Goal: Task Accomplishment & Management: Manage account settings

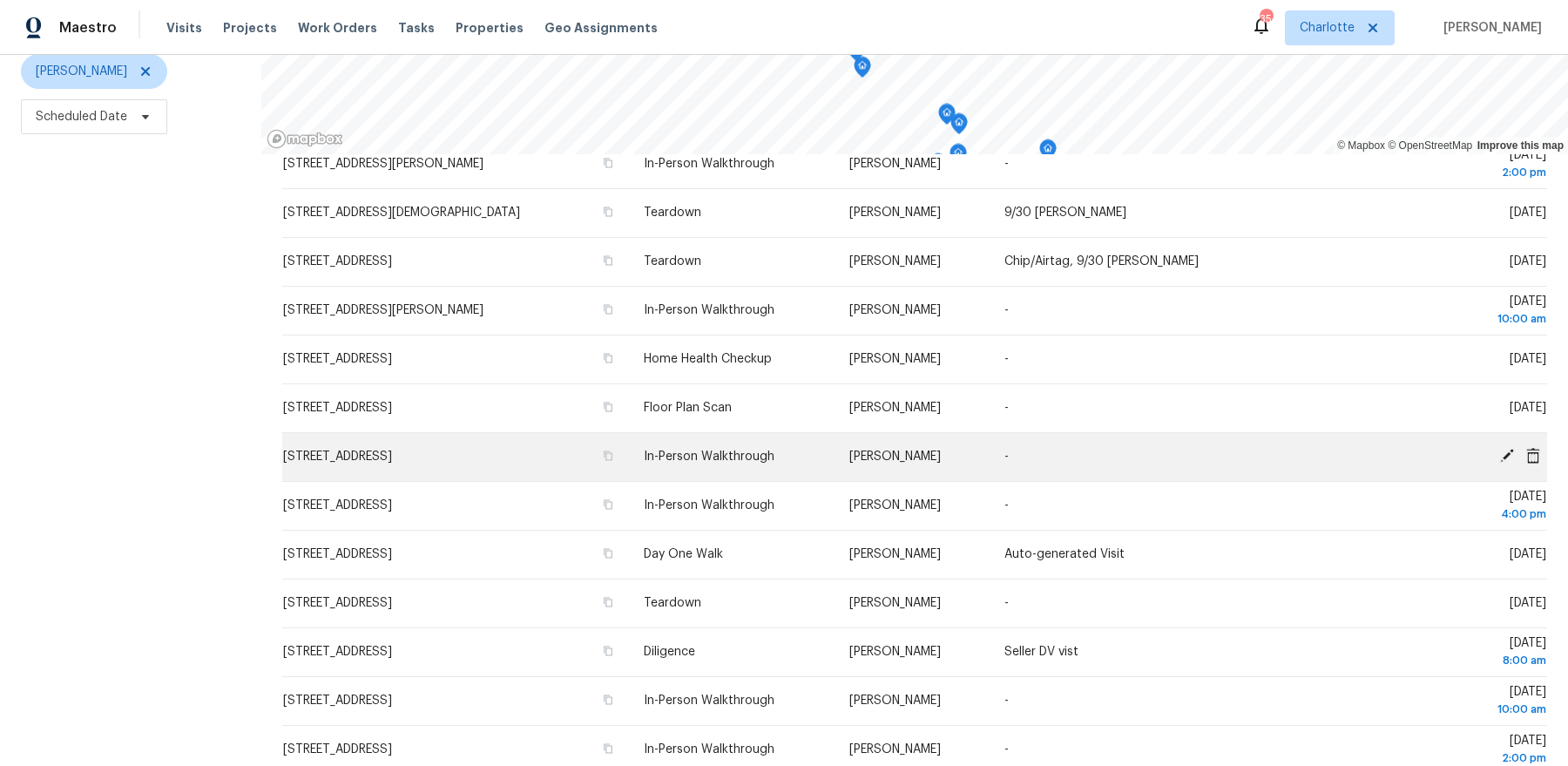
scroll to position [260, 0]
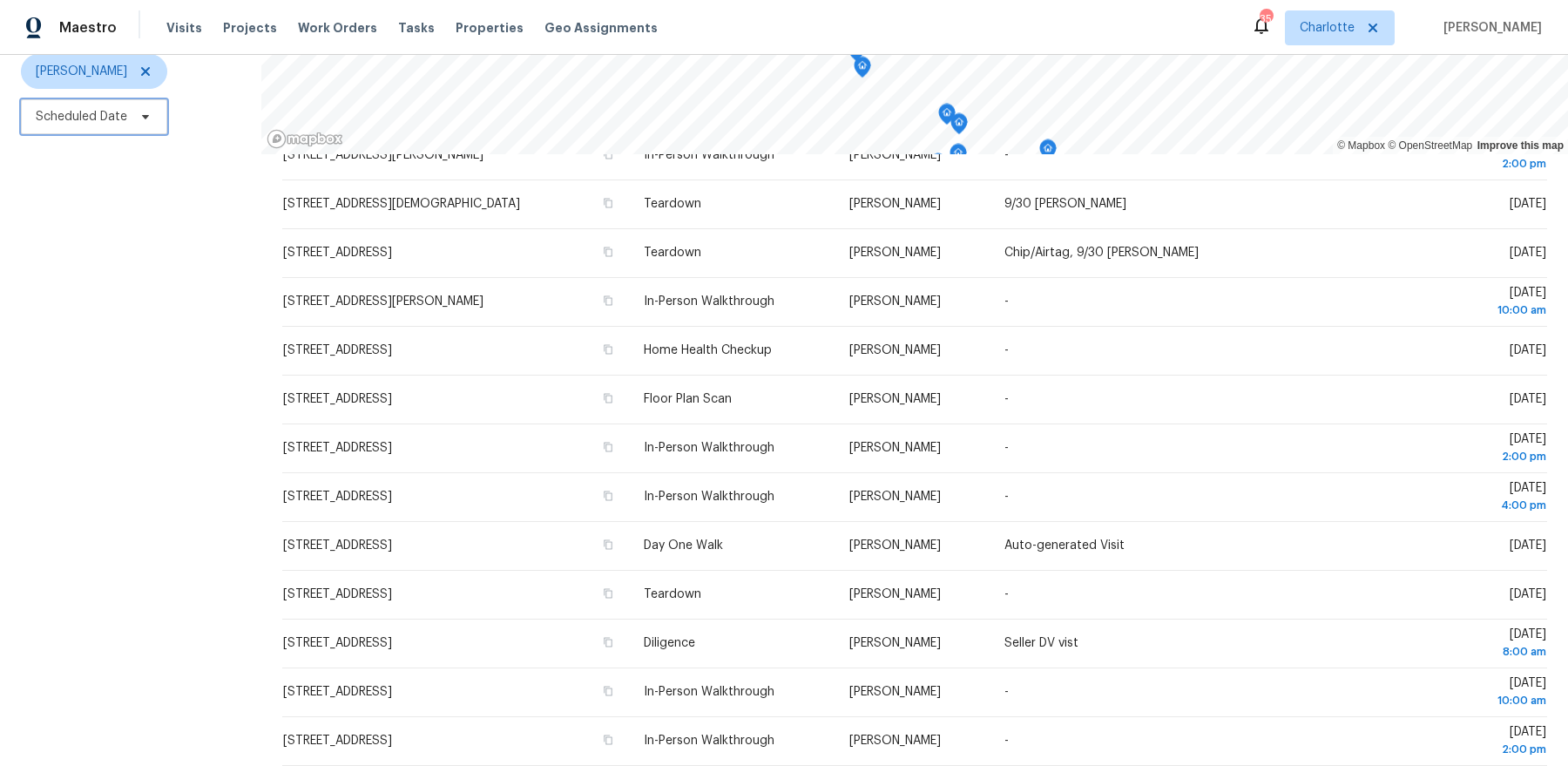
click at [120, 110] on span "Scheduled Date" at bounding box center [82, 116] width 92 height 17
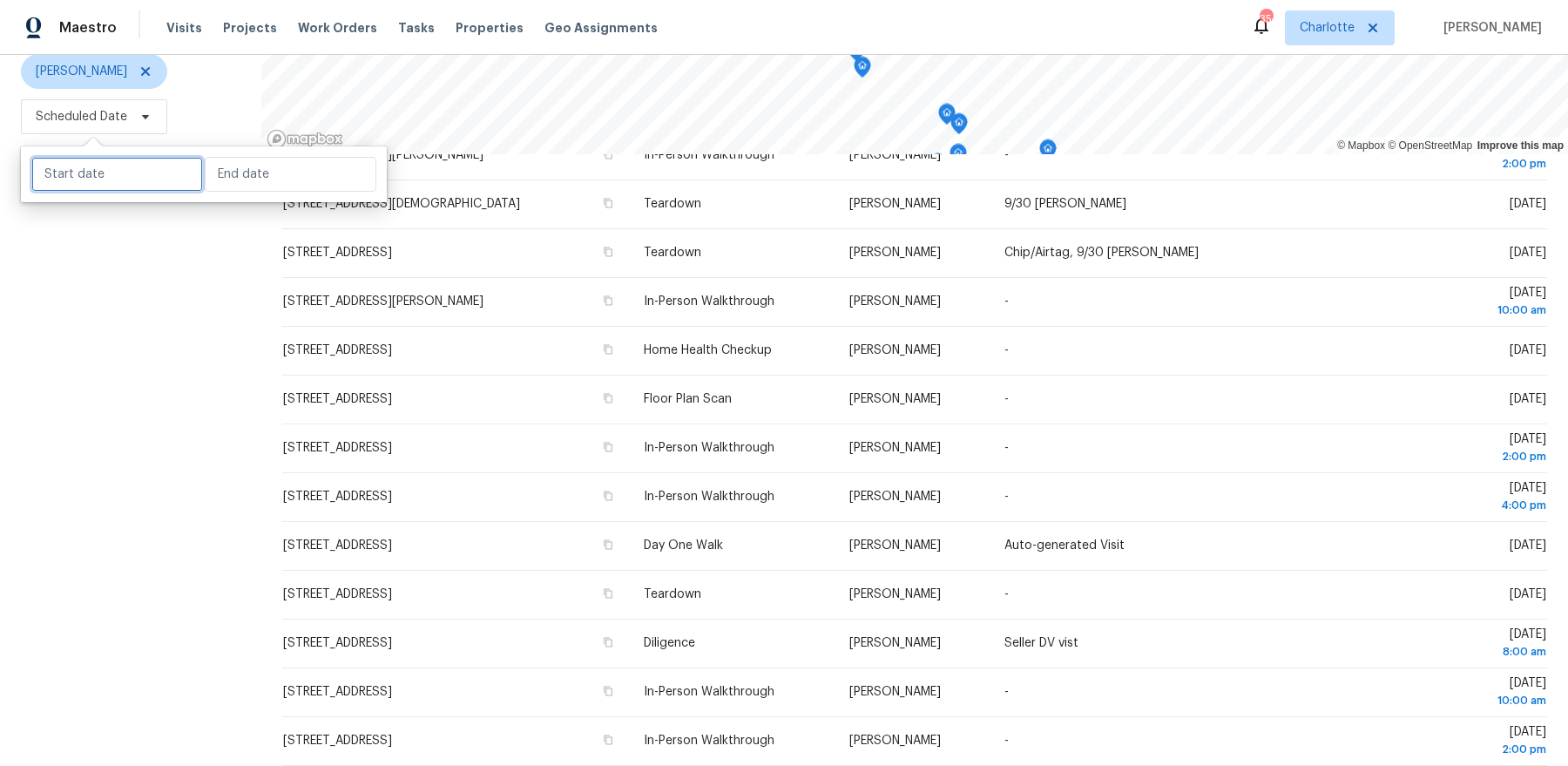
click at [114, 190] on input "text" at bounding box center [117, 174] width 172 height 35
select select "8"
select select "2025"
select select "9"
select select "2025"
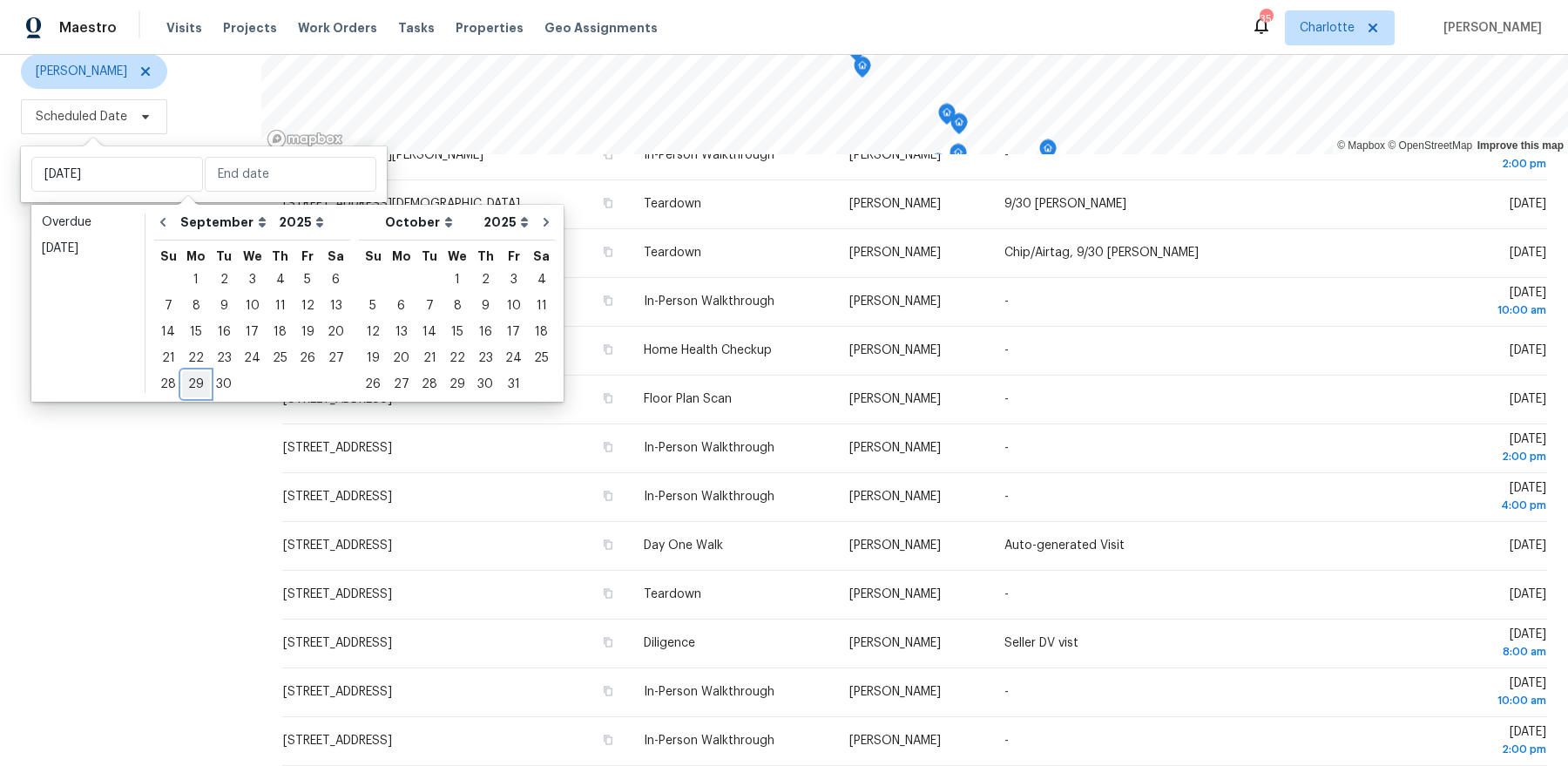
click at [197, 383] on div "29" at bounding box center [196, 384] width 28 height 24
type input "Mon, Sep 29"
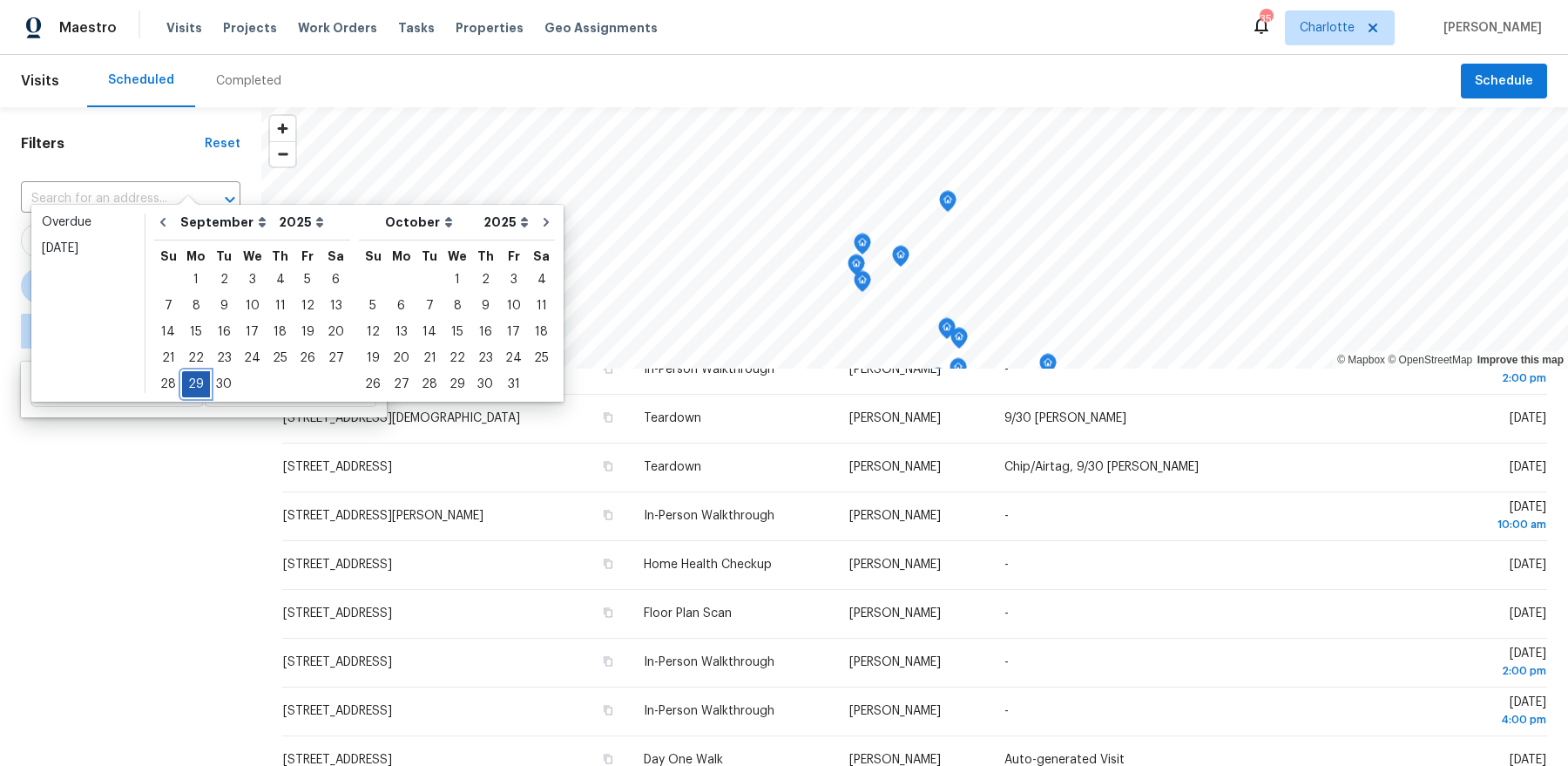
click at [197, 383] on div "29" at bounding box center [196, 384] width 28 height 24
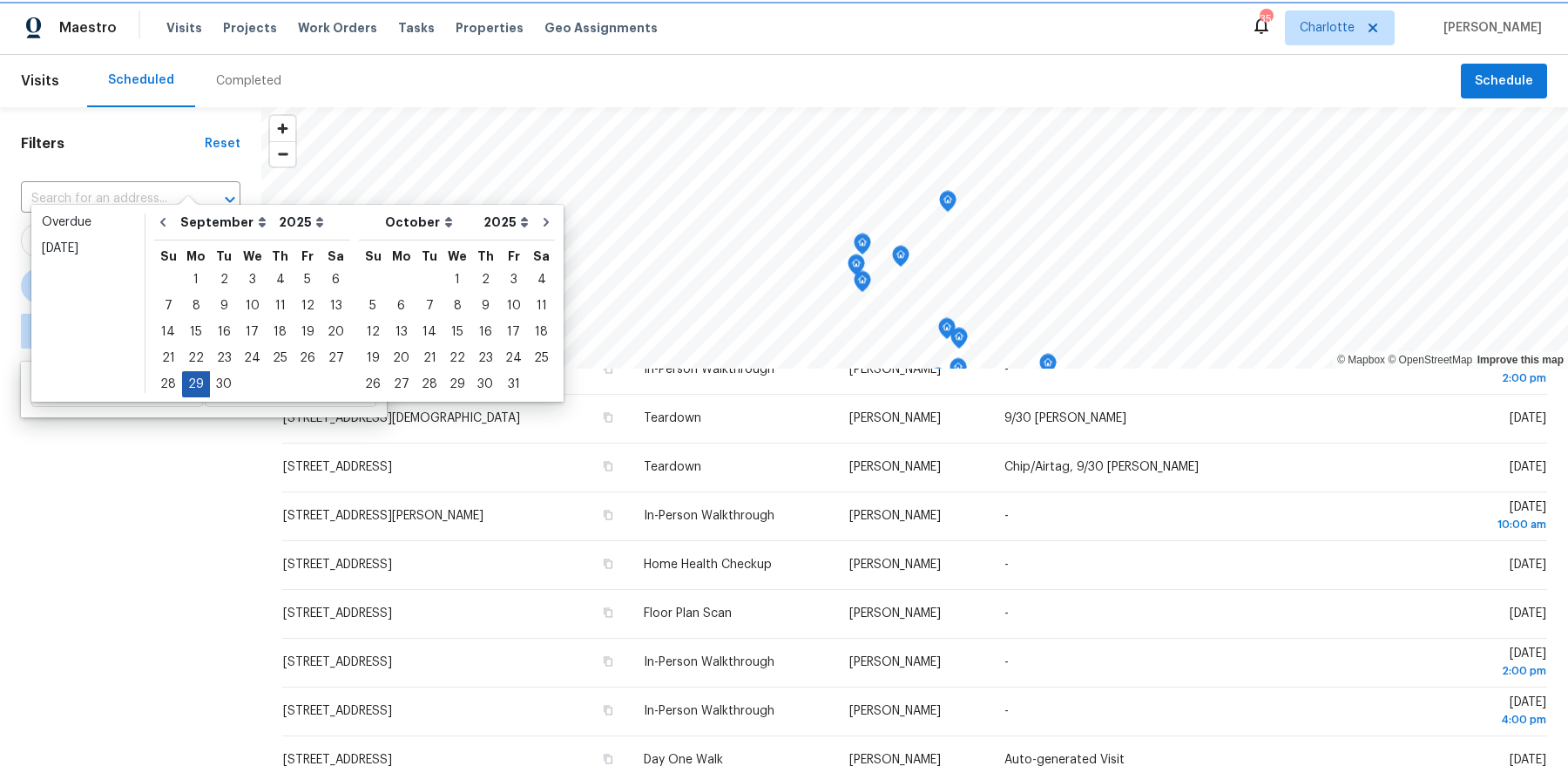
type input "Mon, Sep 29"
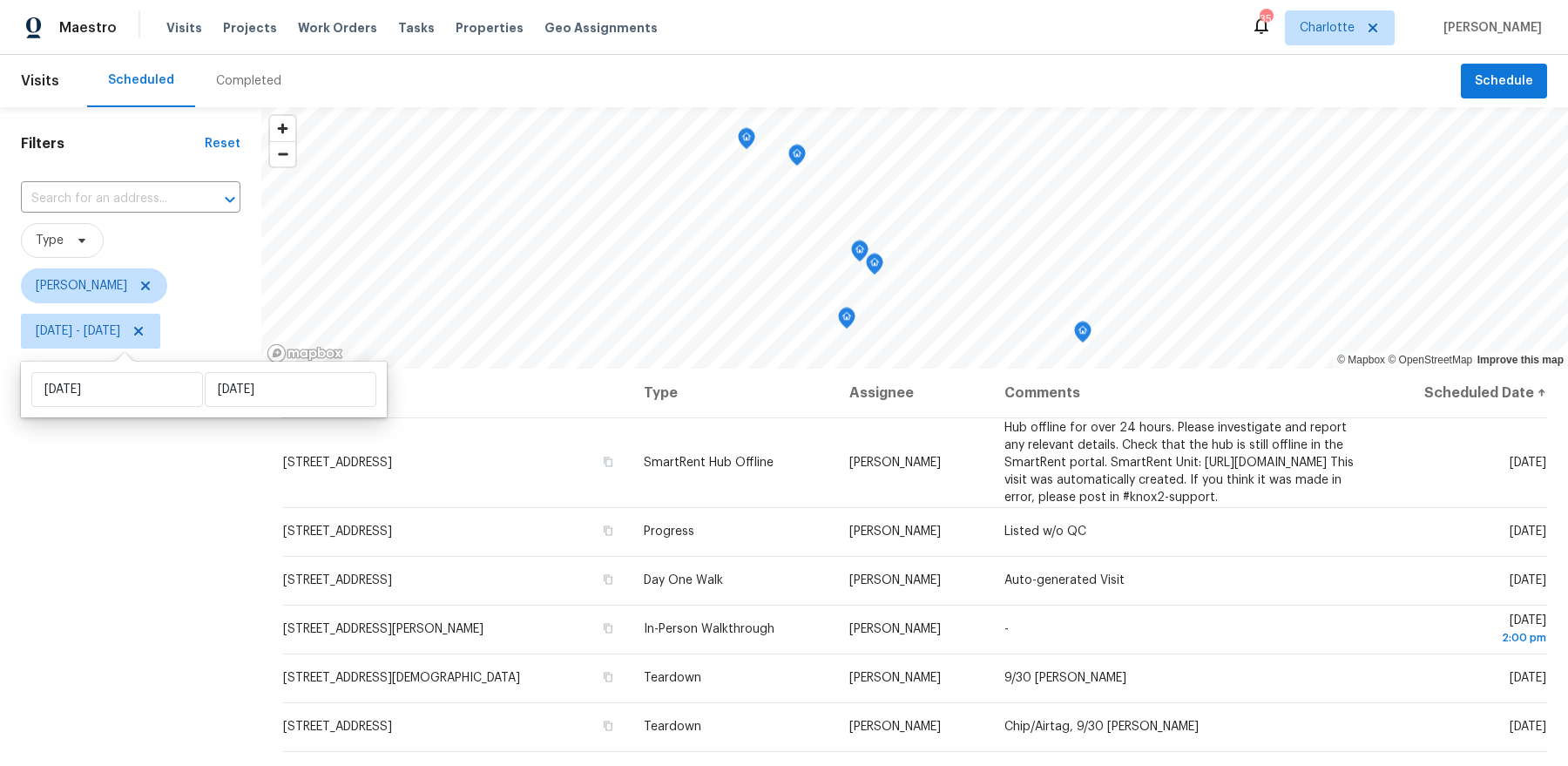
click at [165, 541] on div "Filters Reset ​ Type Dan Baquero Mon, Sep 29 - Mon, Sep 29" at bounding box center [131, 544] width 261 height 875
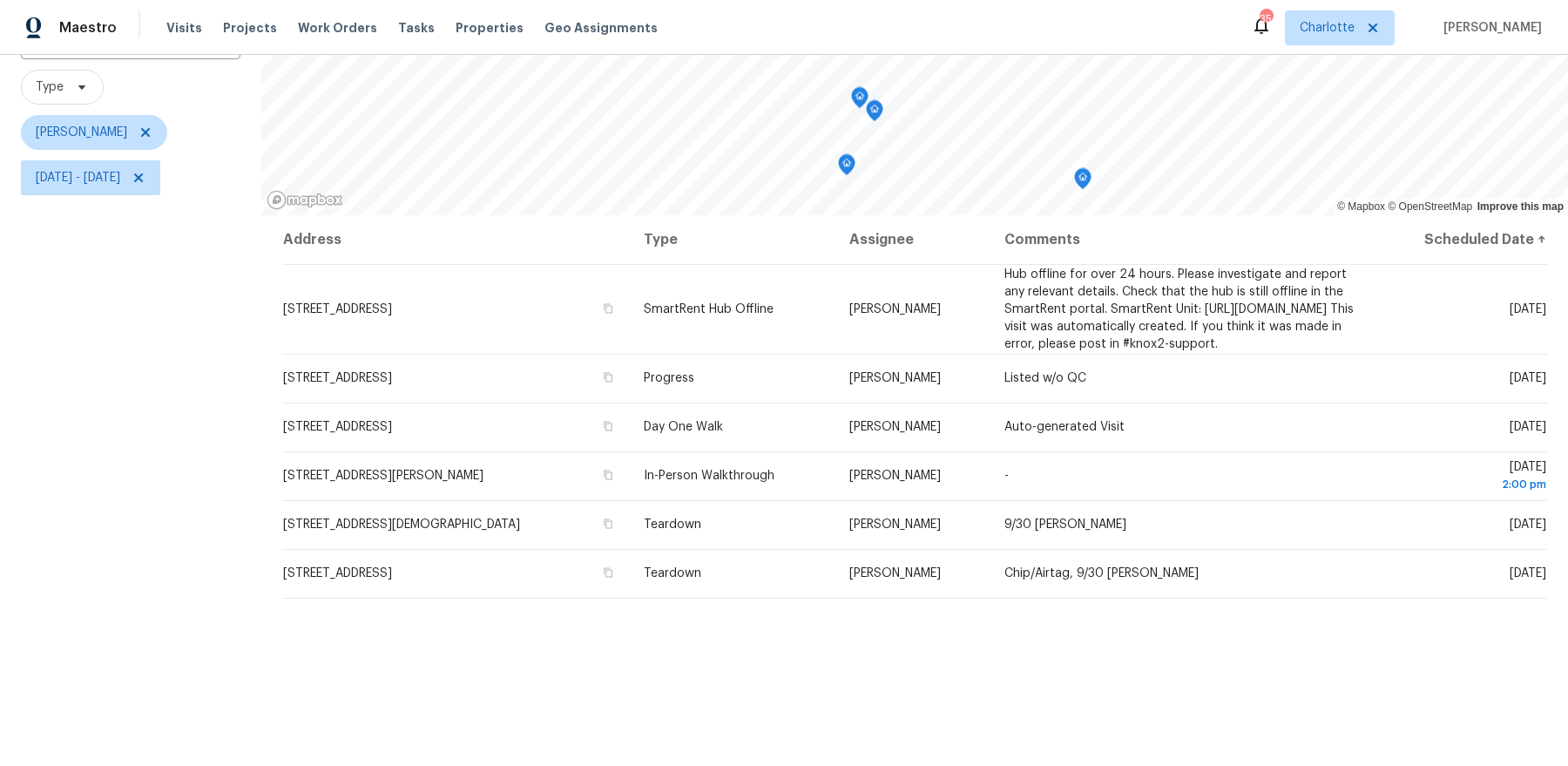
scroll to position [139, 0]
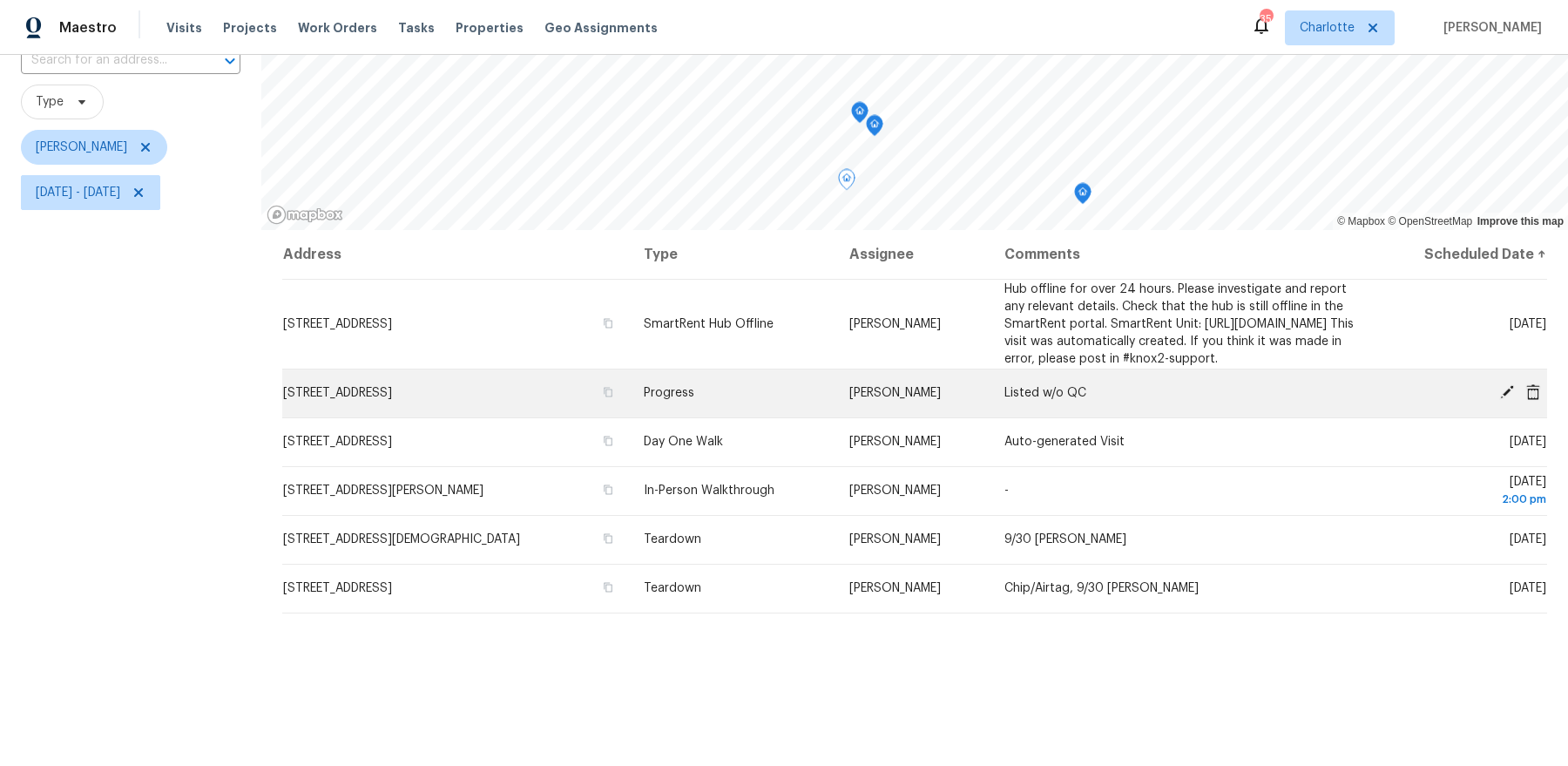
click at [392, 399] on span "4437 Devonhill Ln, Charlotte, NC 28269" at bounding box center [337, 393] width 109 height 12
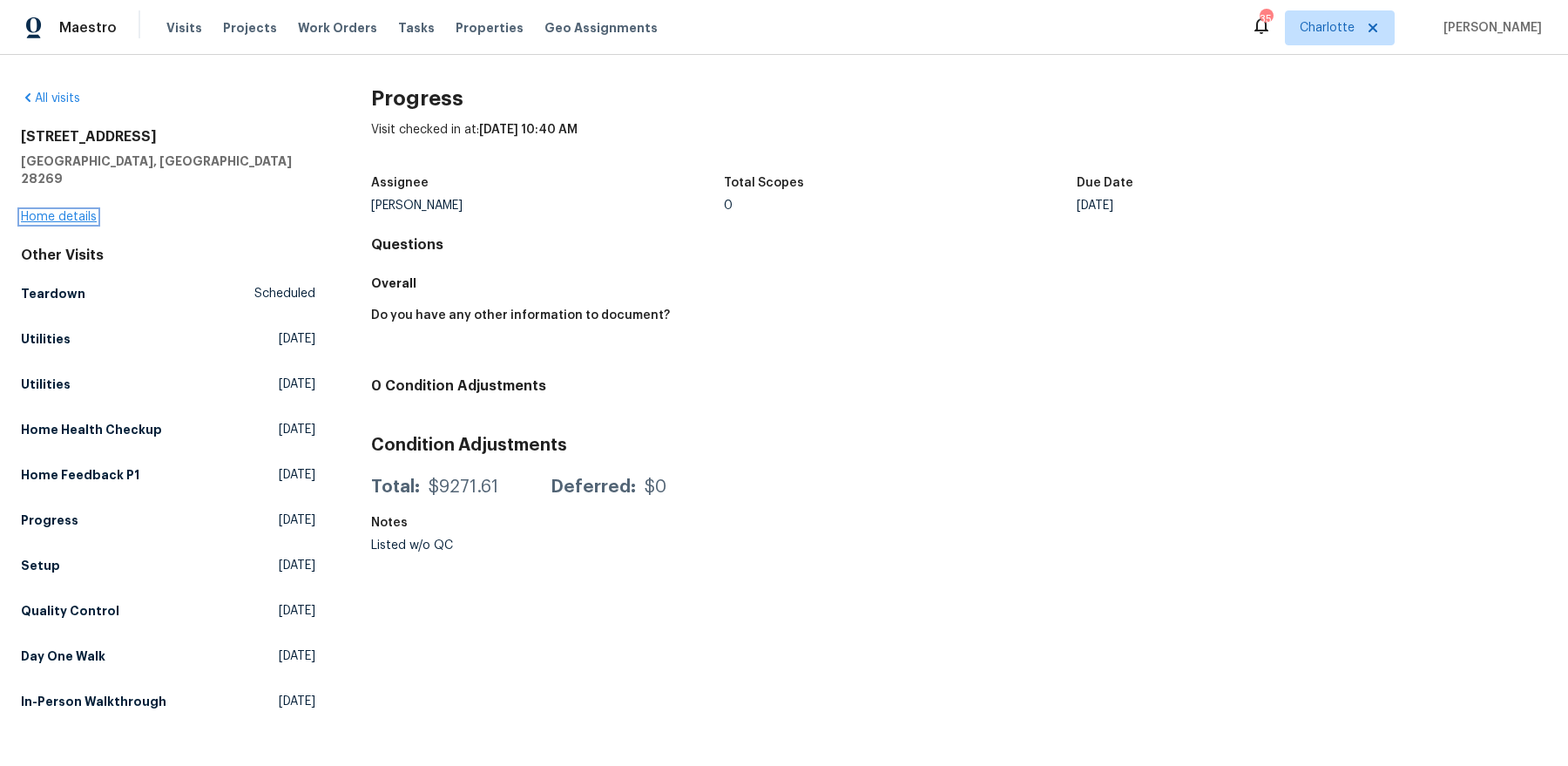
click at [83, 211] on link "Home details" at bounding box center [59, 217] width 76 height 12
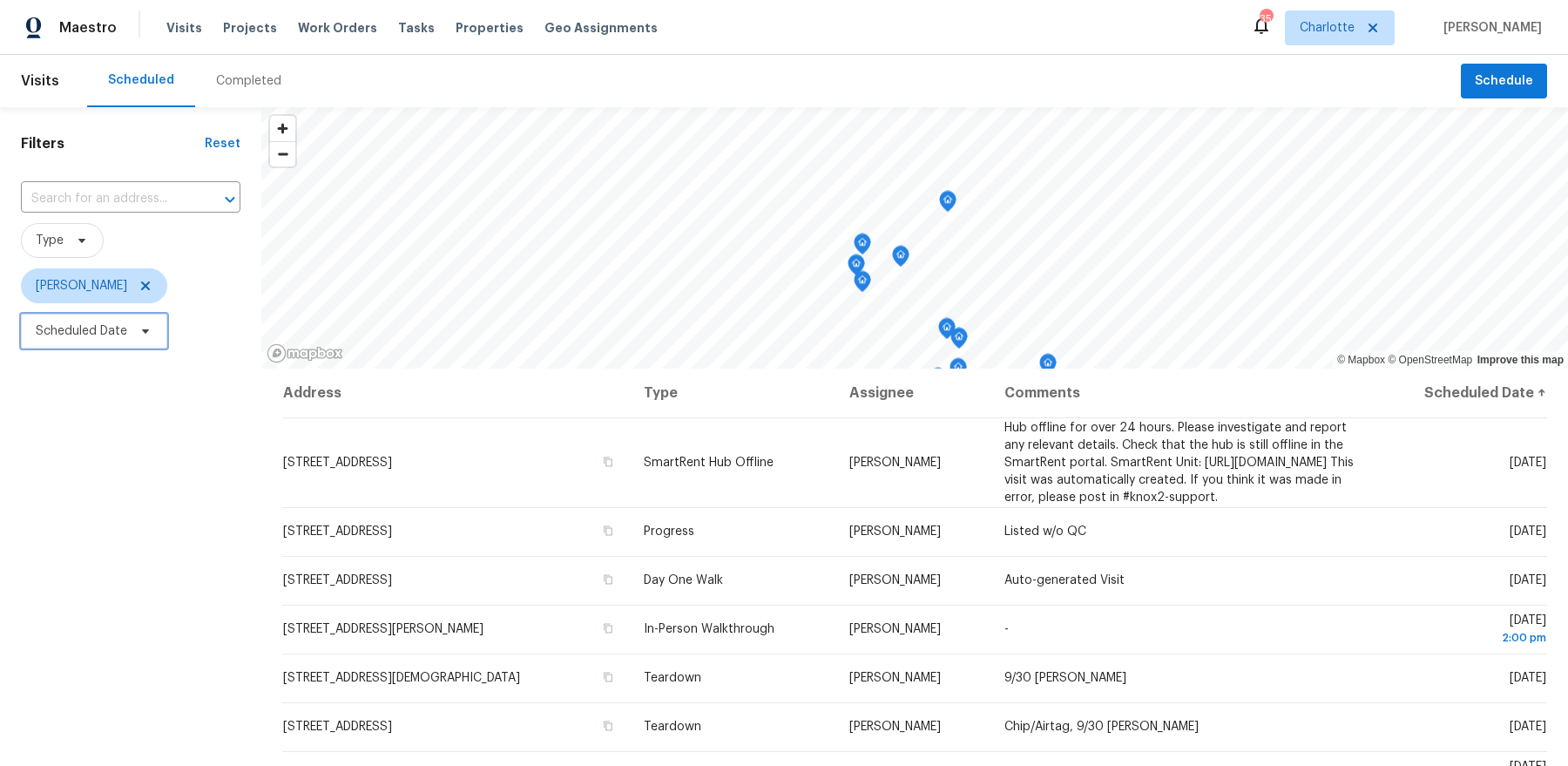
click at [90, 334] on span "Scheduled Date" at bounding box center [82, 331] width 92 height 17
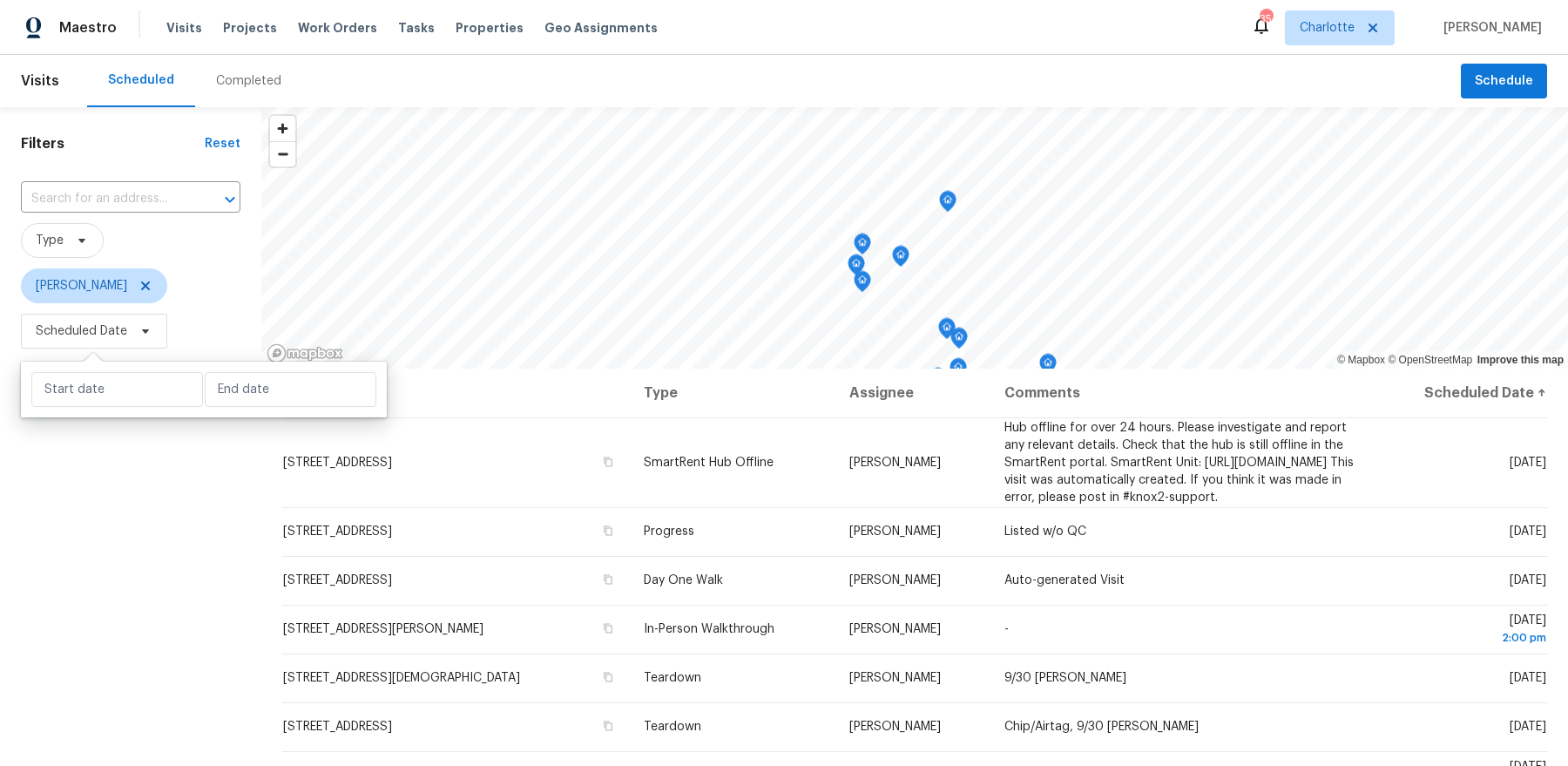
click at [103, 409] on div at bounding box center [204, 389] width 366 height 56
click at [108, 389] on input "text" at bounding box center [117, 389] width 172 height 35
select select "8"
select select "2025"
select select "9"
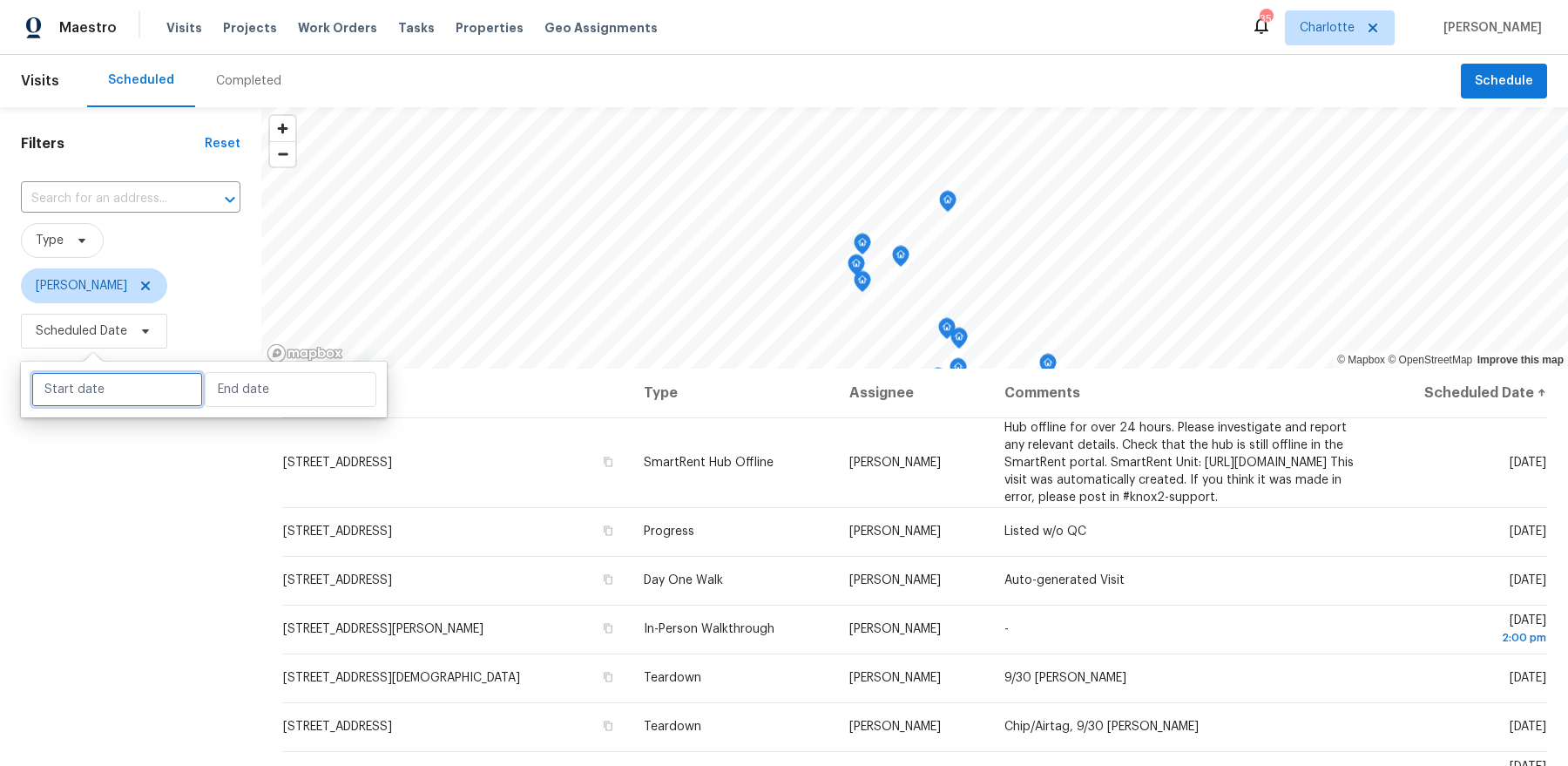
select select "2025"
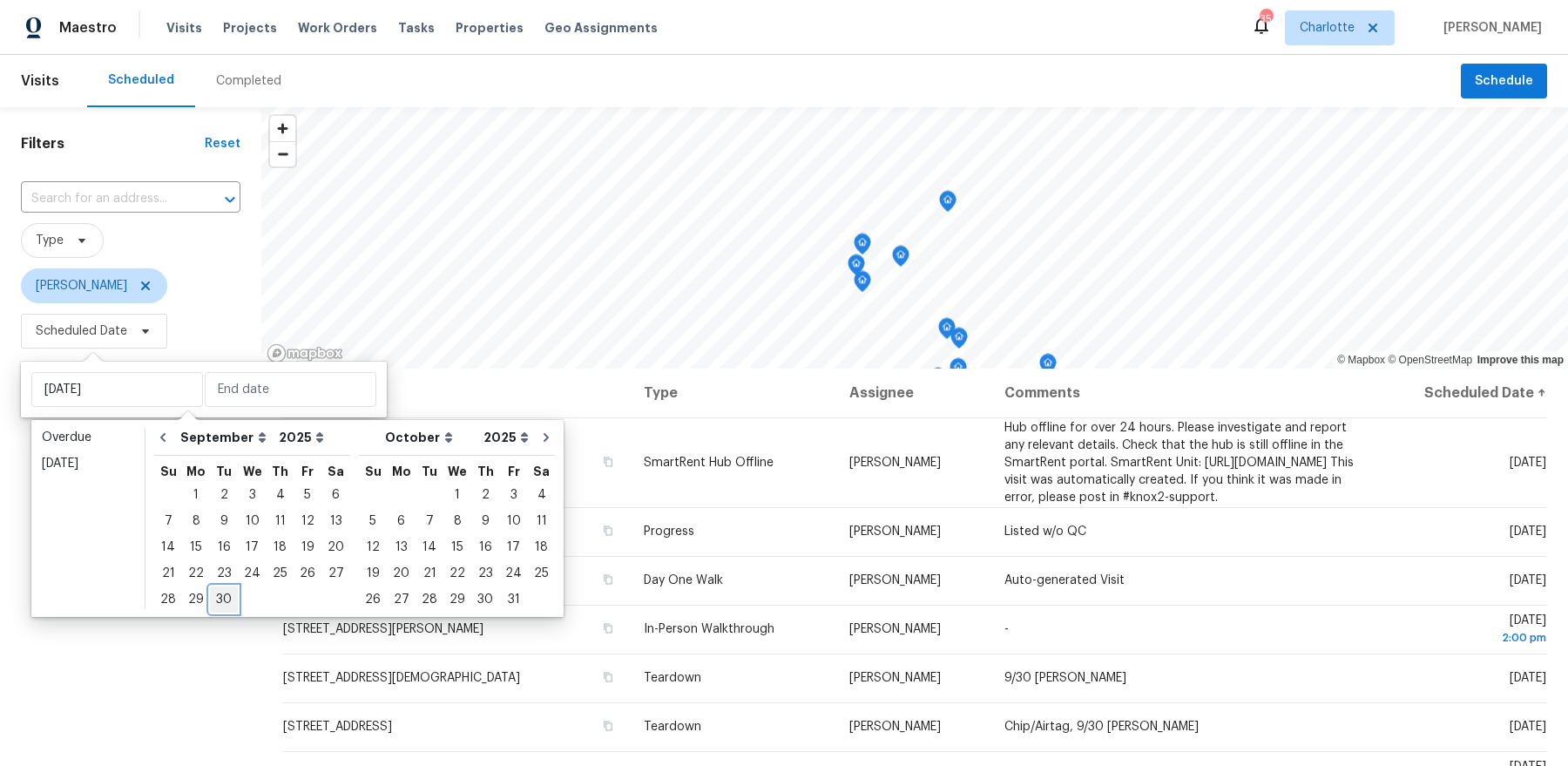
click at [220, 594] on div "30" at bounding box center [224, 599] width 28 height 24
type input "Tue, Sep 30"
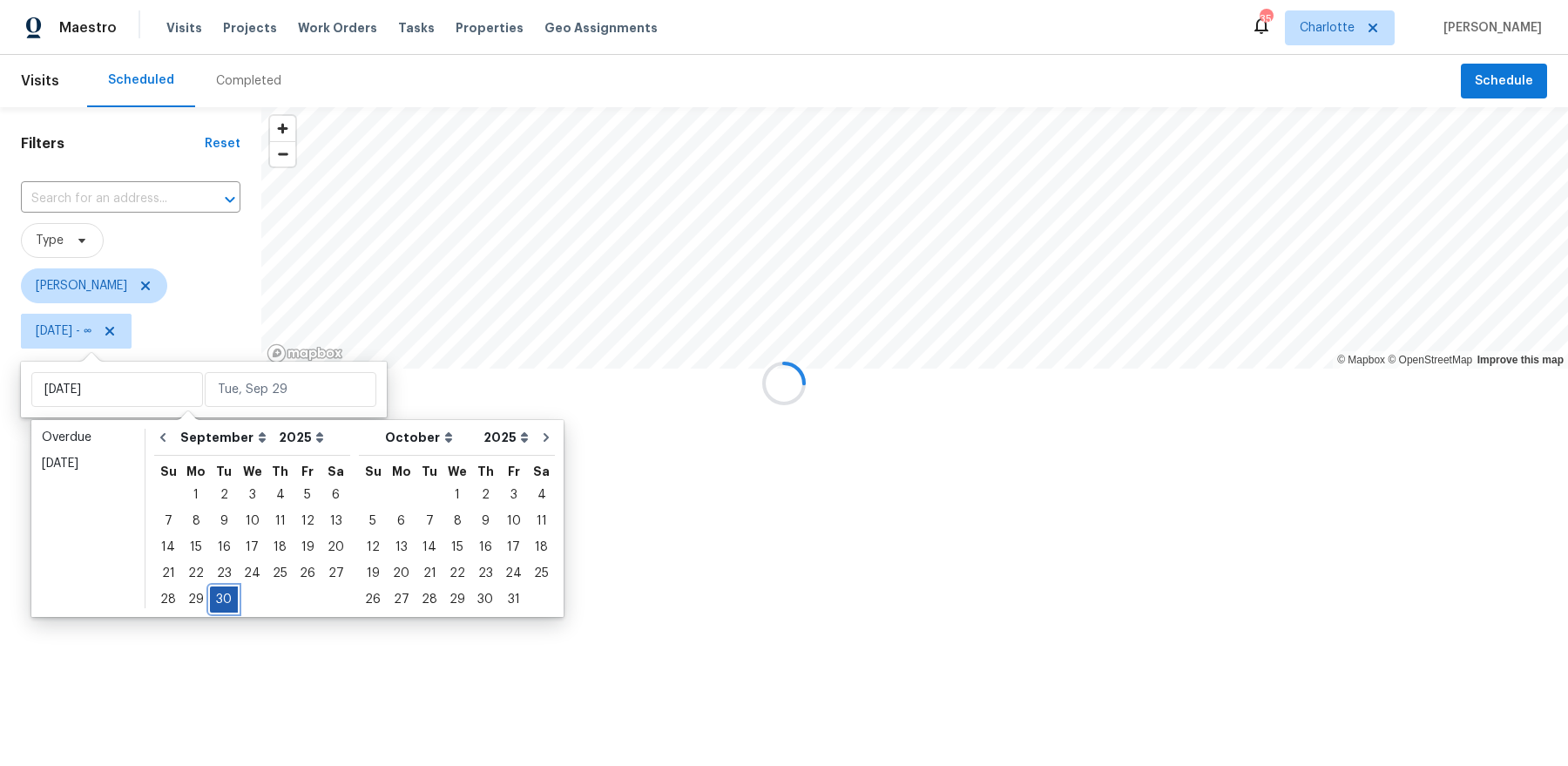
click at [220, 594] on div "30" at bounding box center [224, 599] width 28 height 24
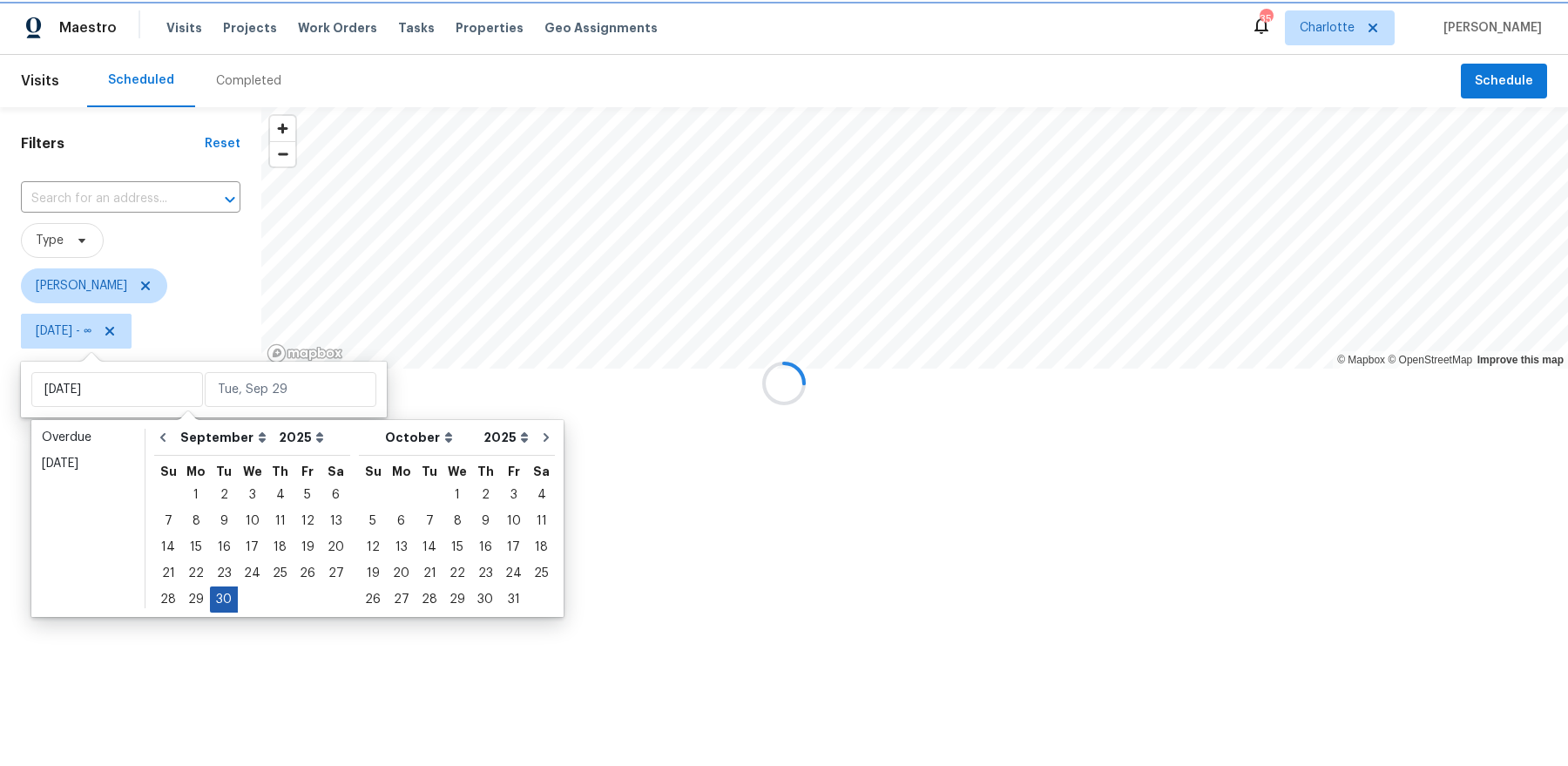
type input "Tue, Sep 30"
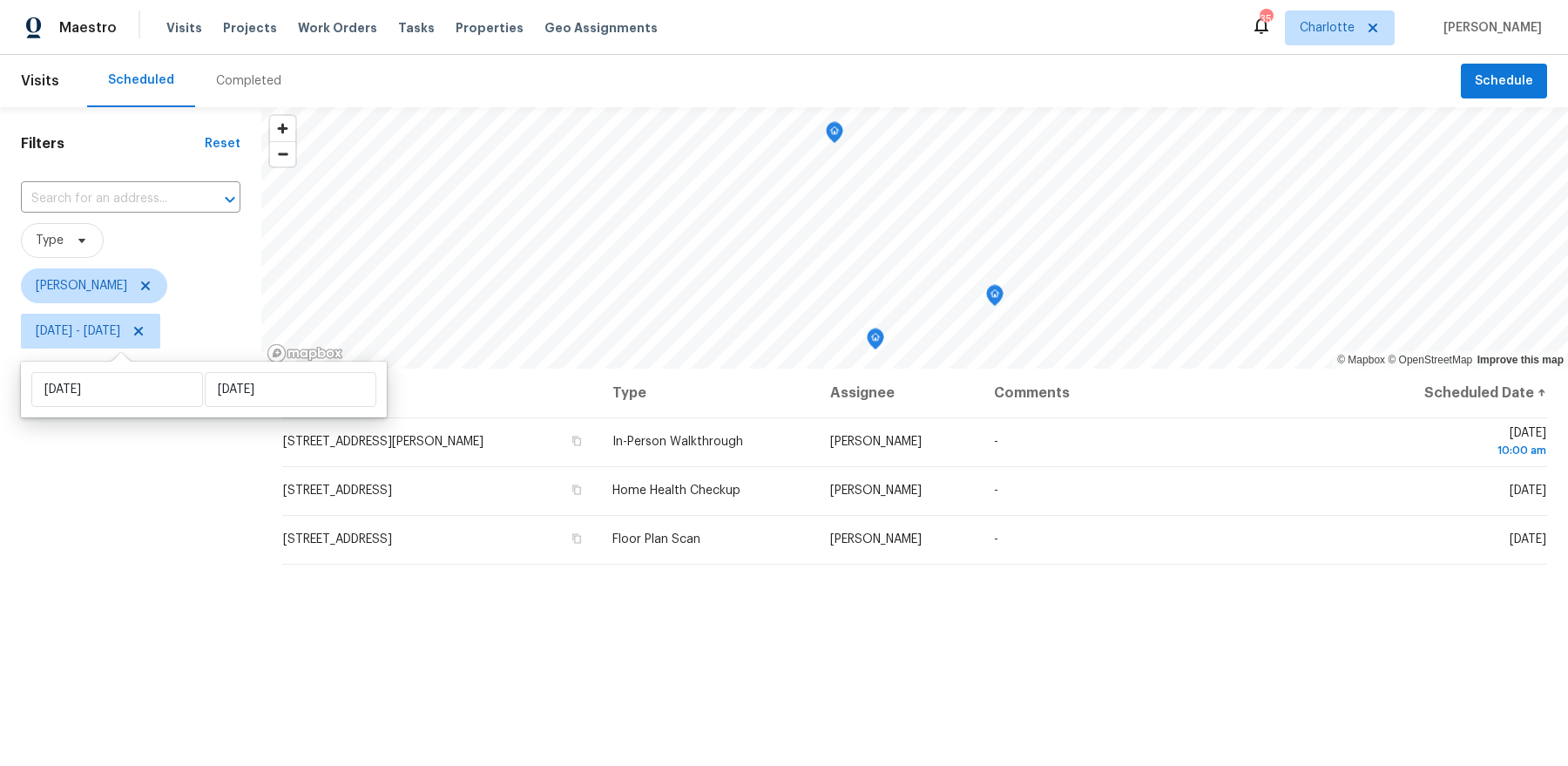
click at [188, 585] on div "Filters Reset ​ Type Dan Baquero Tue, Sep 30 - Tue, Sep 30" at bounding box center [131, 544] width 261 height 875
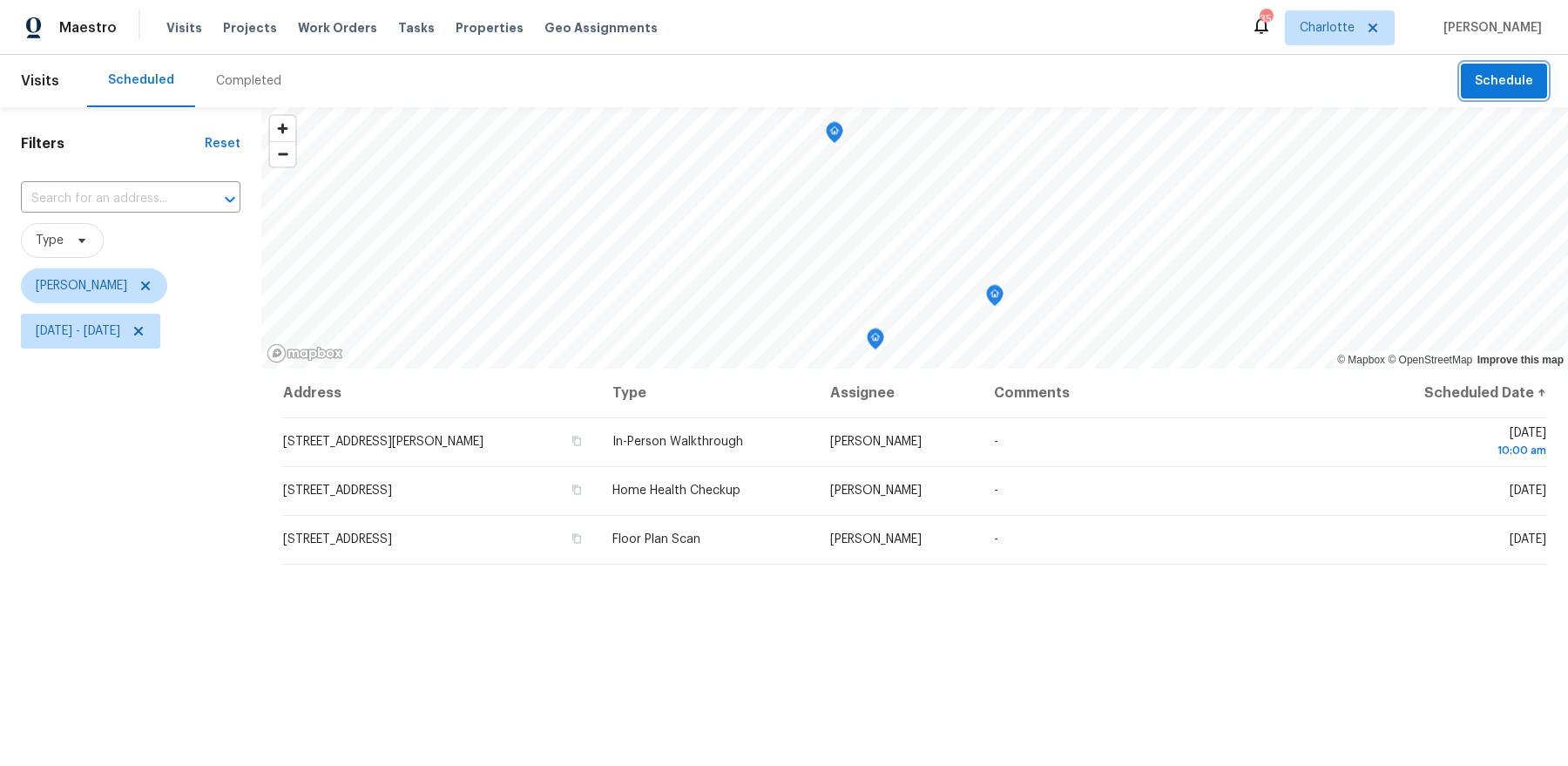
click at [1525, 89] on span "Schedule" at bounding box center [1504, 82] width 58 height 22
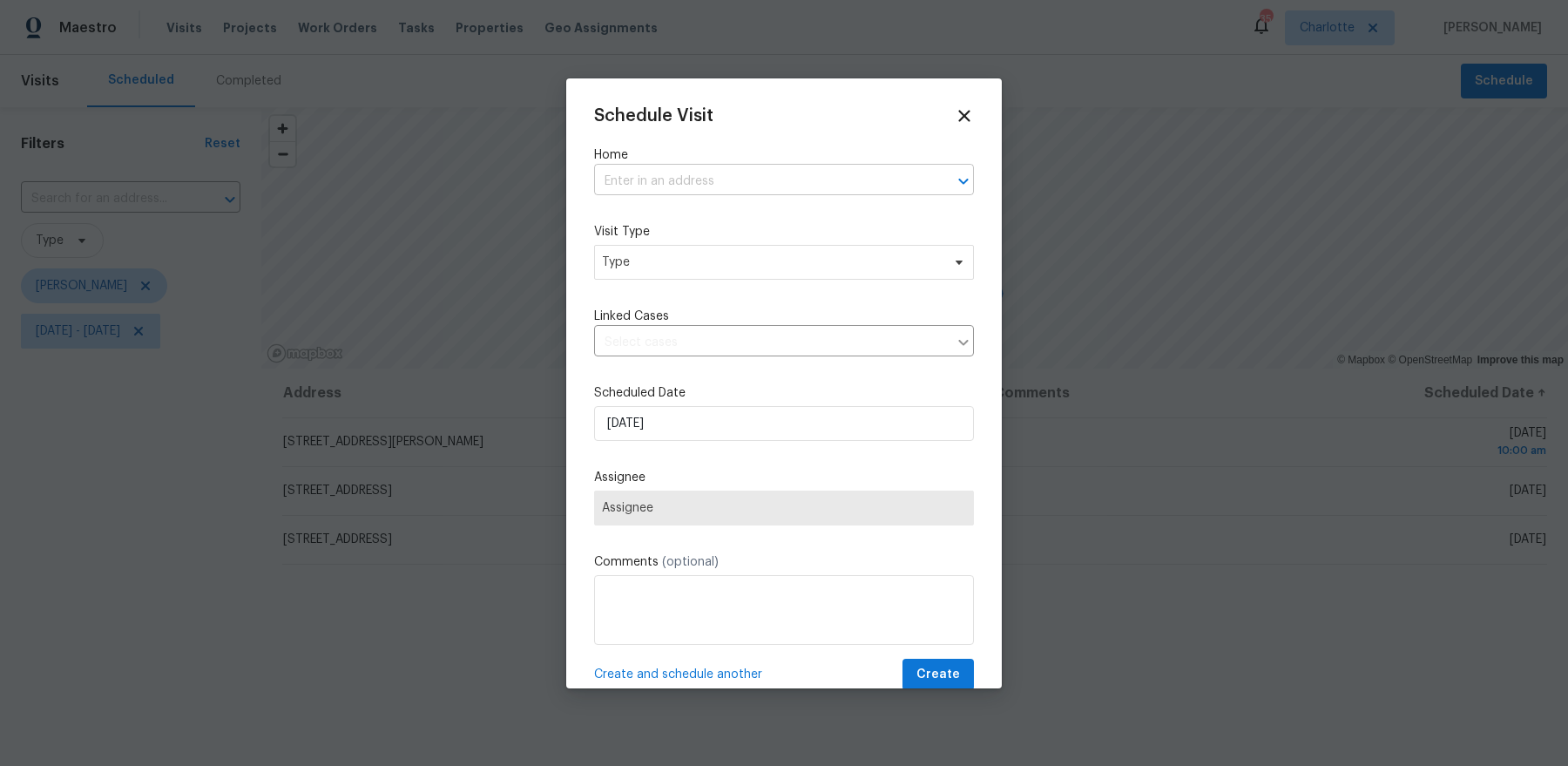
click at [715, 176] on input "text" at bounding box center [760, 181] width 331 height 27
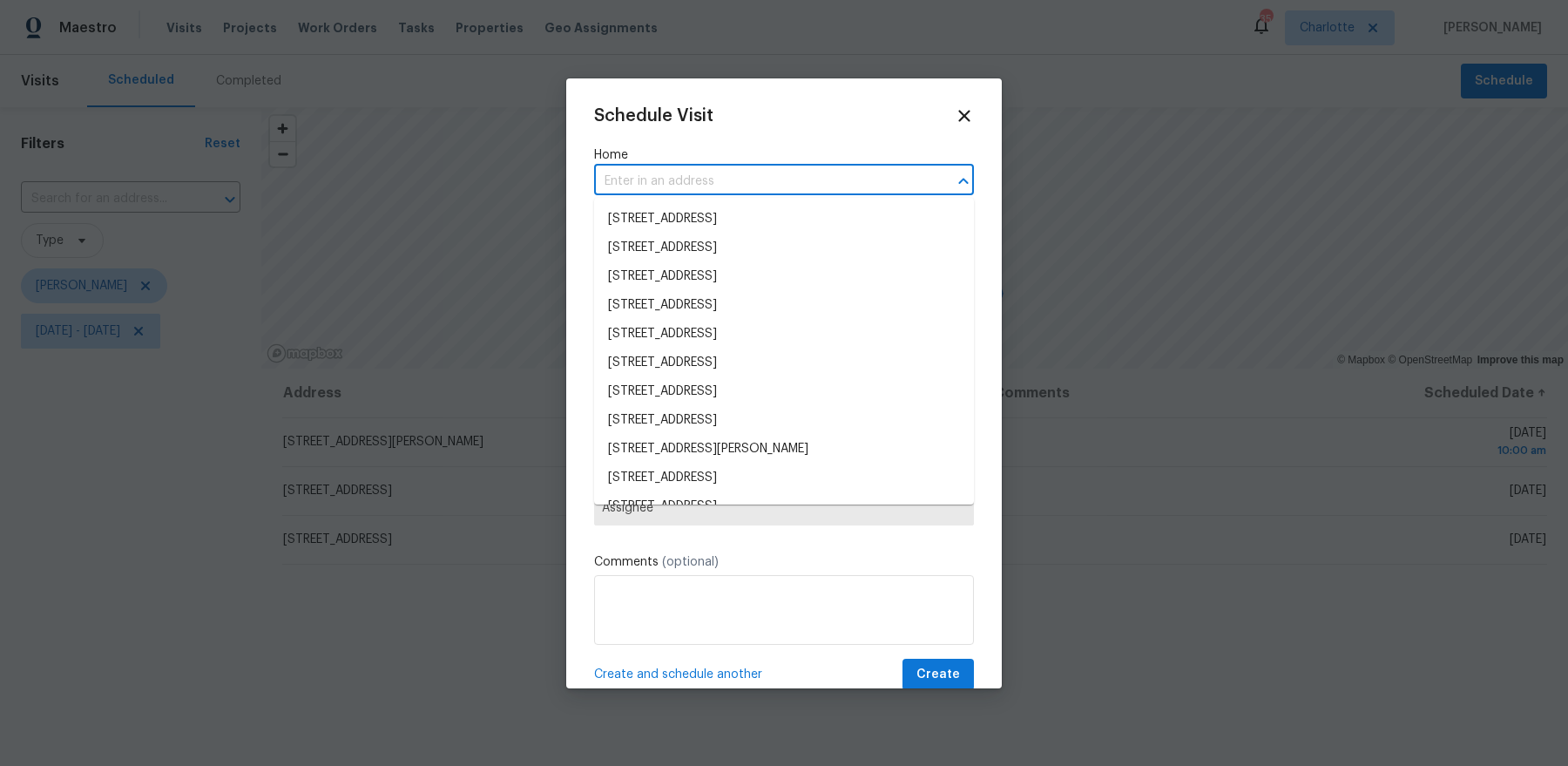
paste input "5017 Haybridge Rd Charlotte NC 28269"
type input "5017 Haybridge Rd Charlotte NC 28269"
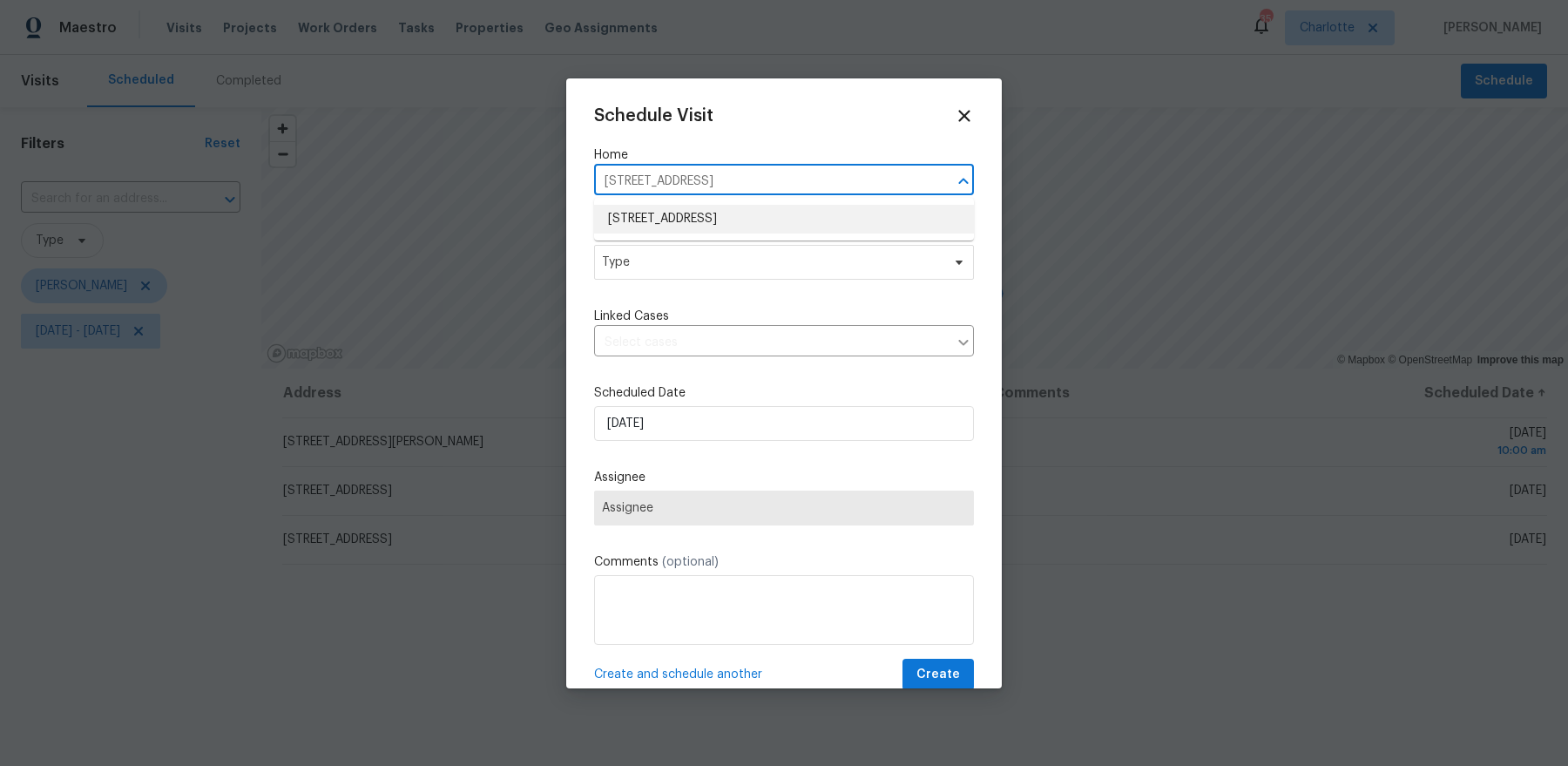
click at [787, 223] on li "[STREET_ADDRESS]" at bounding box center [784, 219] width 380 height 29
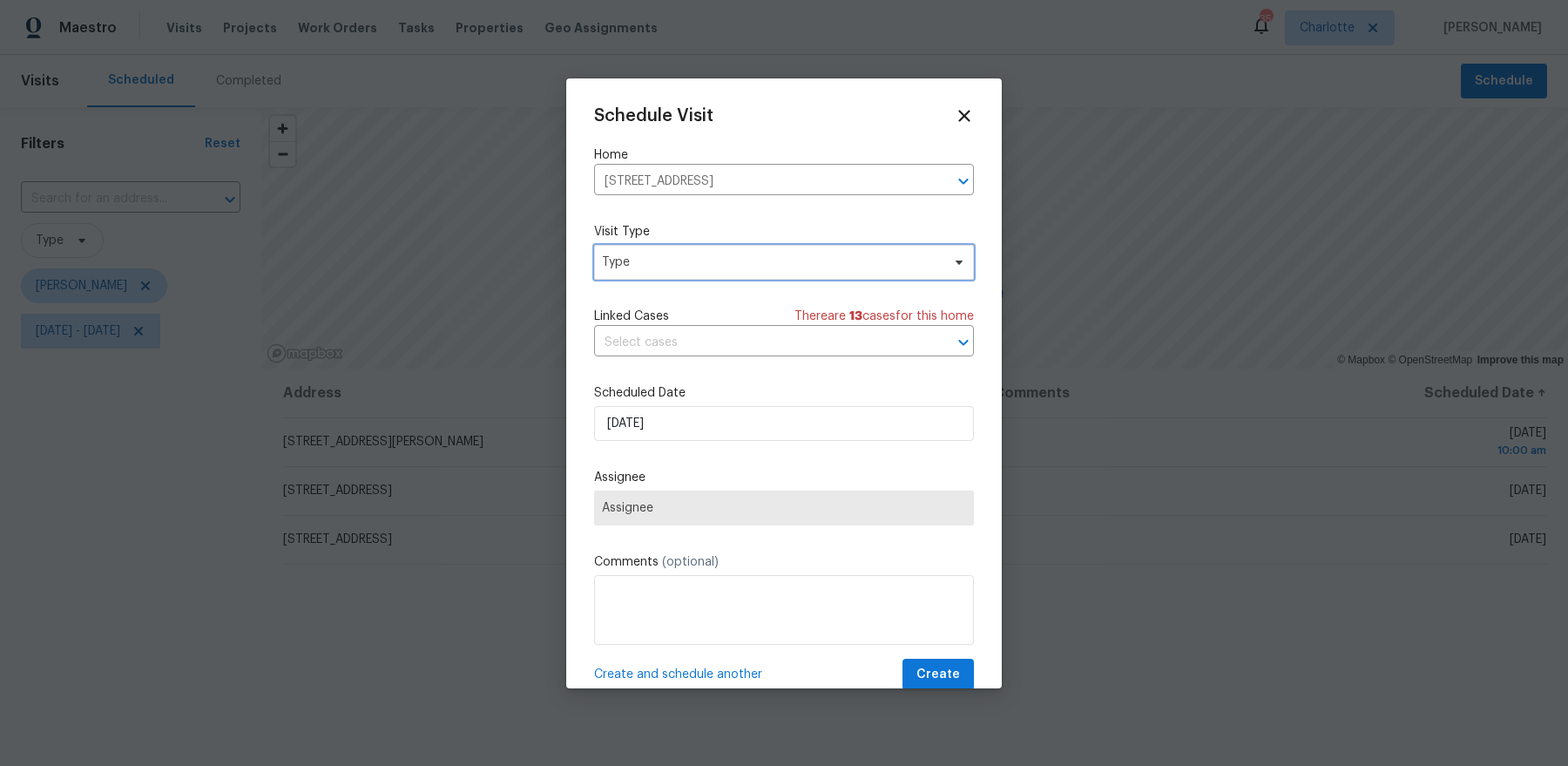
click at [738, 267] on span "Type" at bounding box center [772, 262] width 339 height 17
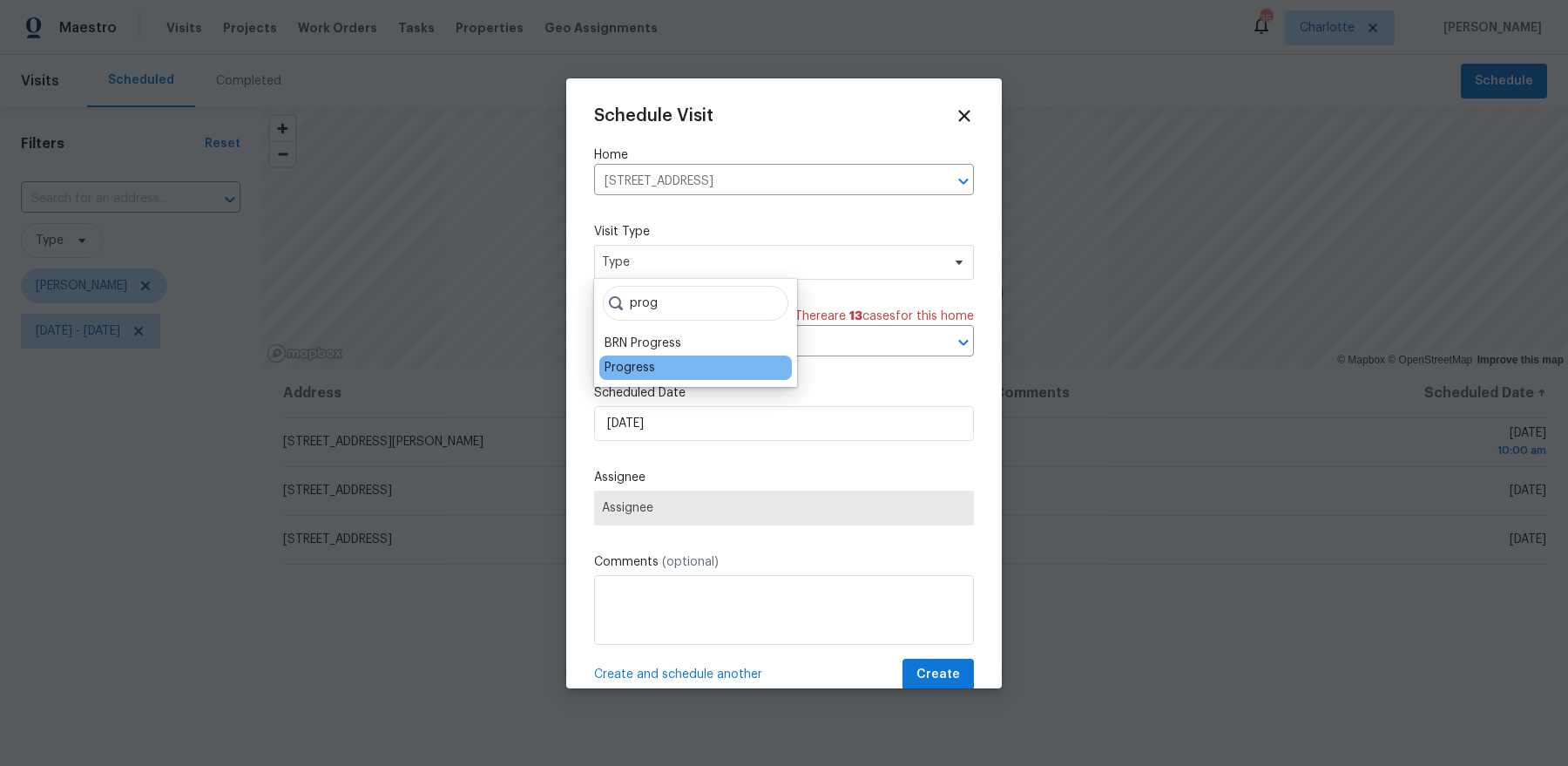
type input "prog"
click at [626, 375] on div "Progress" at bounding box center [630, 368] width 51 height 17
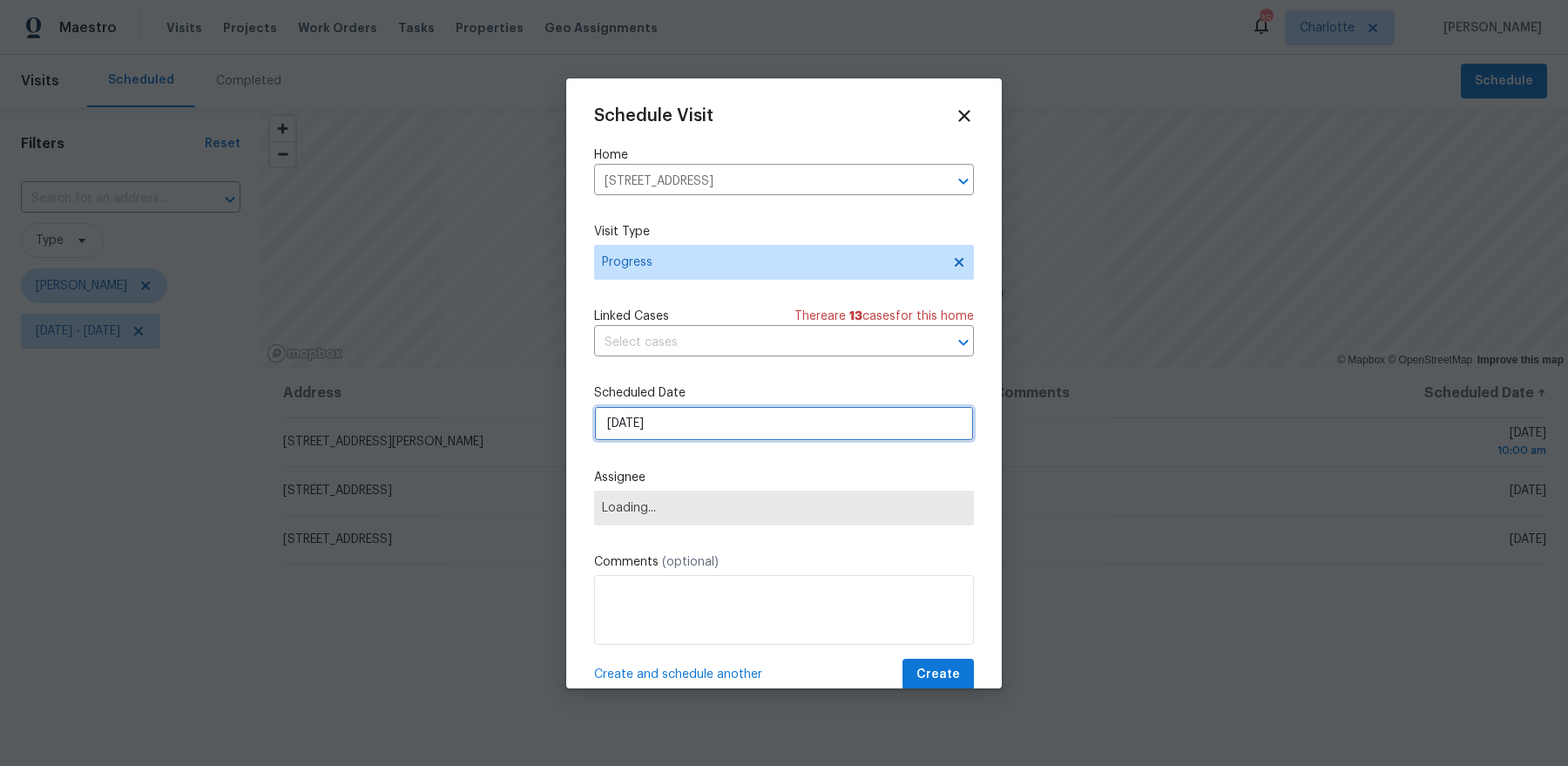
click at [689, 413] on input "9/29/2025" at bounding box center [784, 423] width 380 height 35
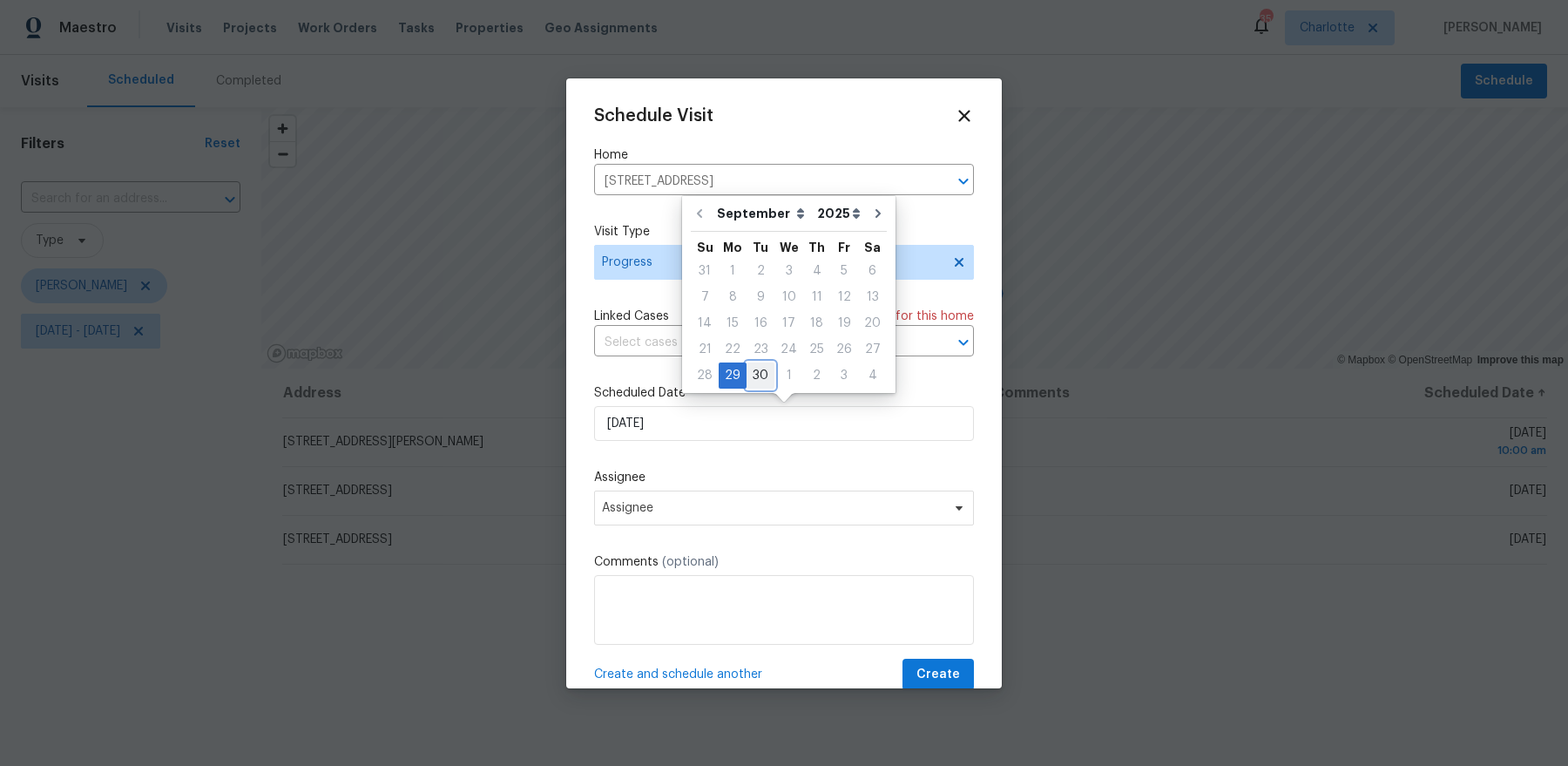
click at [756, 376] on div "30" at bounding box center [761, 376] width 28 height 24
type input "9/30/2025"
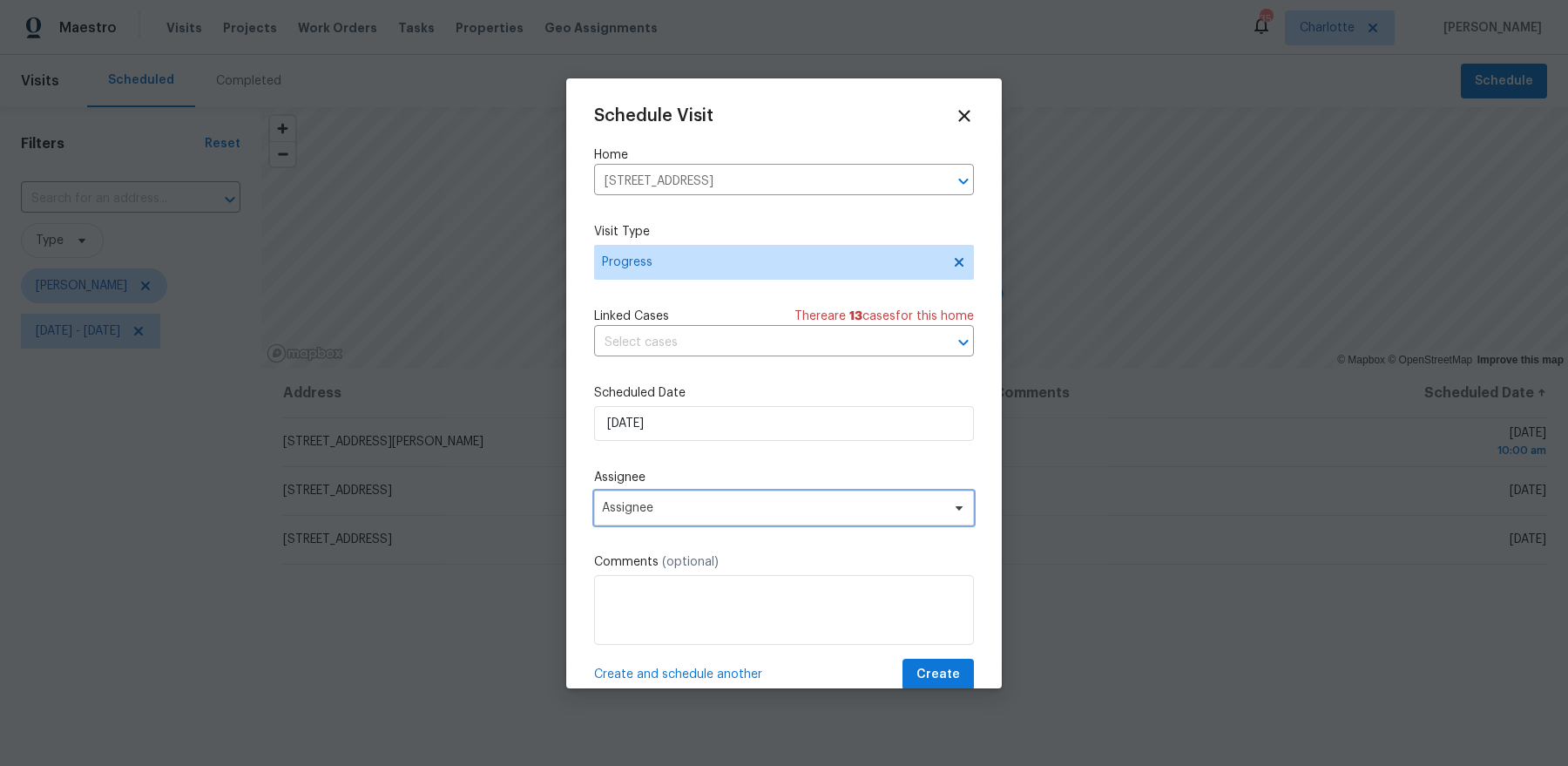
click at [673, 509] on span "Assignee" at bounding box center [773, 508] width 341 height 14
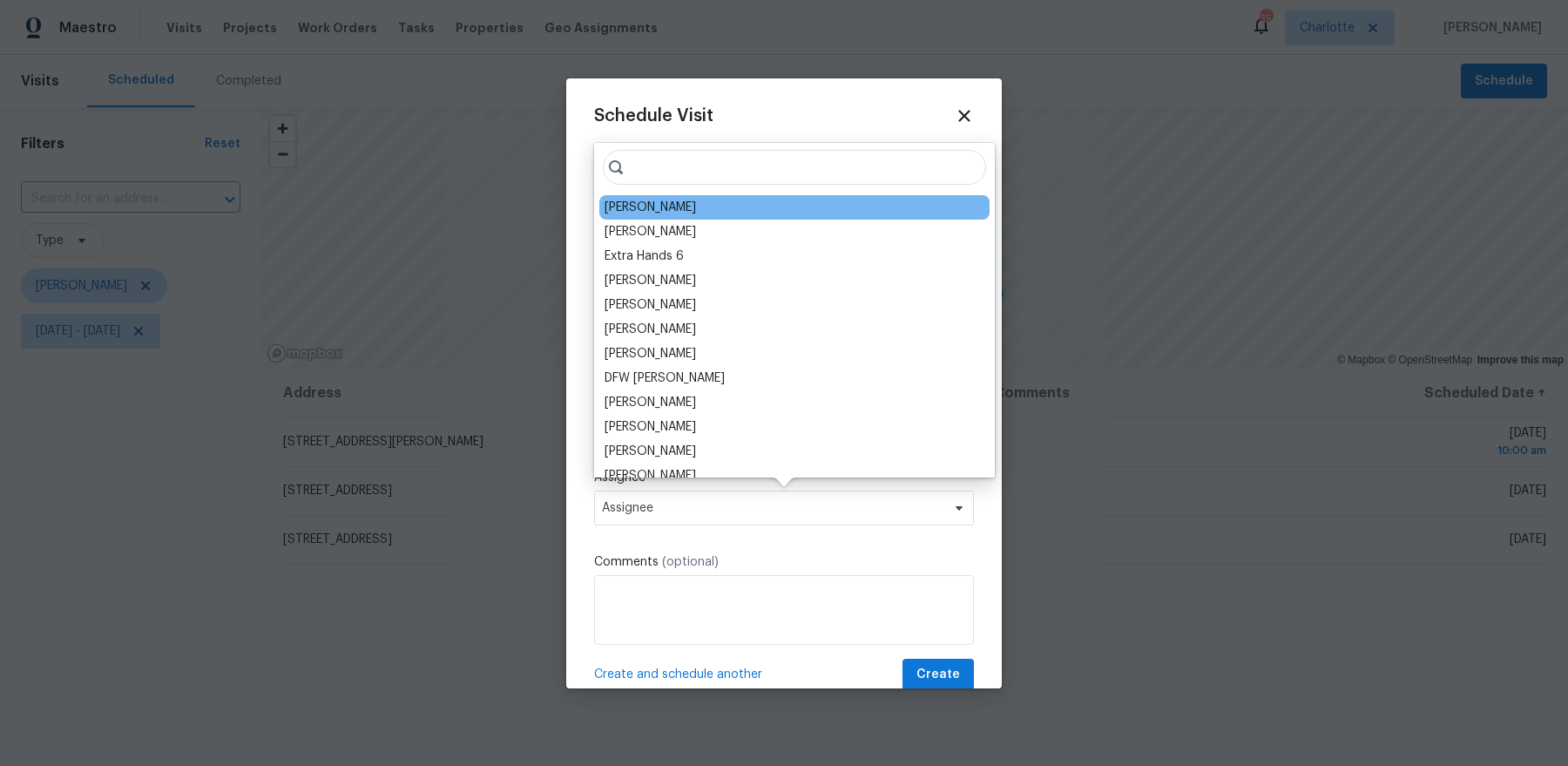
click at [676, 202] on div "[PERSON_NAME]" at bounding box center [651, 207] width 92 height 17
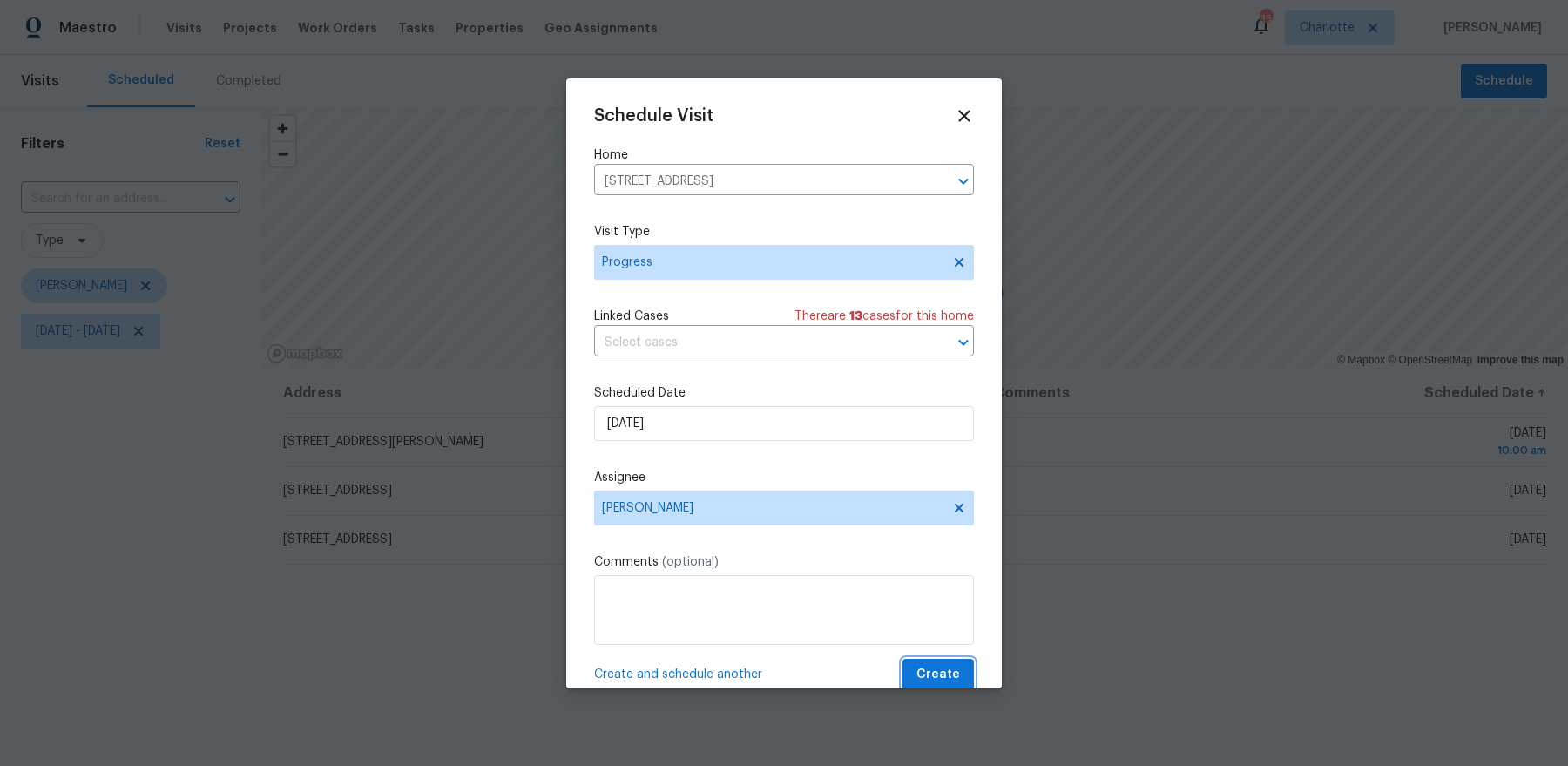
click at [944, 664] on span "Create" at bounding box center [938, 675] width 44 height 22
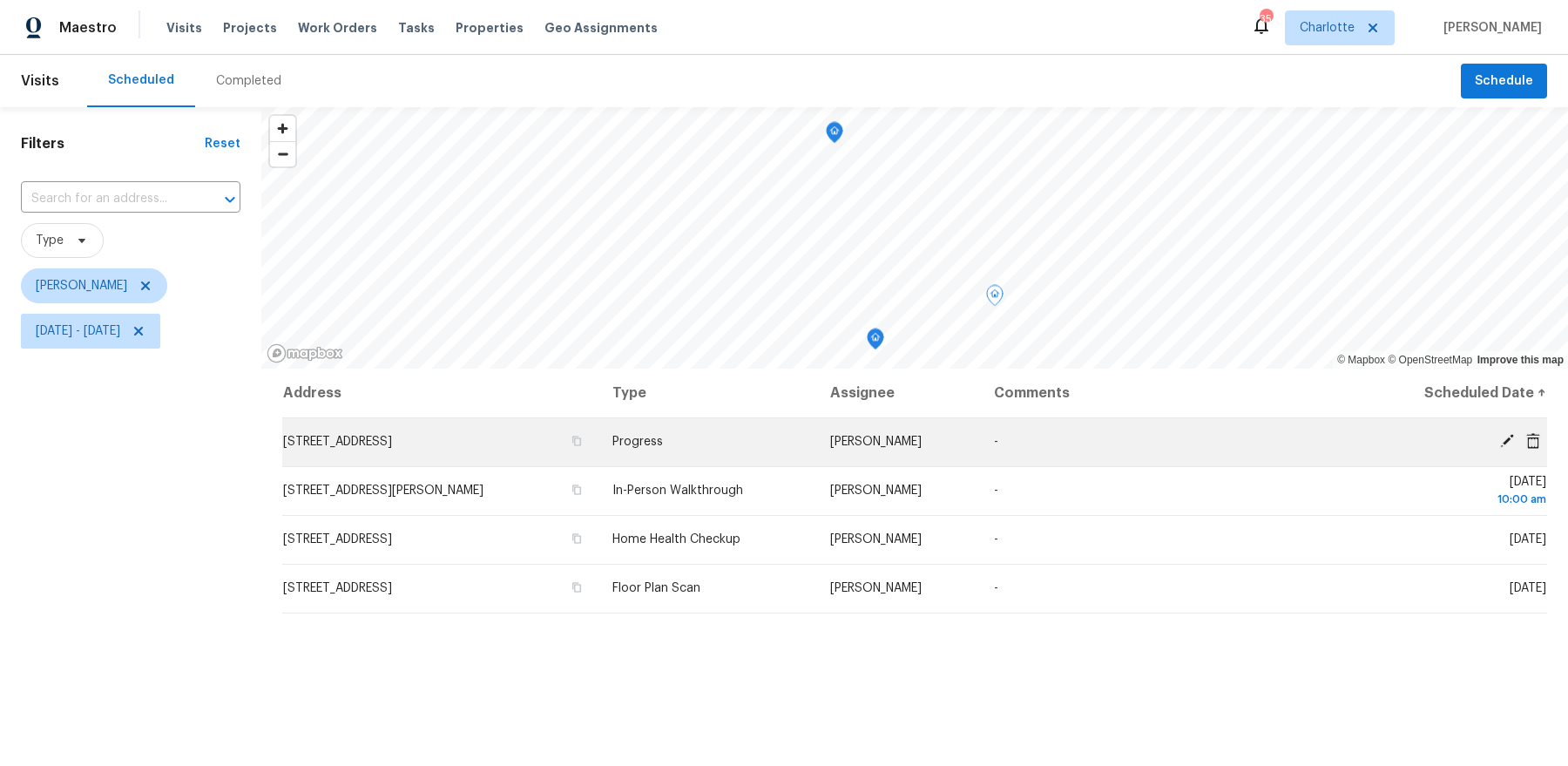
click at [1531, 440] on icon at bounding box center [1534, 440] width 14 height 16
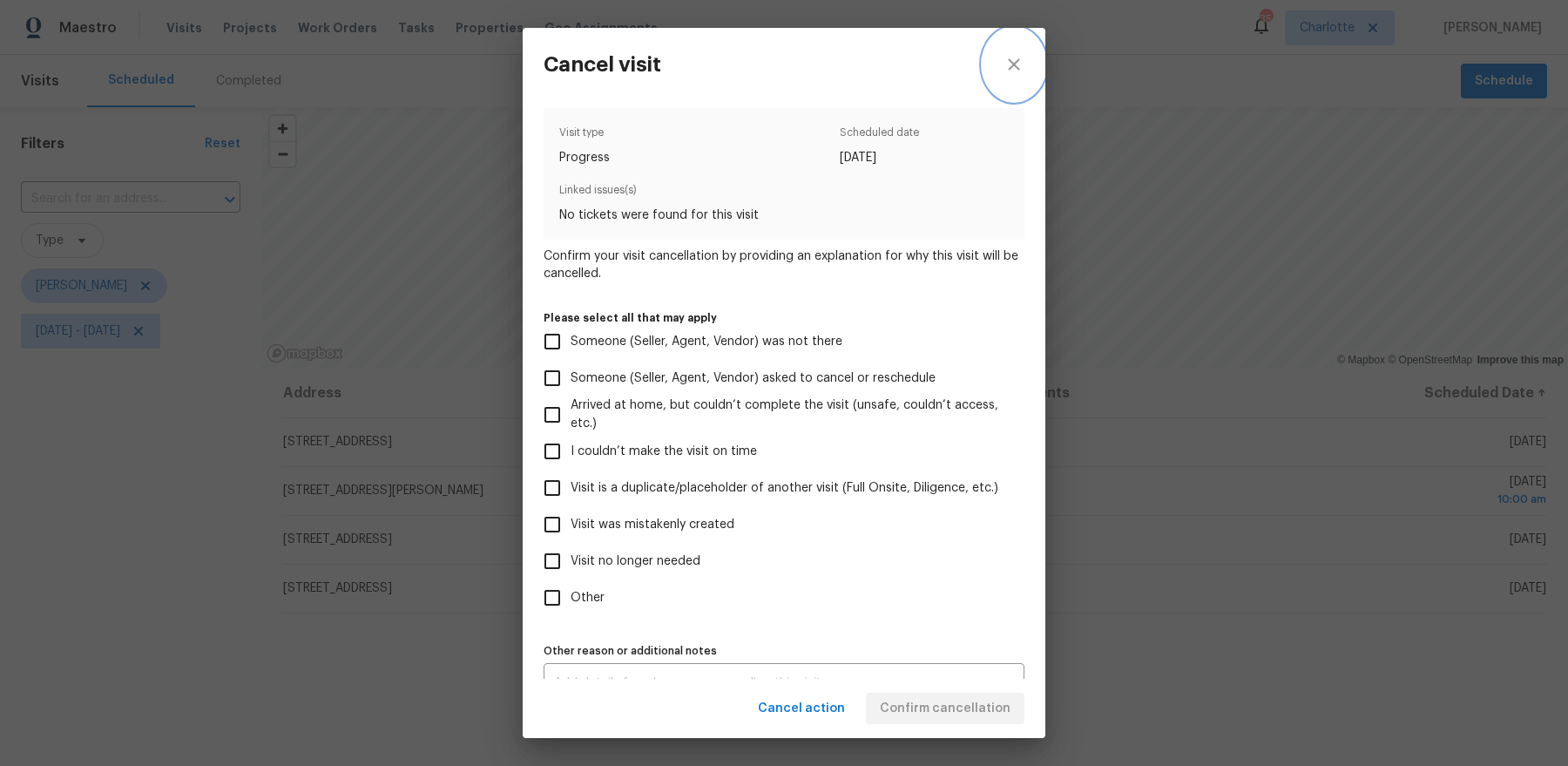
click at [1017, 65] on icon "close" at bounding box center [1014, 64] width 21 height 21
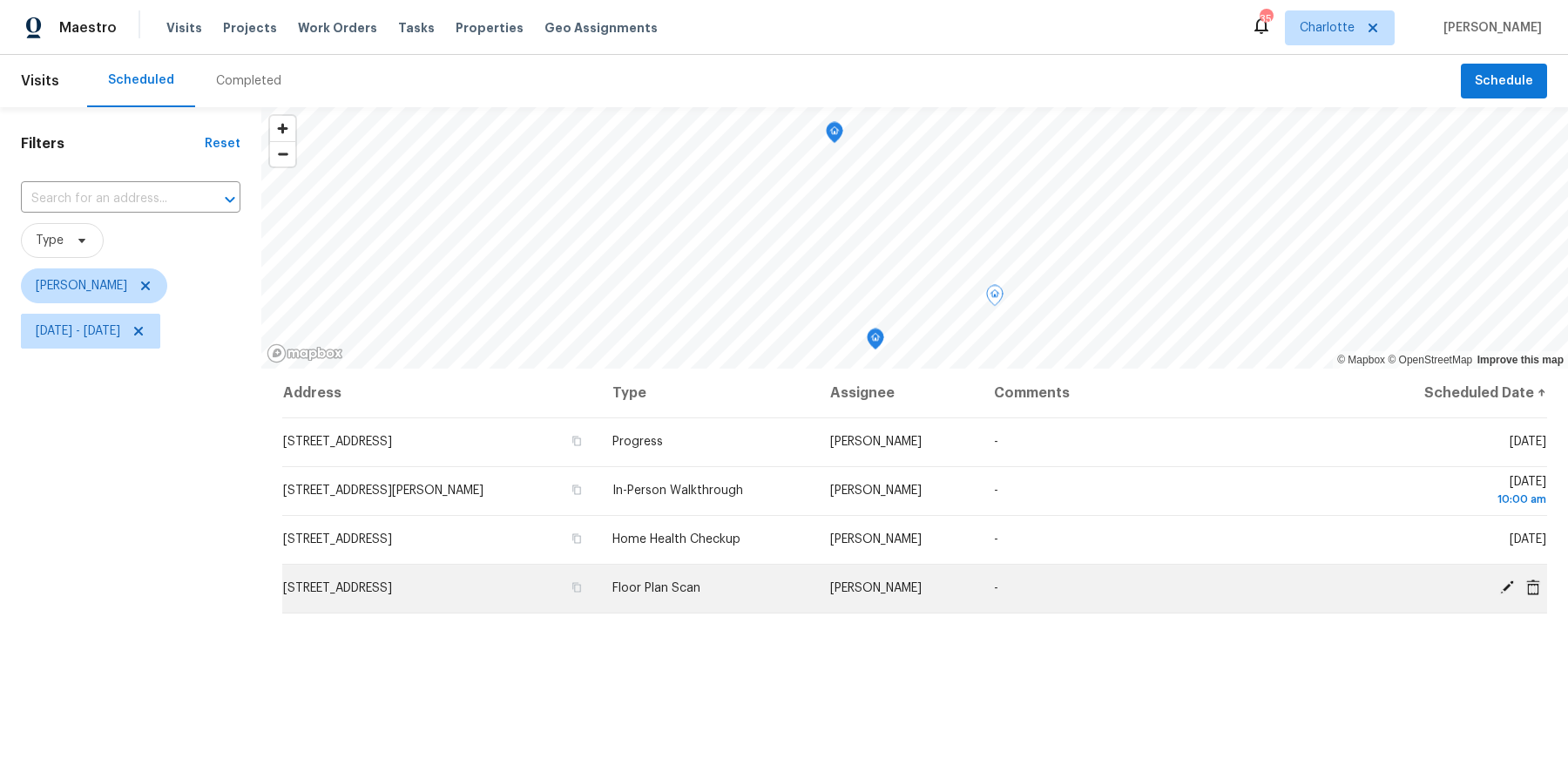
click at [1503, 587] on icon at bounding box center [1508, 588] width 16 height 16
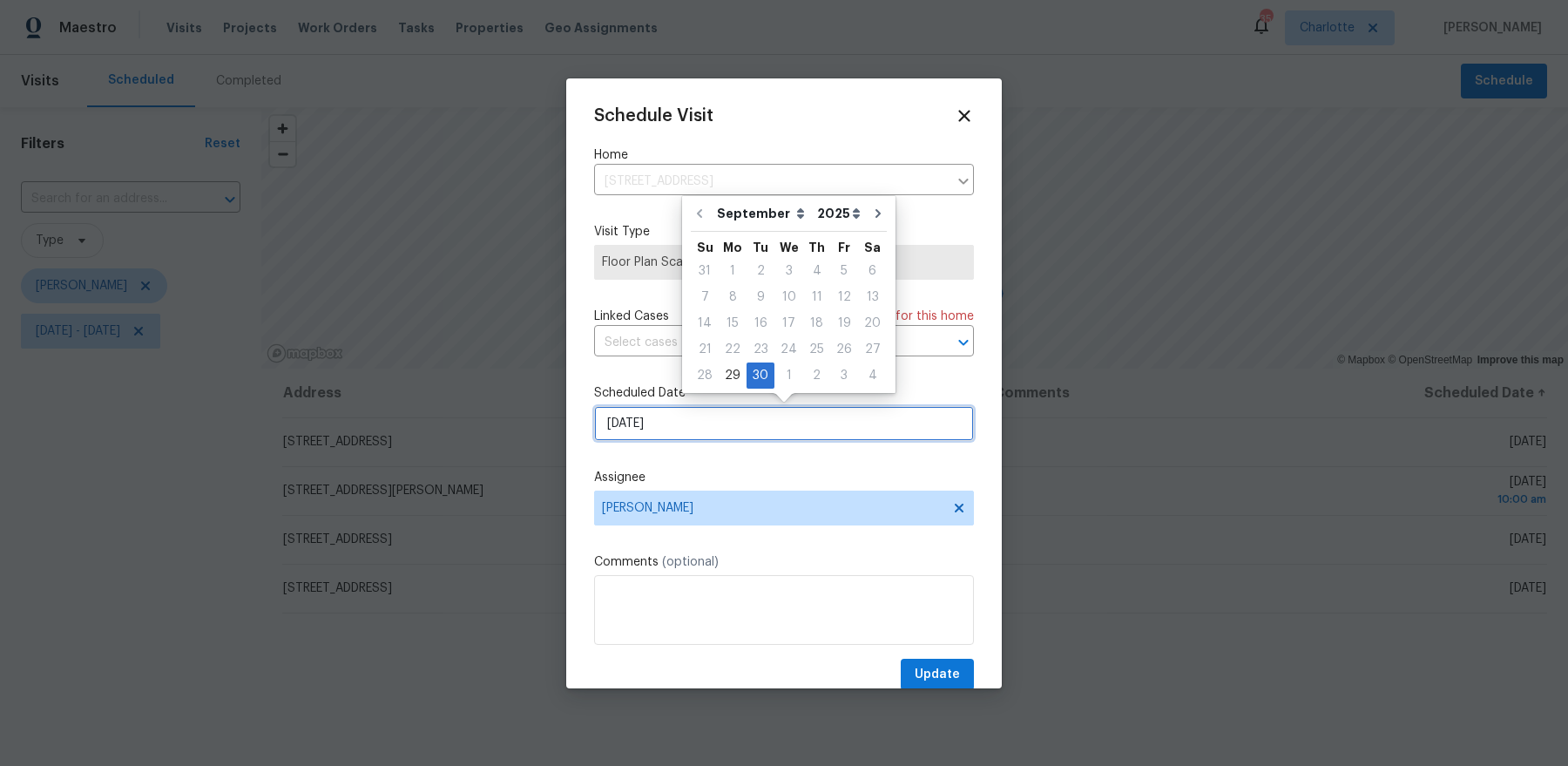
click at [776, 428] on input "[DATE]" at bounding box center [784, 423] width 380 height 35
click at [831, 377] on div "3" at bounding box center [844, 376] width 28 height 24
type input "10/3/2025"
select select "9"
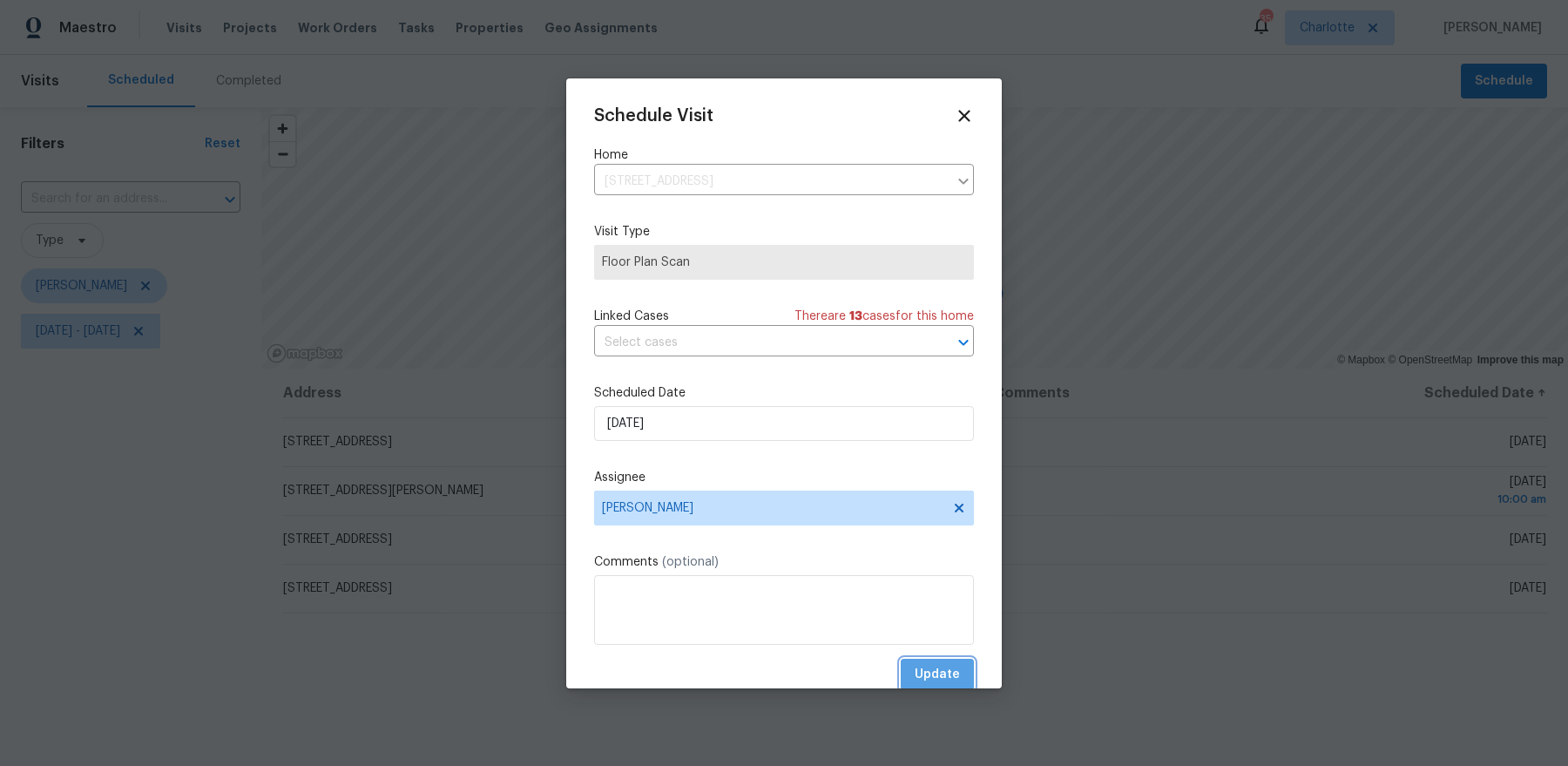
click at [930, 684] on span "Update" at bounding box center [937, 675] width 45 height 22
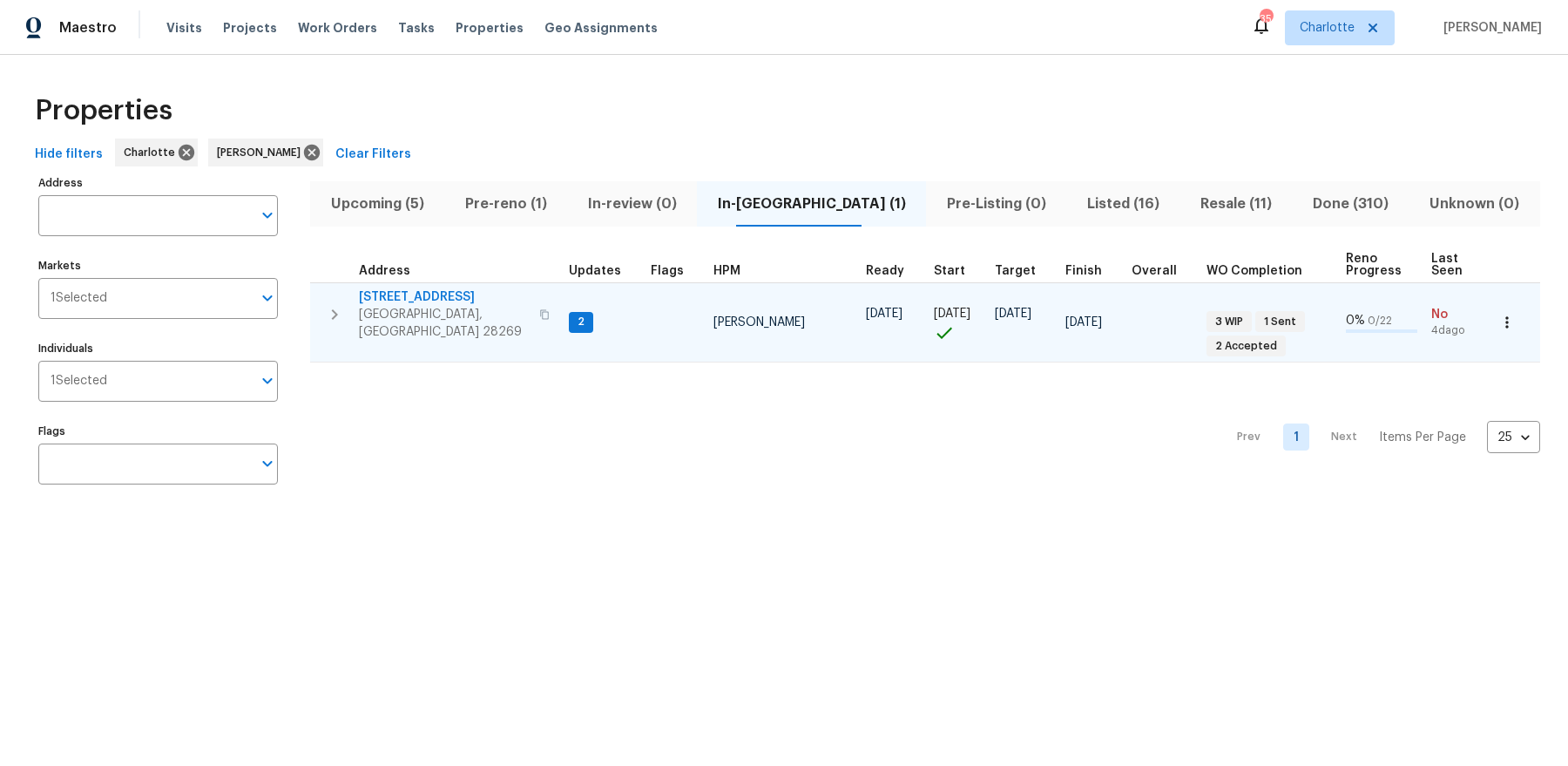
click at [539, 310] on icon "button" at bounding box center [544, 315] width 10 height 10
click at [443, 299] on span "5017 Haybridge Rd" at bounding box center [444, 297] width 170 height 17
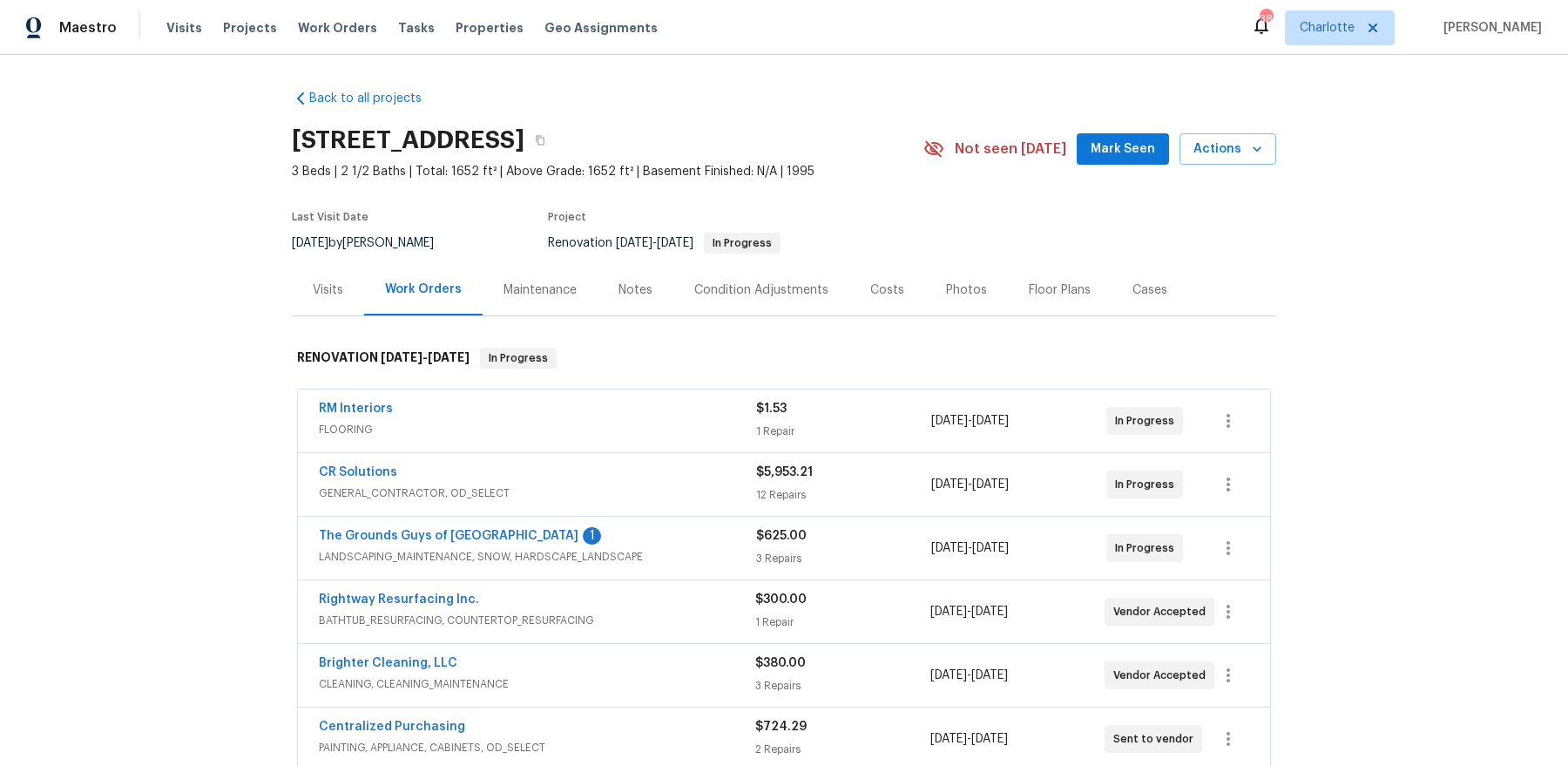
click at [641, 298] on div "Notes" at bounding box center [636, 290] width 34 height 17
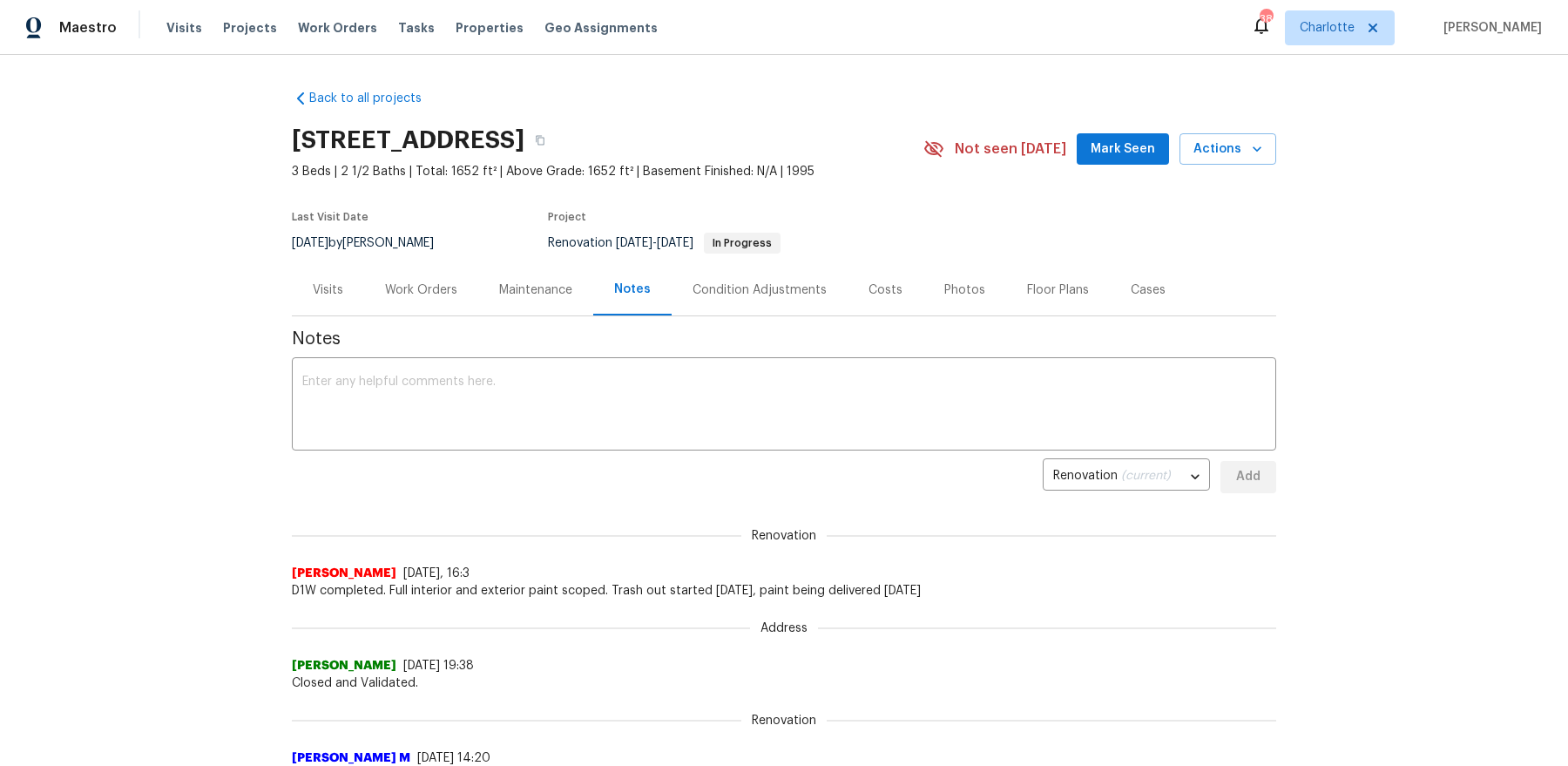
click at [493, 472] on div "Renovation (current) 61c82336-8434-496b-b0a4-af16ad7f2263 ​ Add" at bounding box center [784, 477] width 985 height 32
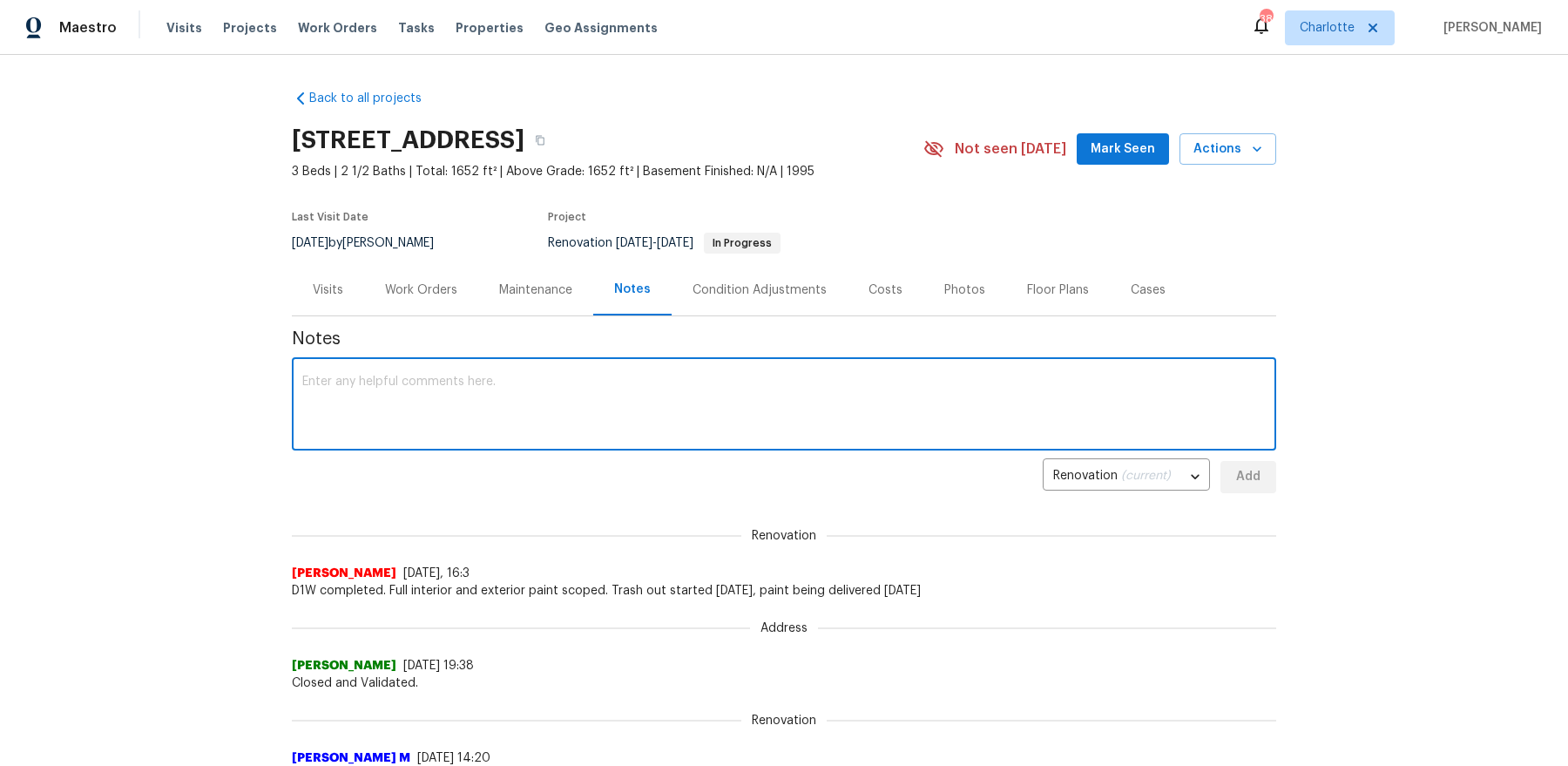
click at [493, 417] on textarea at bounding box center [784, 405] width 964 height 61
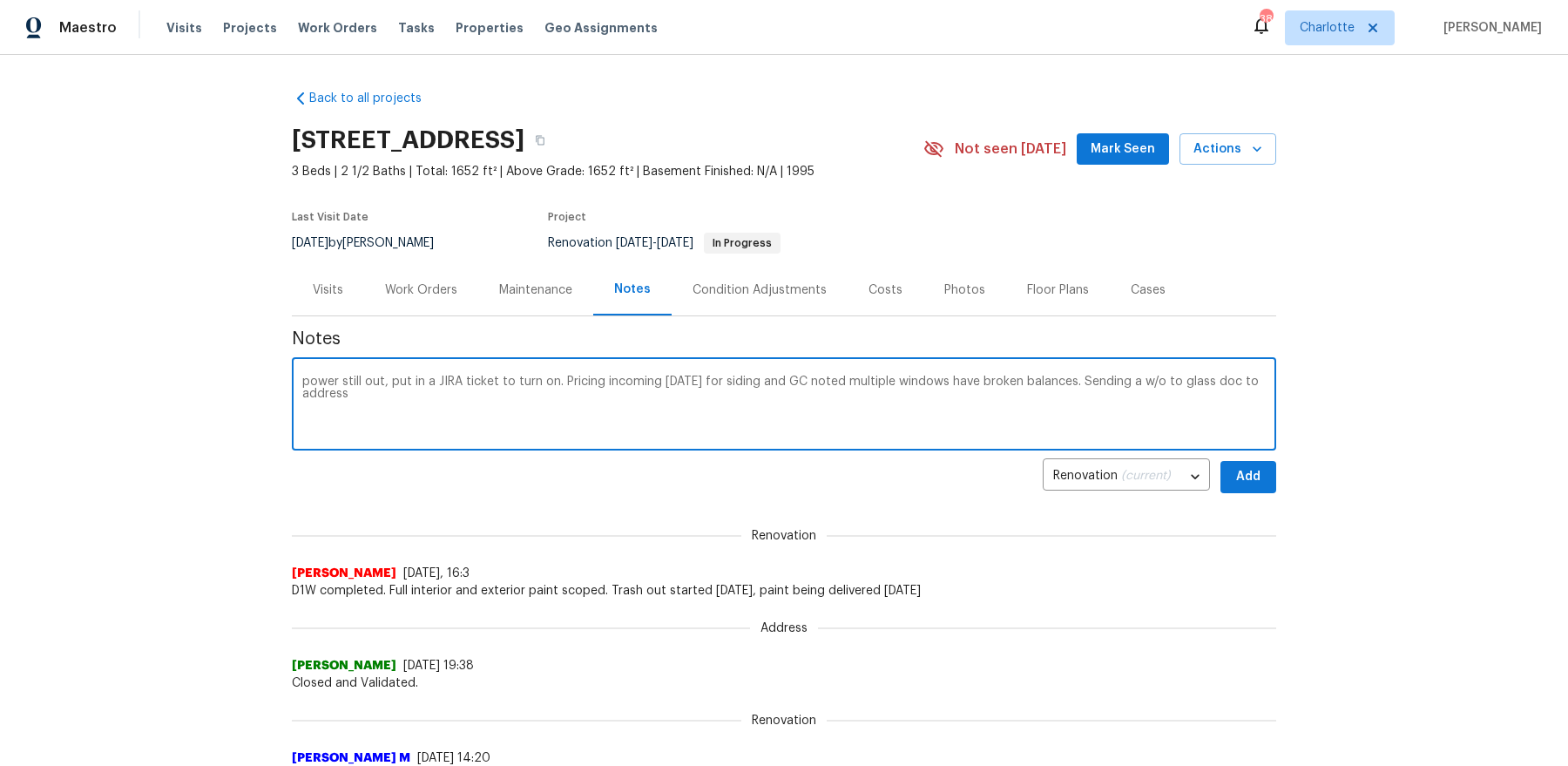
type textarea "power still out, put in a JIRA ticket to turn on. Pricing incoming today for si…"
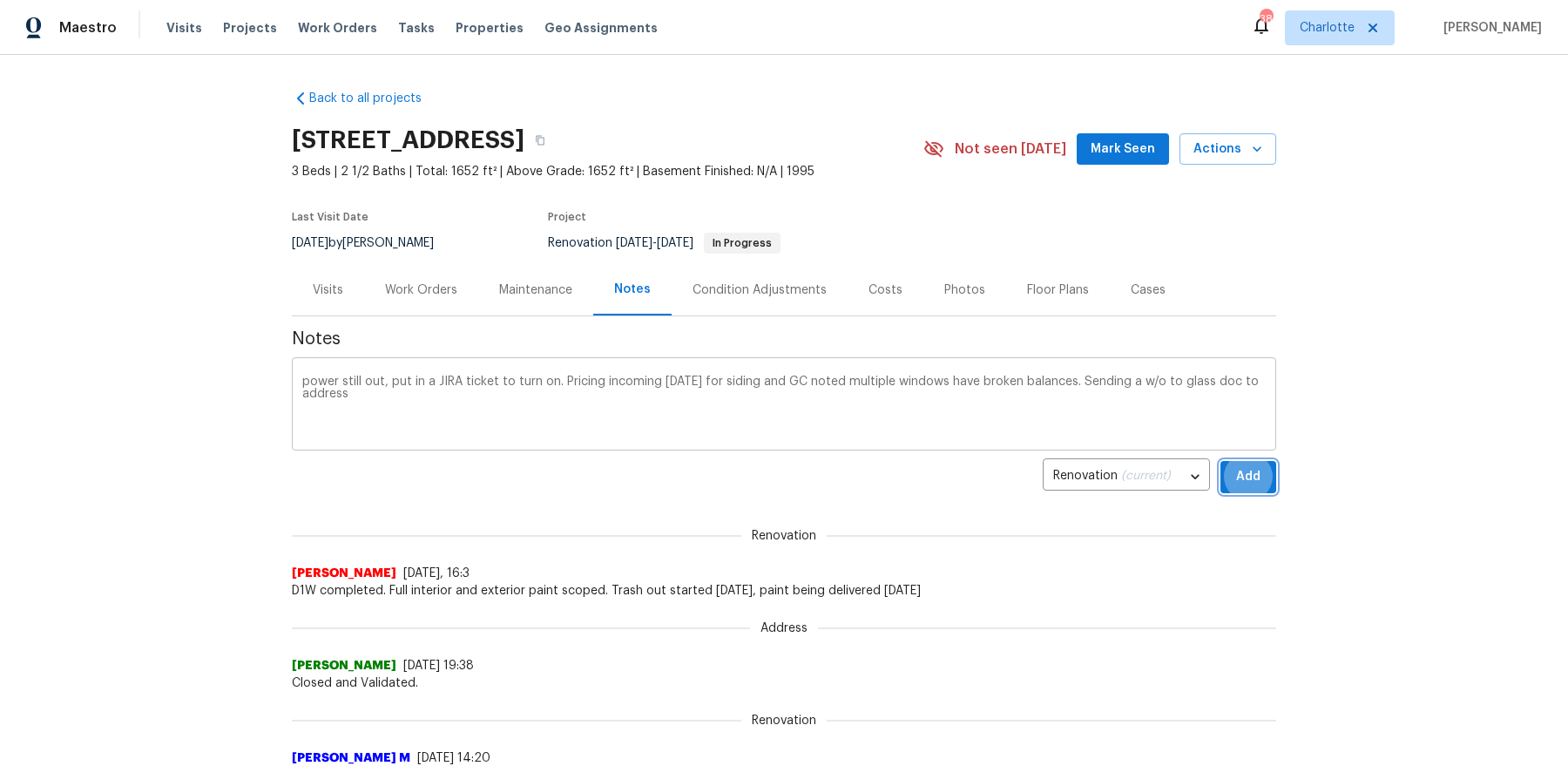
click at [1221, 461] on button "Add" at bounding box center [1249, 477] width 56 height 32
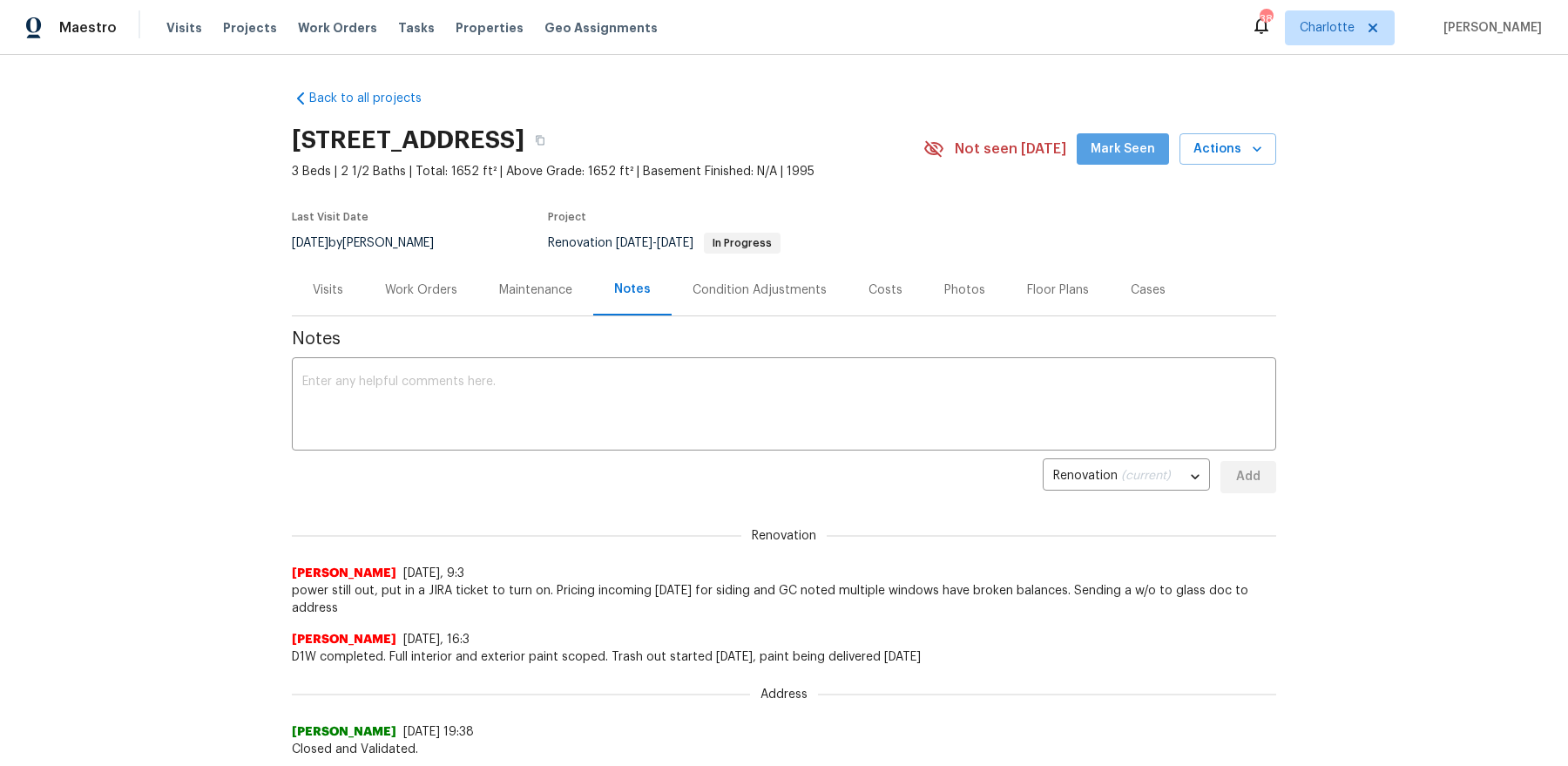
click at [1135, 155] on span "Mark Seen" at bounding box center [1123, 150] width 65 height 22
click at [401, 298] on div "Work Orders" at bounding box center [421, 290] width 72 height 17
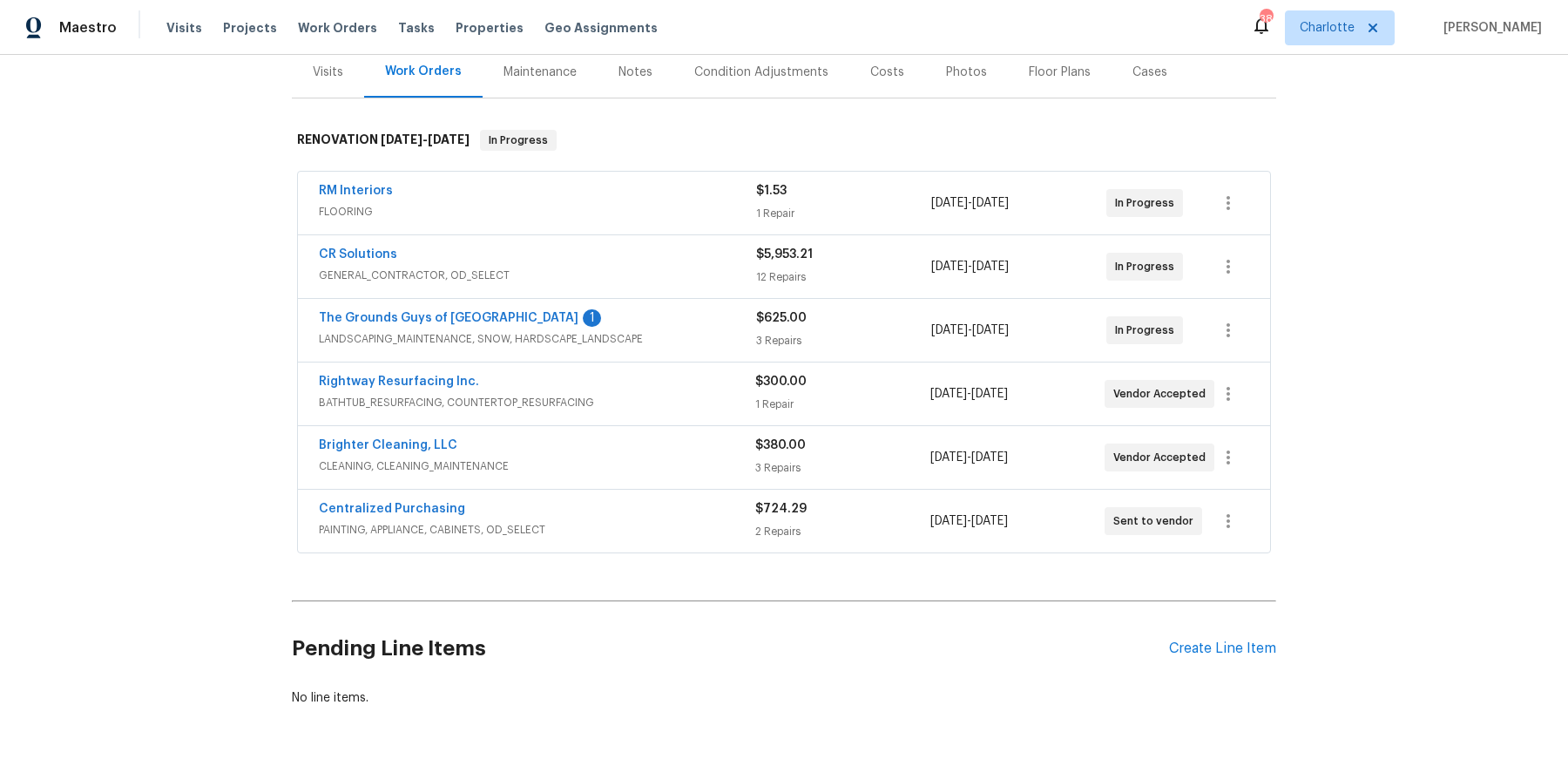
scroll to position [272, 0]
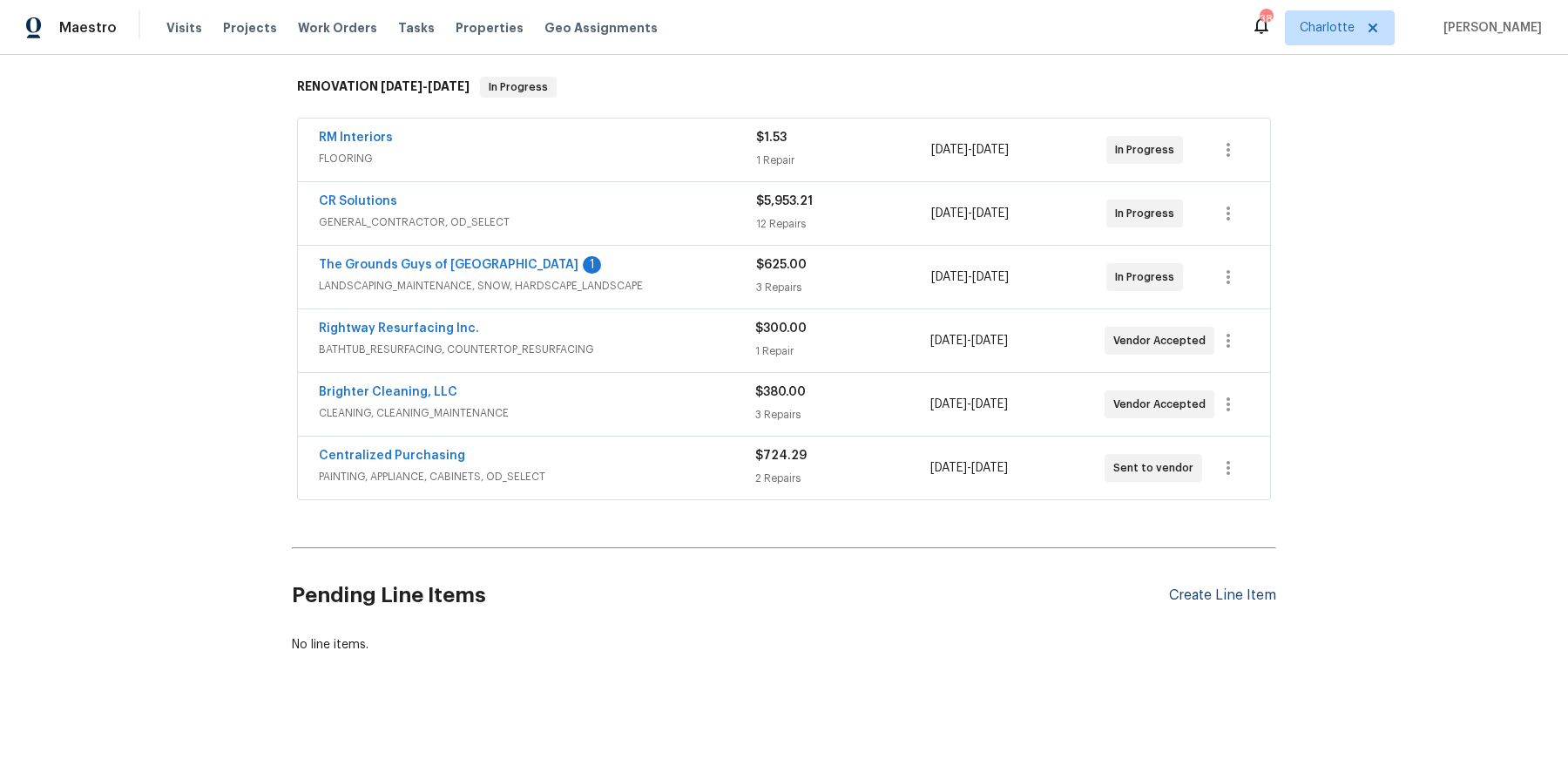
click at [1222, 587] on div "Create Line Item" at bounding box center [1223, 595] width 107 height 17
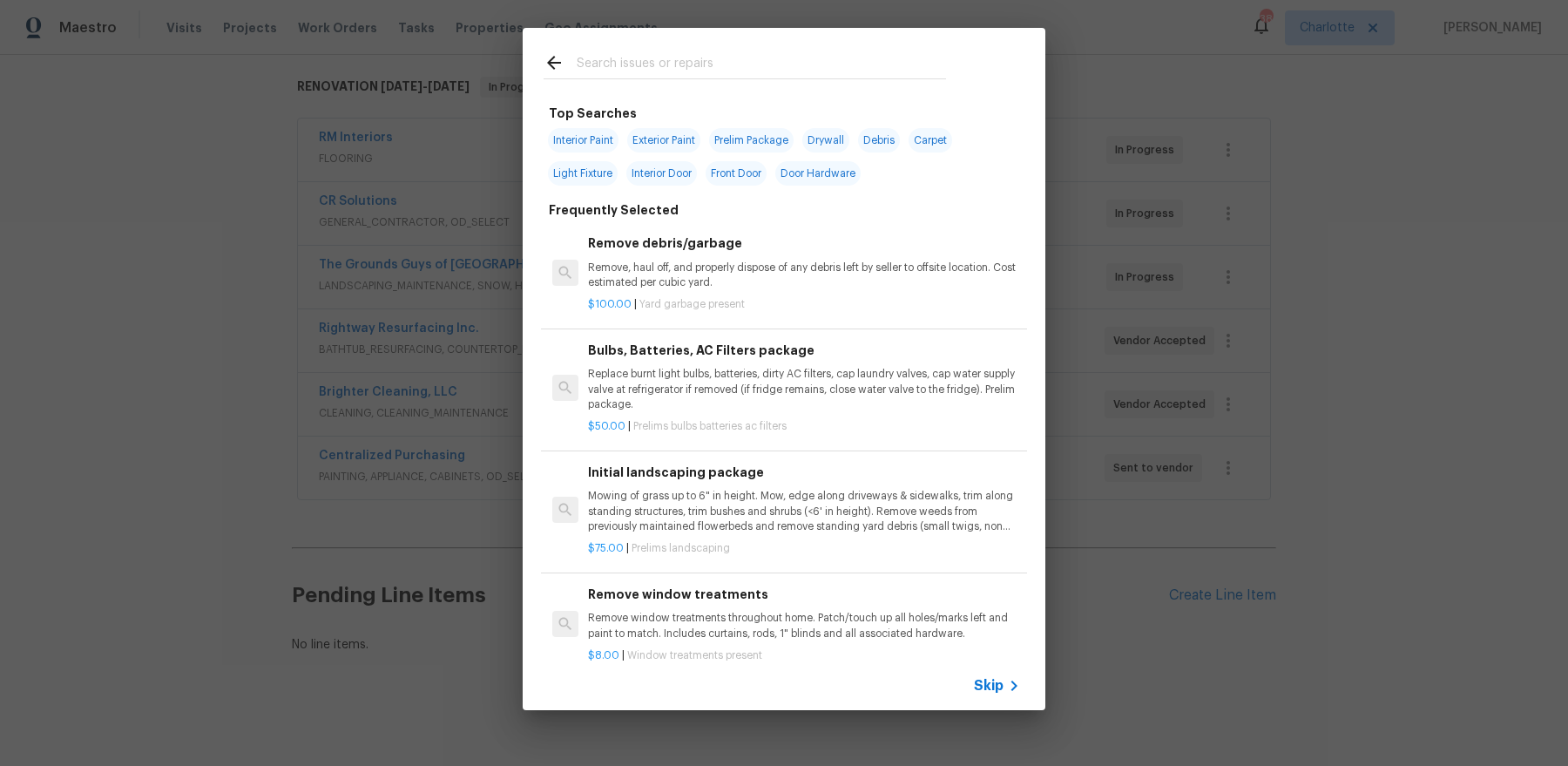
click at [647, 65] on input "text" at bounding box center [762, 65] width 369 height 26
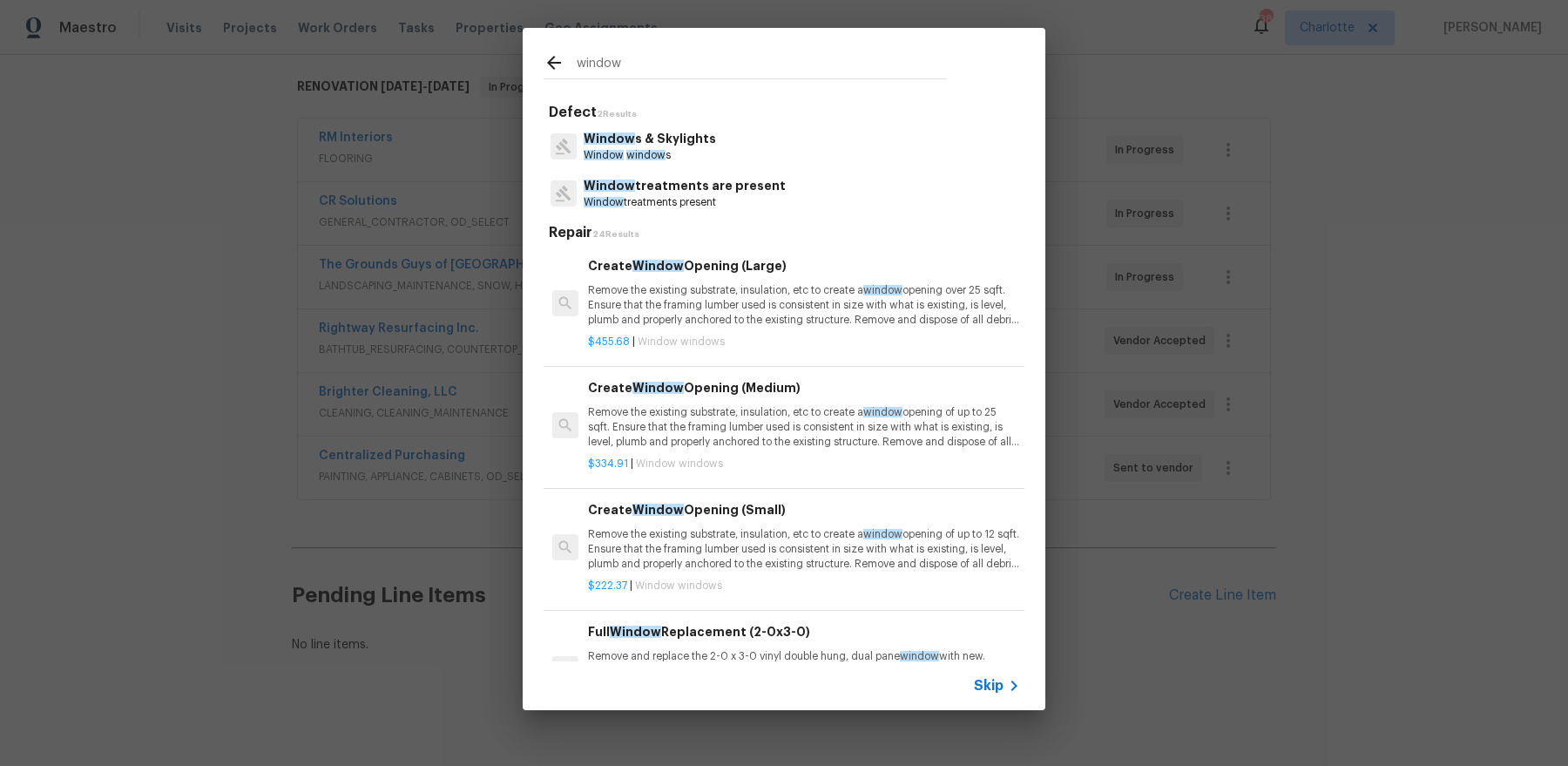
type input "window"
drag, startPoint x: 700, startPoint y: 194, endPoint x: 693, endPoint y: 117, distance: 77.3
click at [693, 117] on div "Defect 2 Results Window s & Skylights Window window s Window treatments are pre…" at bounding box center [784, 390] width 481 height 574
click at [663, 153] on span "window" at bounding box center [646, 155] width 39 height 10
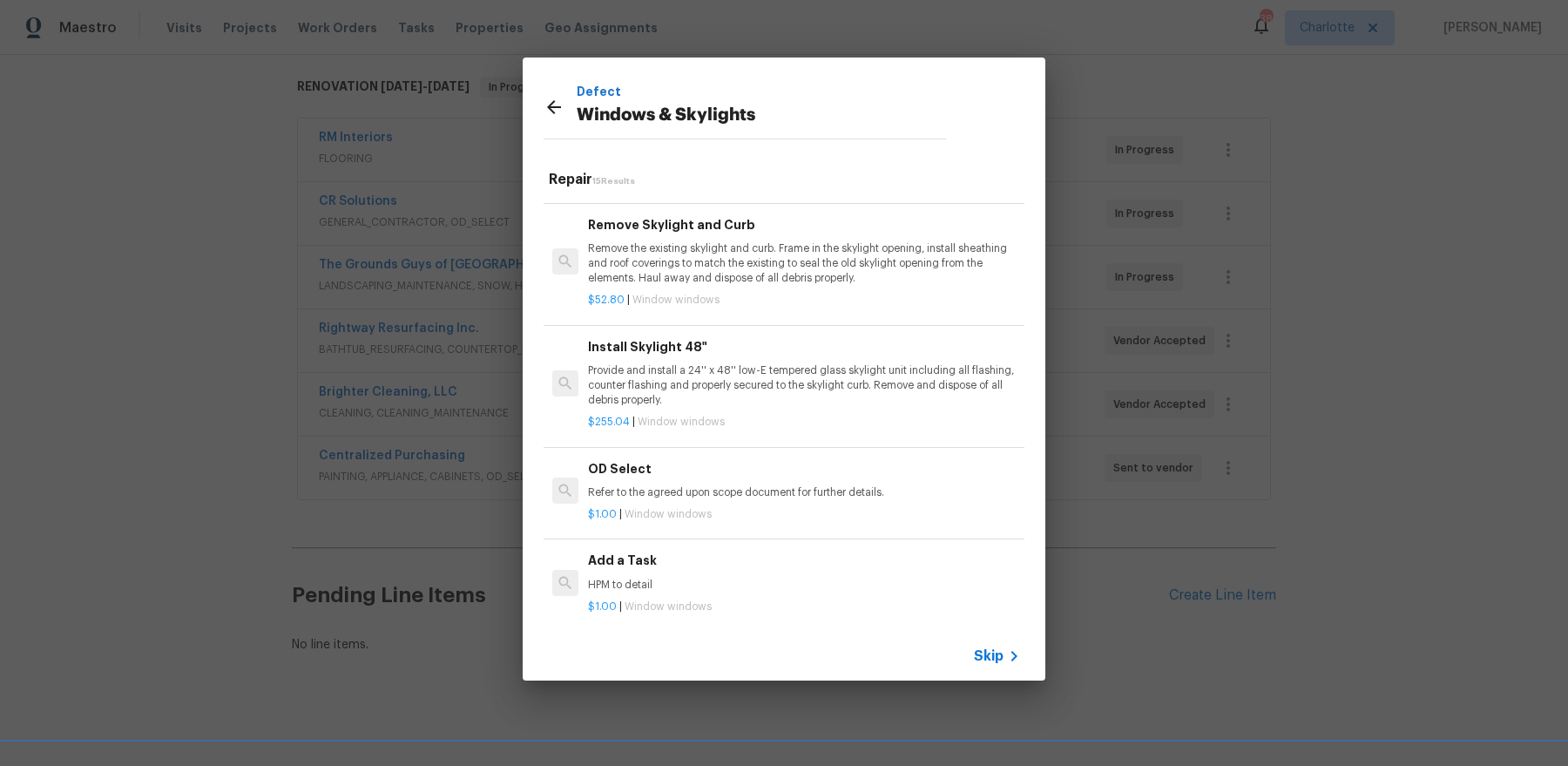
scroll to position [1287, 0]
click at [674, 563] on h6 "Add a Task" at bounding box center [803, 558] width 432 height 19
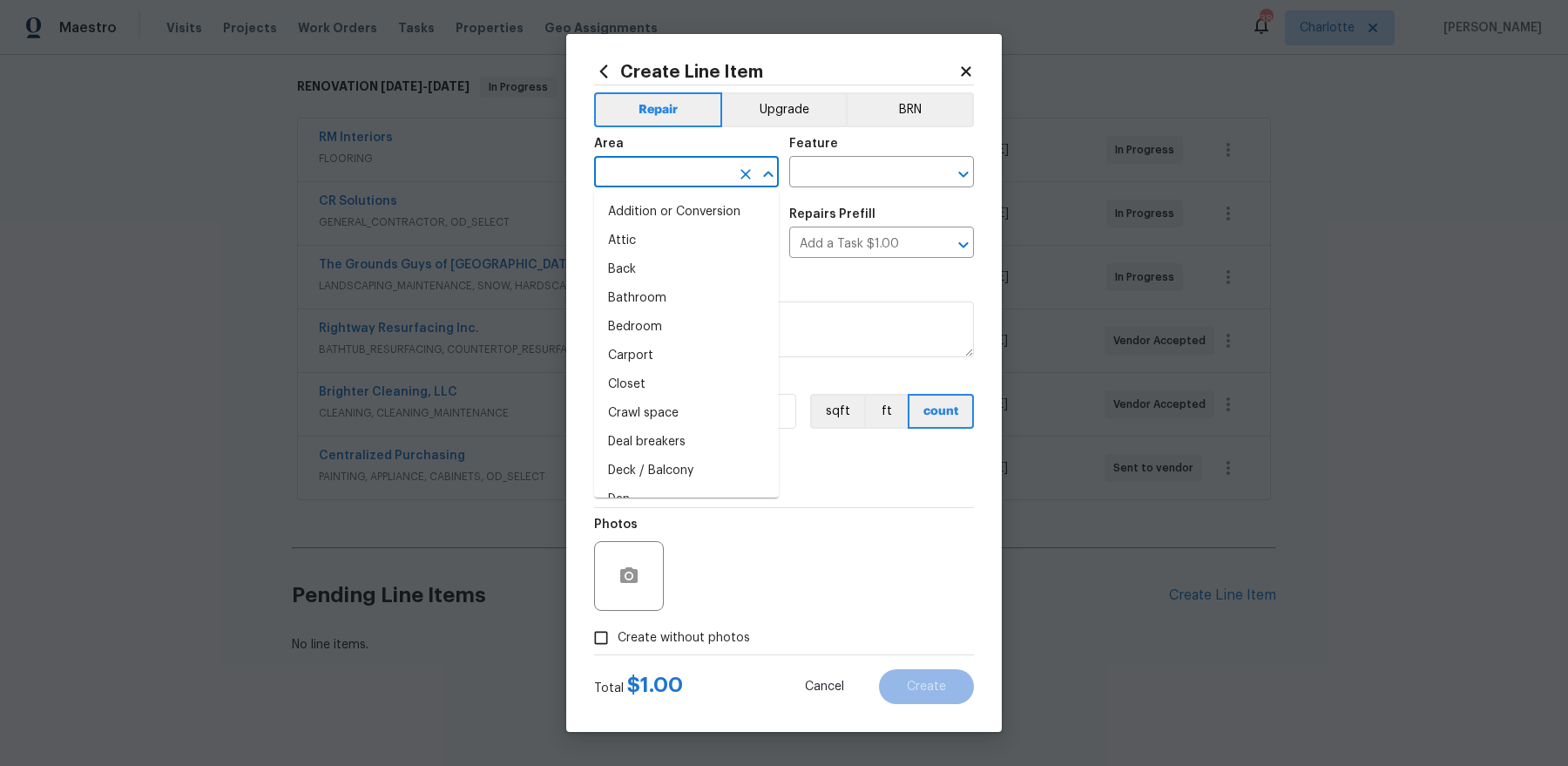
click at [664, 174] on input "text" at bounding box center [662, 174] width 136 height 27
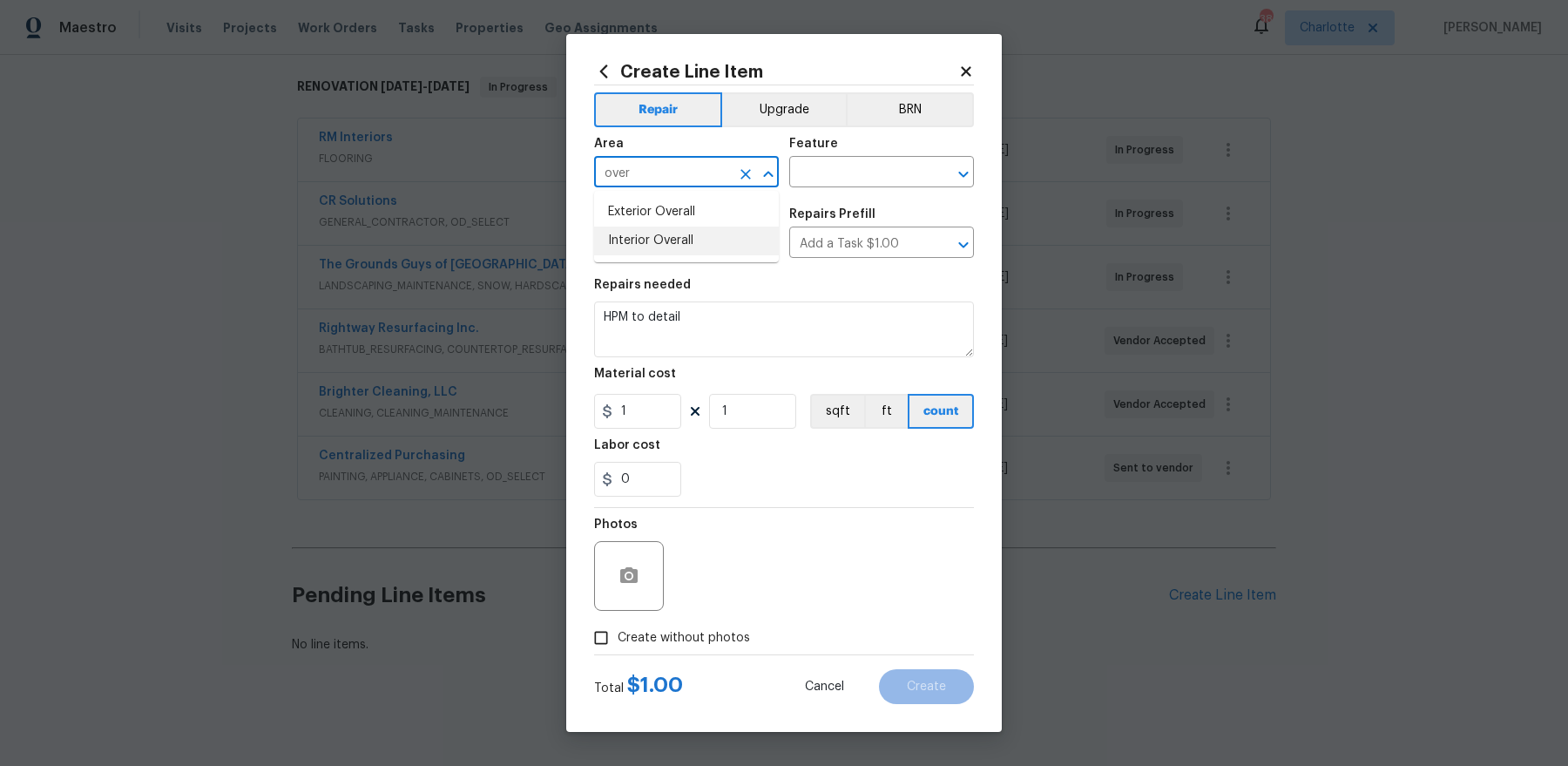
click at [652, 242] on li "Interior Overall" at bounding box center [686, 241] width 185 height 29
type input "Interior Overall"
click at [855, 173] on input "text" at bounding box center [857, 174] width 136 height 27
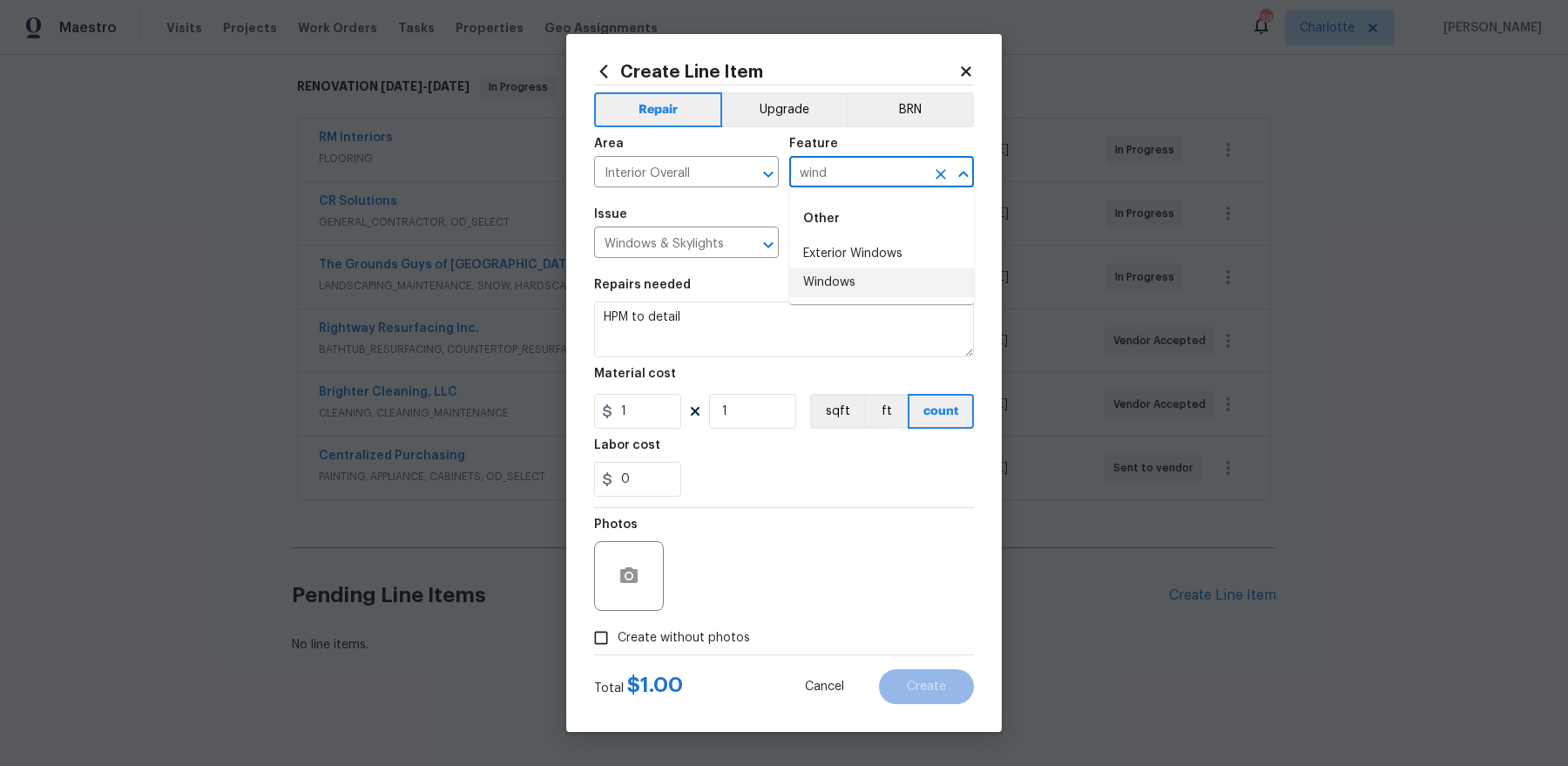
click at [821, 292] on li "Windows" at bounding box center [881, 283] width 185 height 29
type input "Windows"
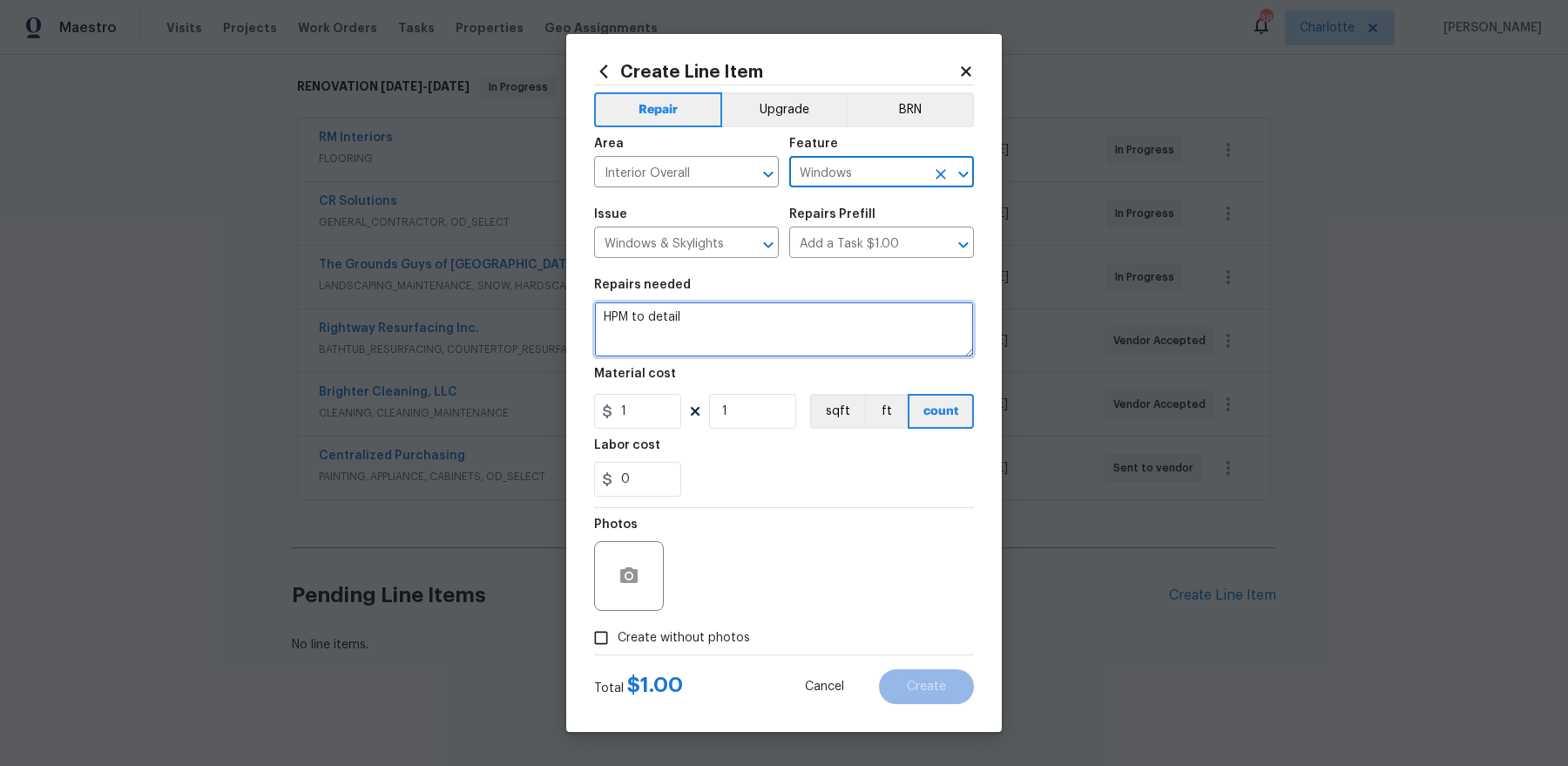
click at [733, 340] on textarea "HPM to detail" at bounding box center [784, 330] width 380 height 56
type textarea "B"
type textarea "Multiple windows having missing balances. (details forthcoming)"
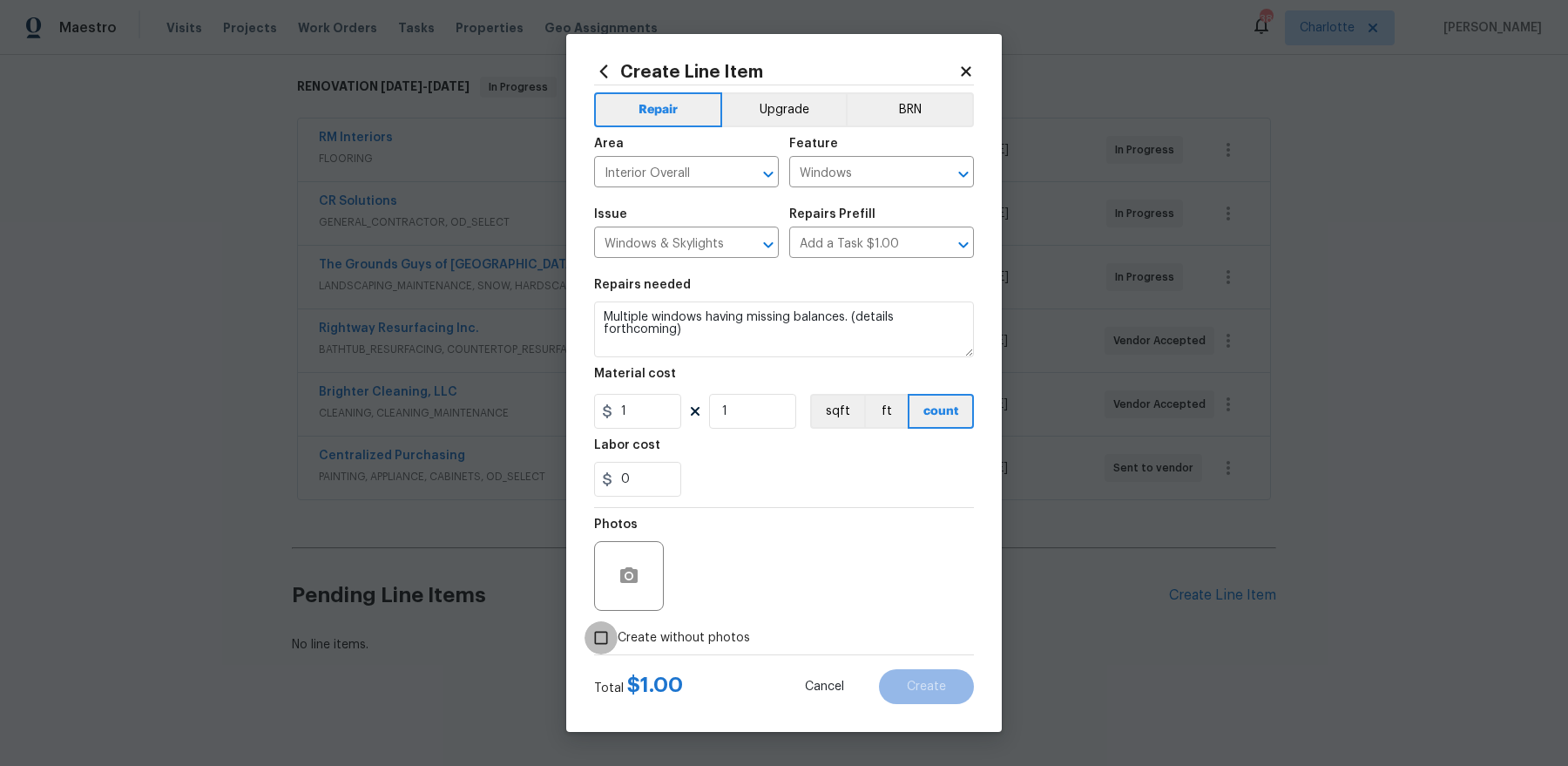
click at [609, 652] on input "Create without photos" at bounding box center [601, 637] width 33 height 33
checkbox input "true"
click at [843, 575] on textarea at bounding box center [825, 576] width 296 height 70
click at [922, 681] on span "Create" at bounding box center [926, 687] width 39 height 13
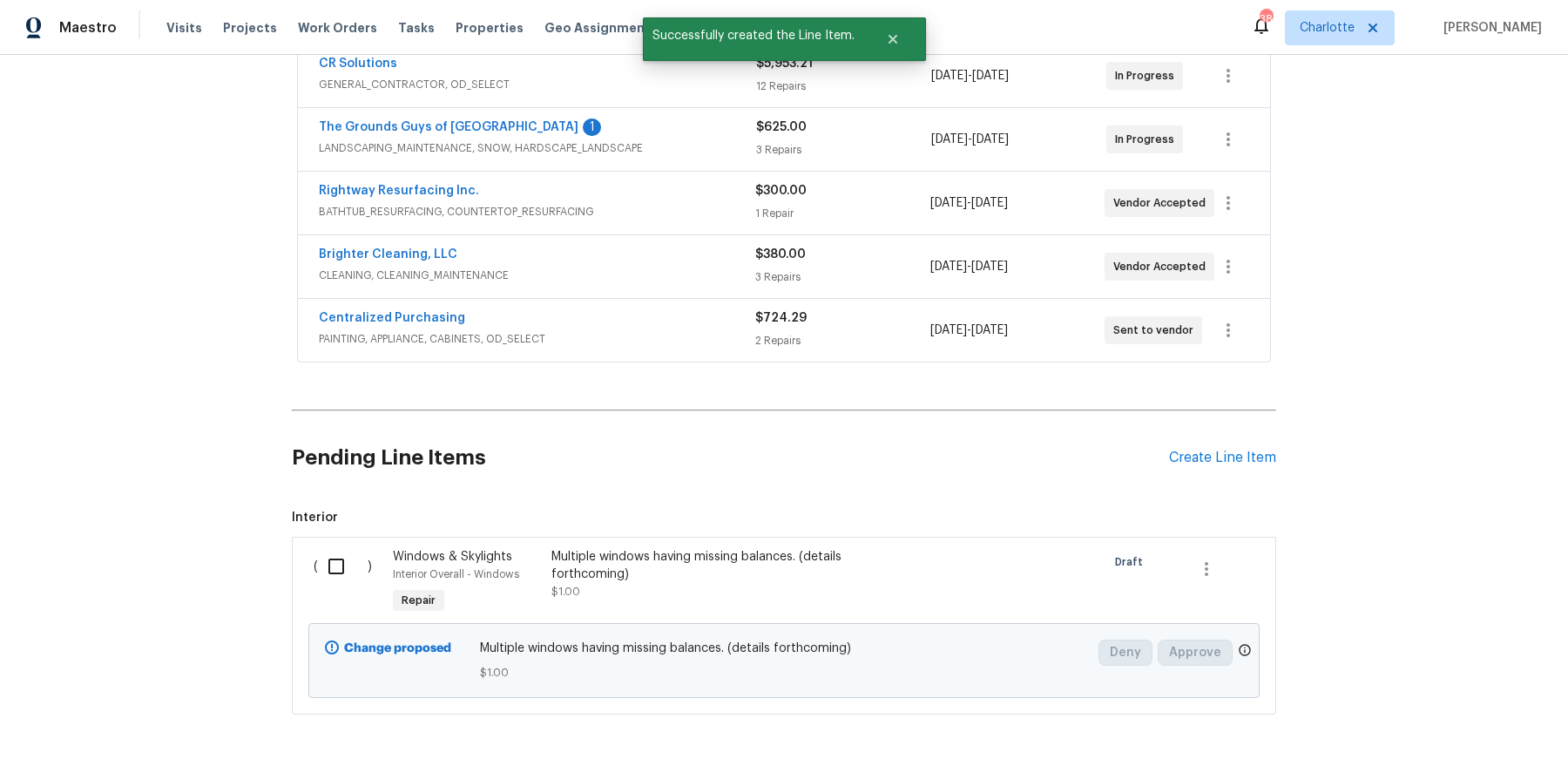
scroll to position [469, 0]
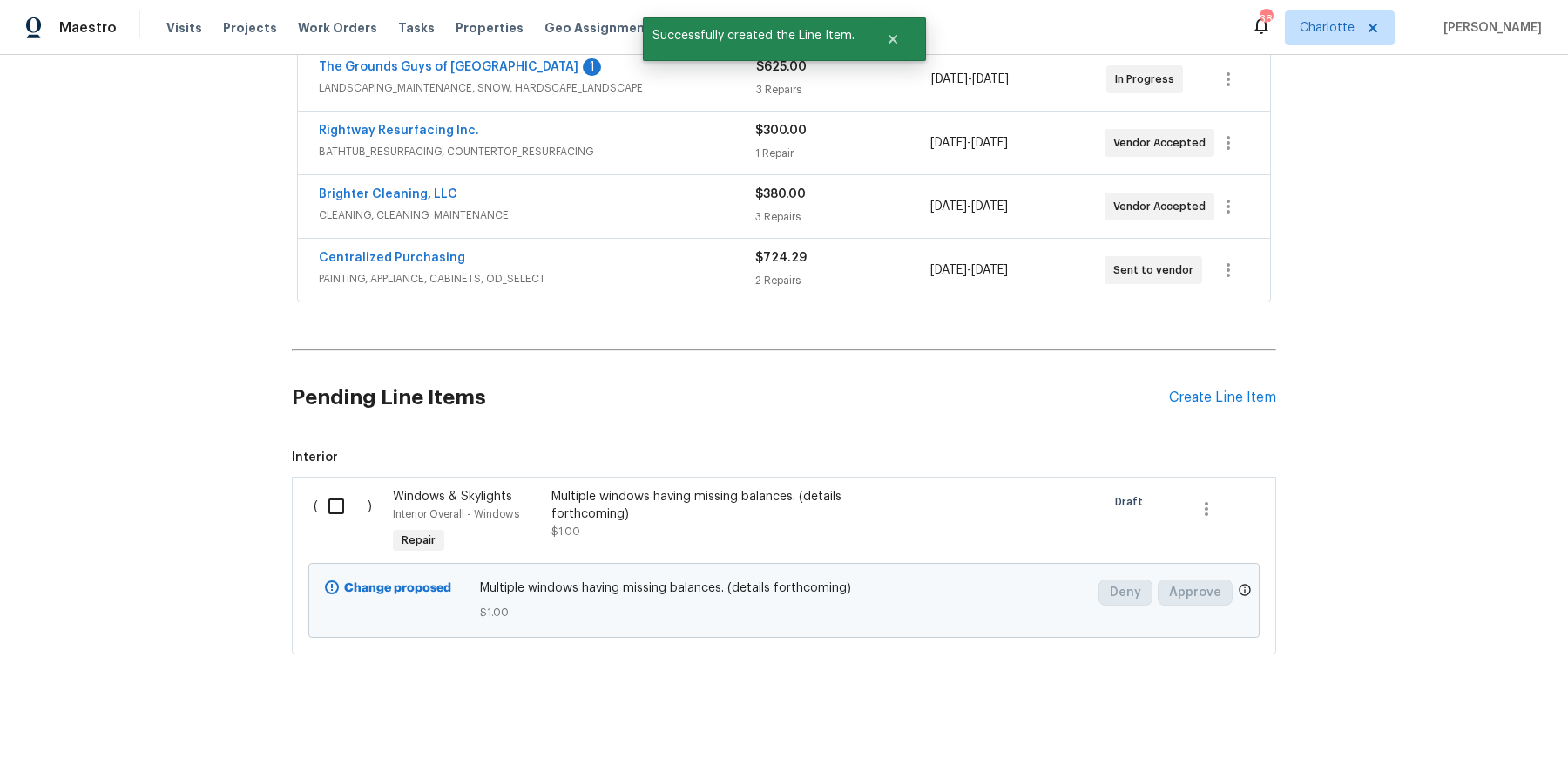
click at [330, 502] on input "checkbox" at bounding box center [343, 506] width 50 height 37
checkbox input "true"
click at [1476, 727] on span "Create Work Order" at bounding box center [1468, 723] width 116 height 22
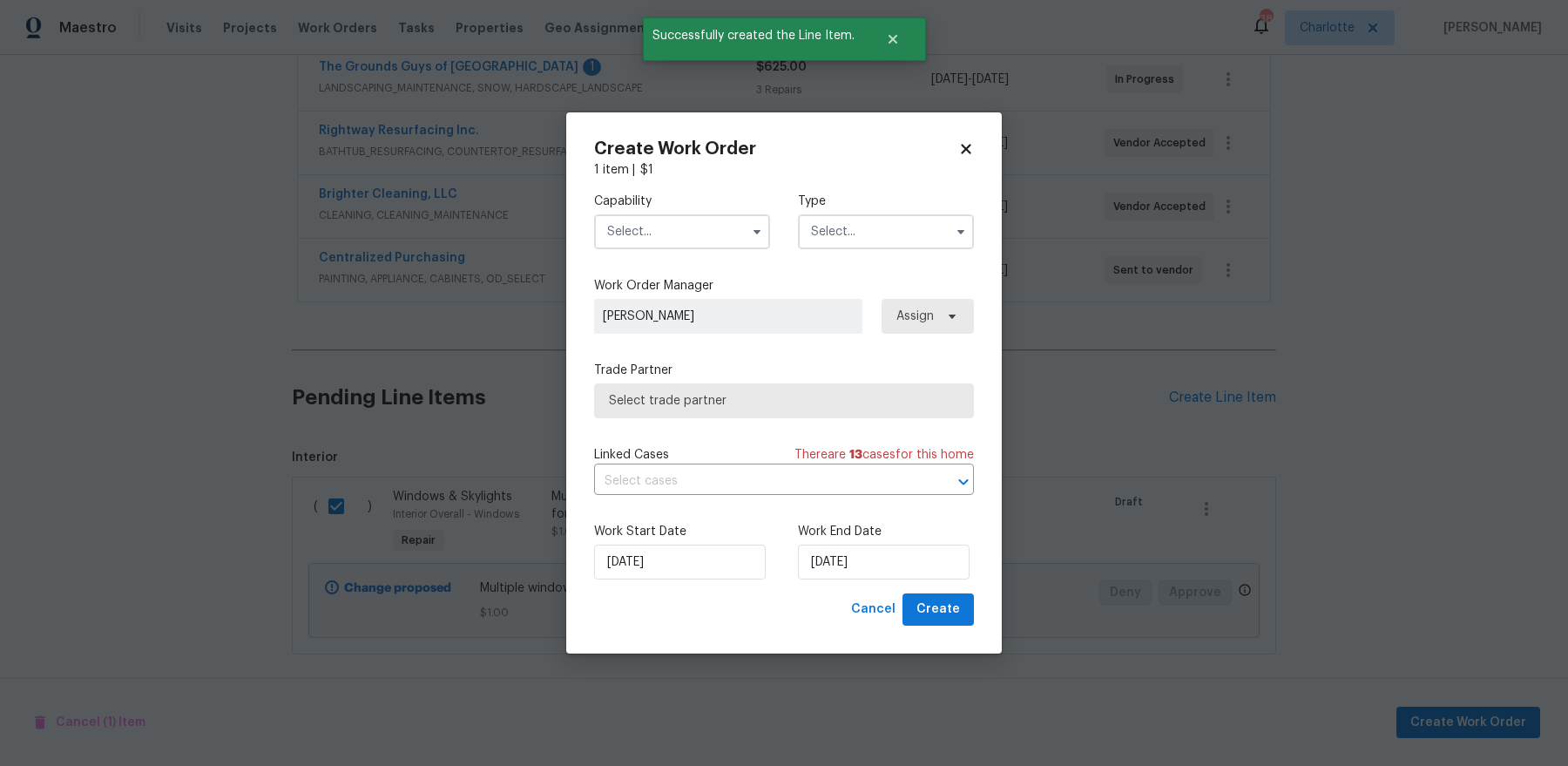
click at [632, 223] on input "text" at bounding box center [682, 232] width 176 height 35
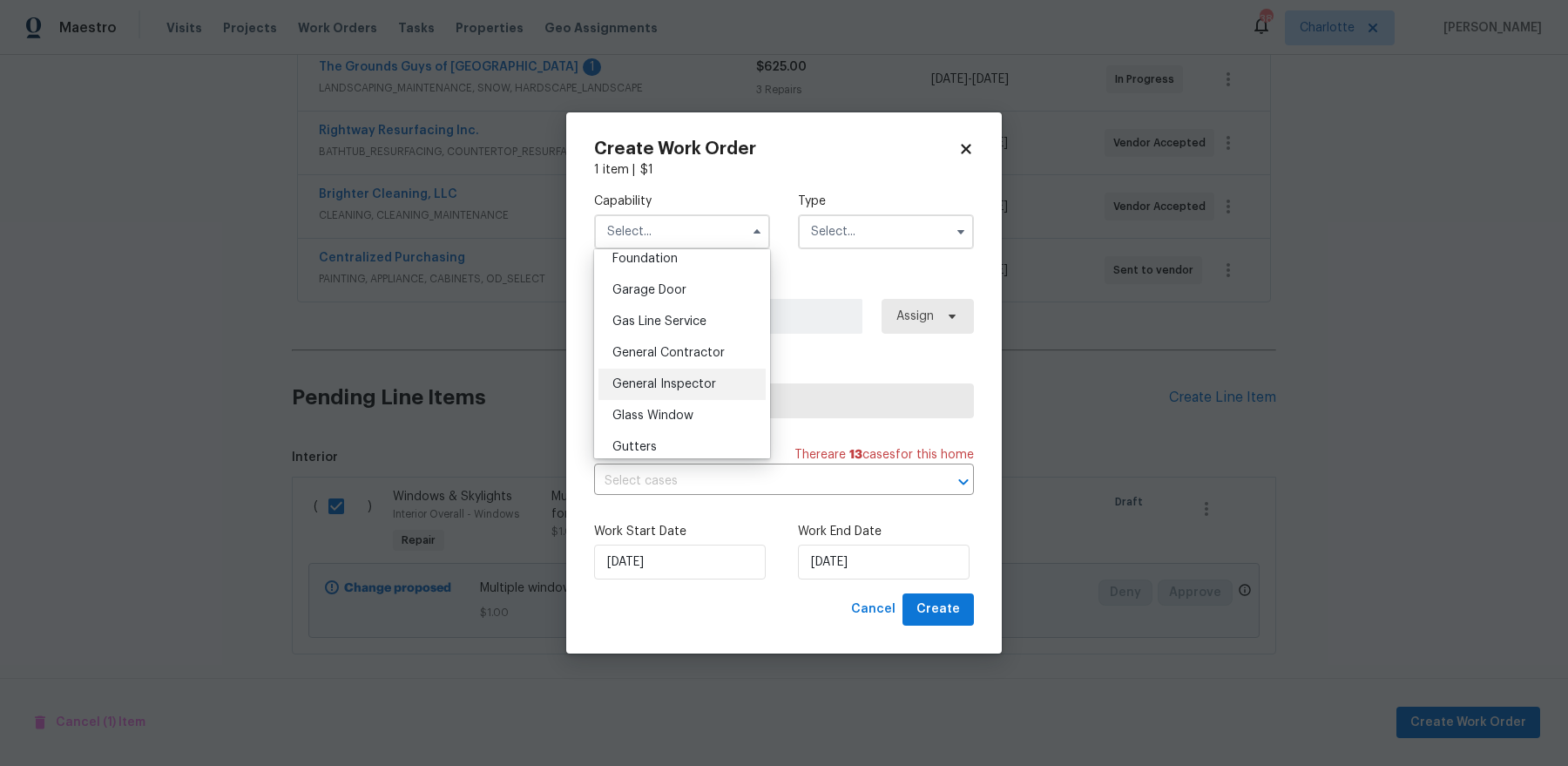
scroll to position [766, 0]
click at [671, 394] on span "Glass Window" at bounding box center [653, 399] width 81 height 12
type input "Glass Window"
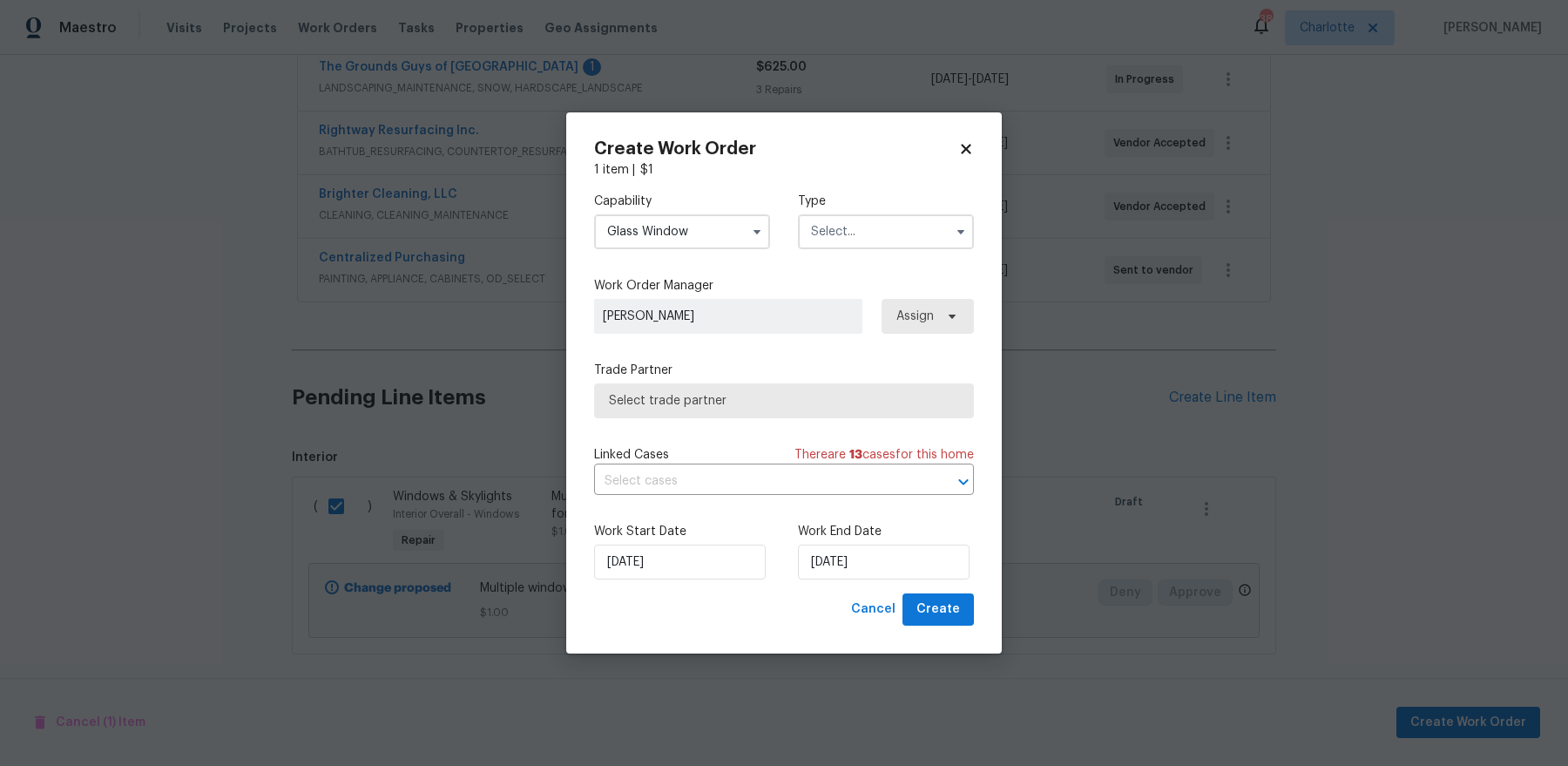
click at [932, 230] on input "text" at bounding box center [886, 232] width 176 height 35
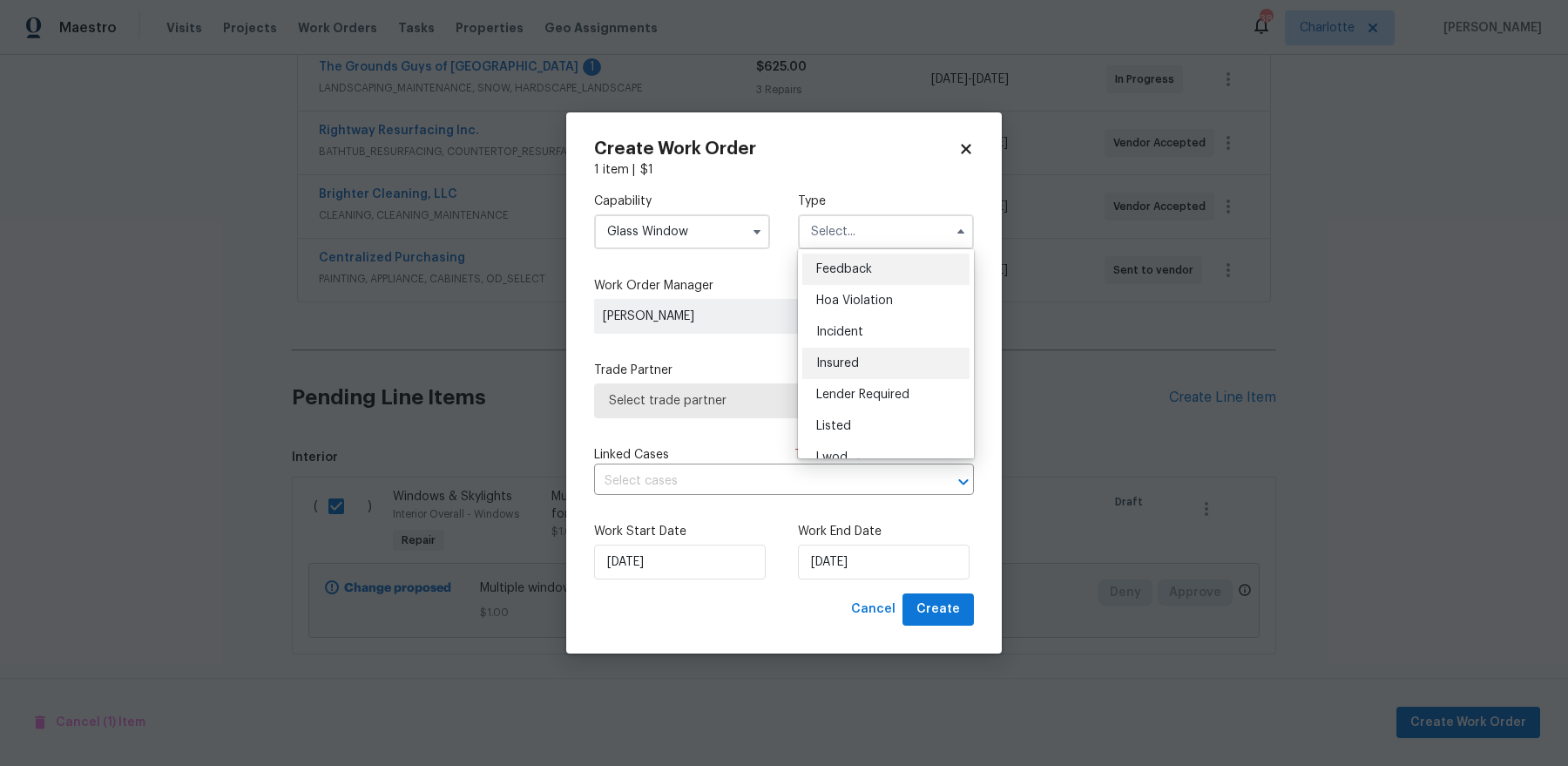
scroll to position [208, 0]
click at [882, 350] on div "Renovation" at bounding box center [886, 344] width 168 height 31
type input "Renovation"
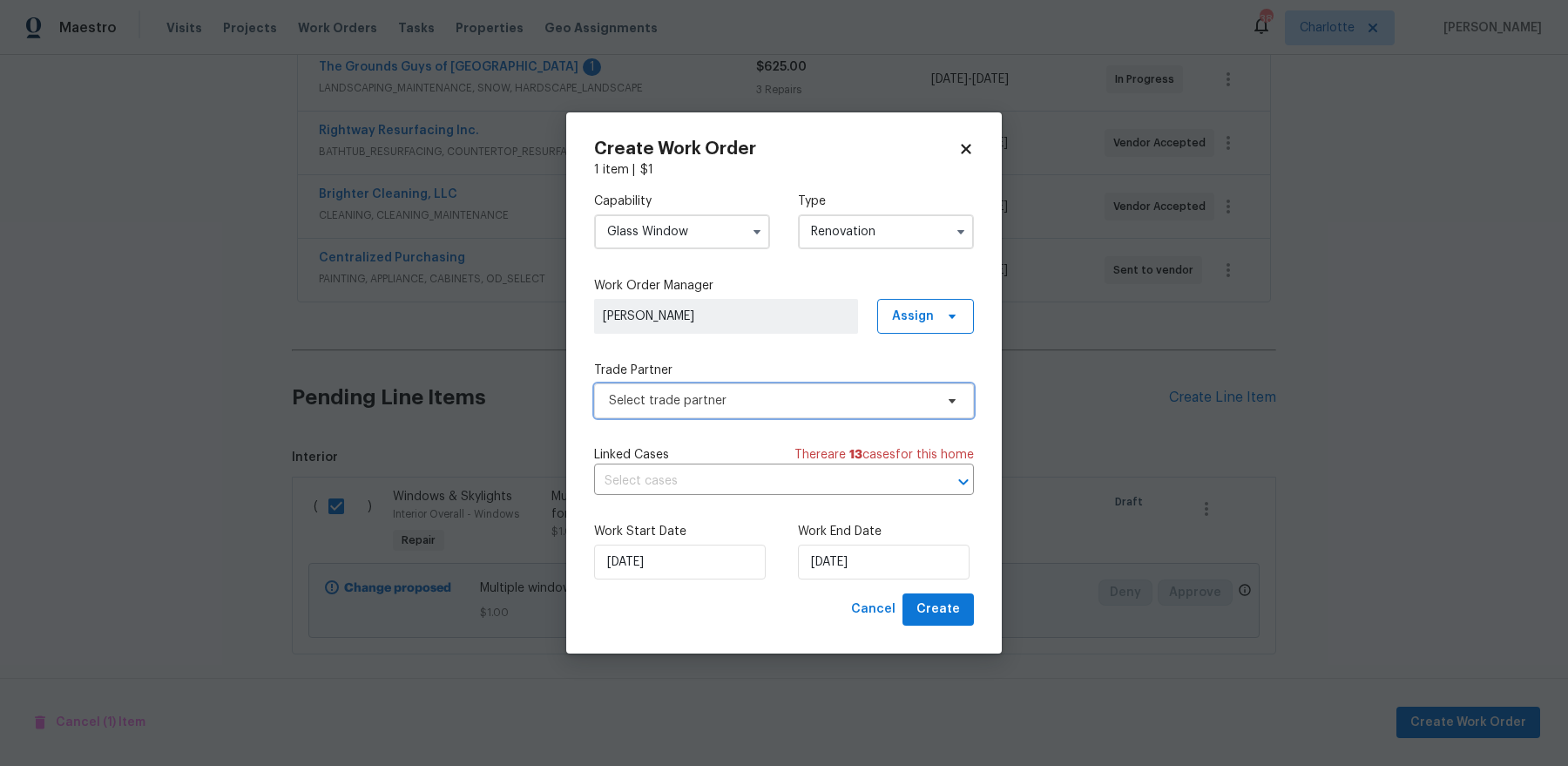
click at [761, 388] on span "Select trade partner" at bounding box center [784, 400] width 380 height 35
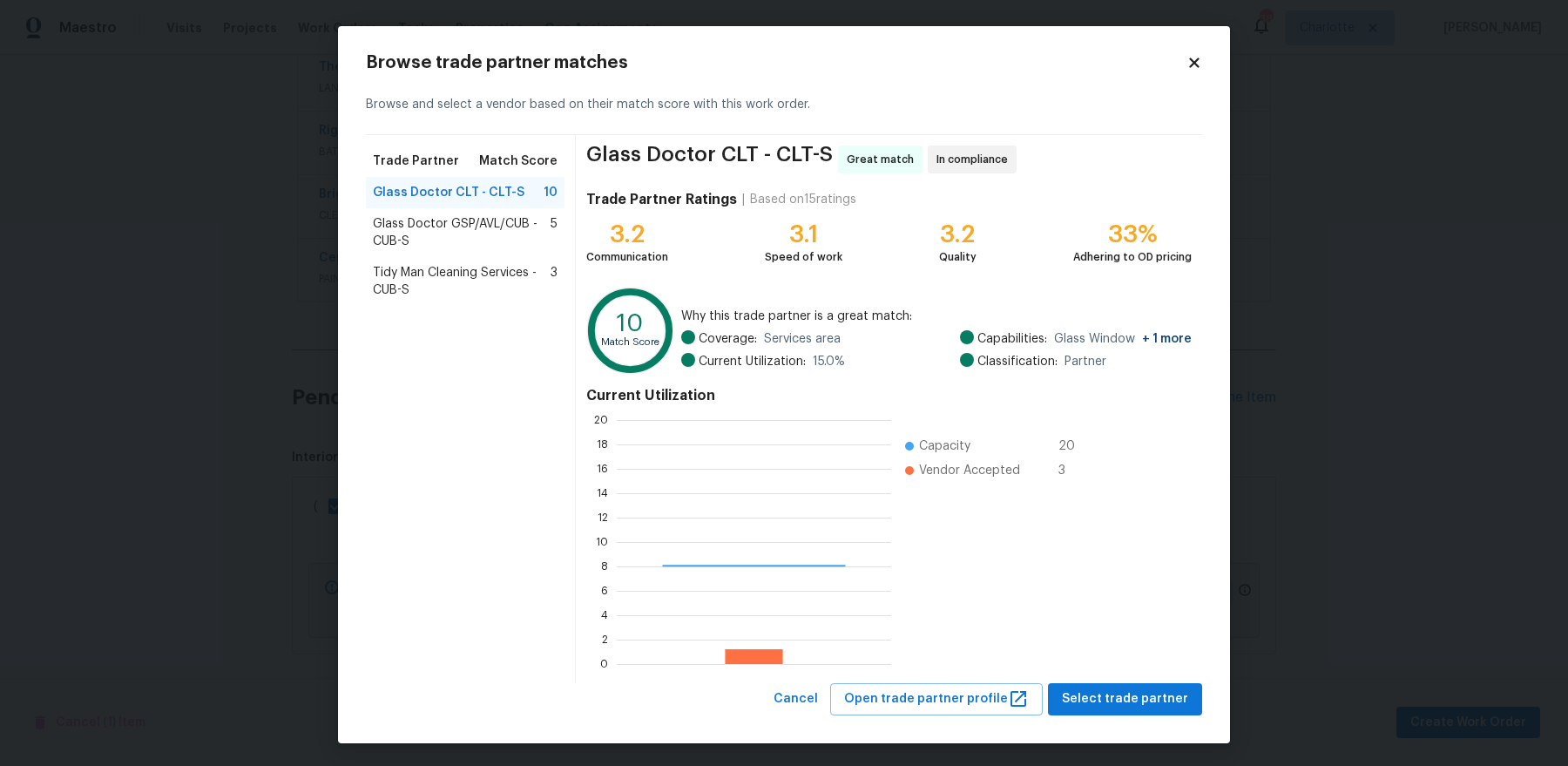
scroll to position [244, 274]
click at [1132, 702] on span "Select trade partner" at bounding box center [1125, 700] width 127 height 22
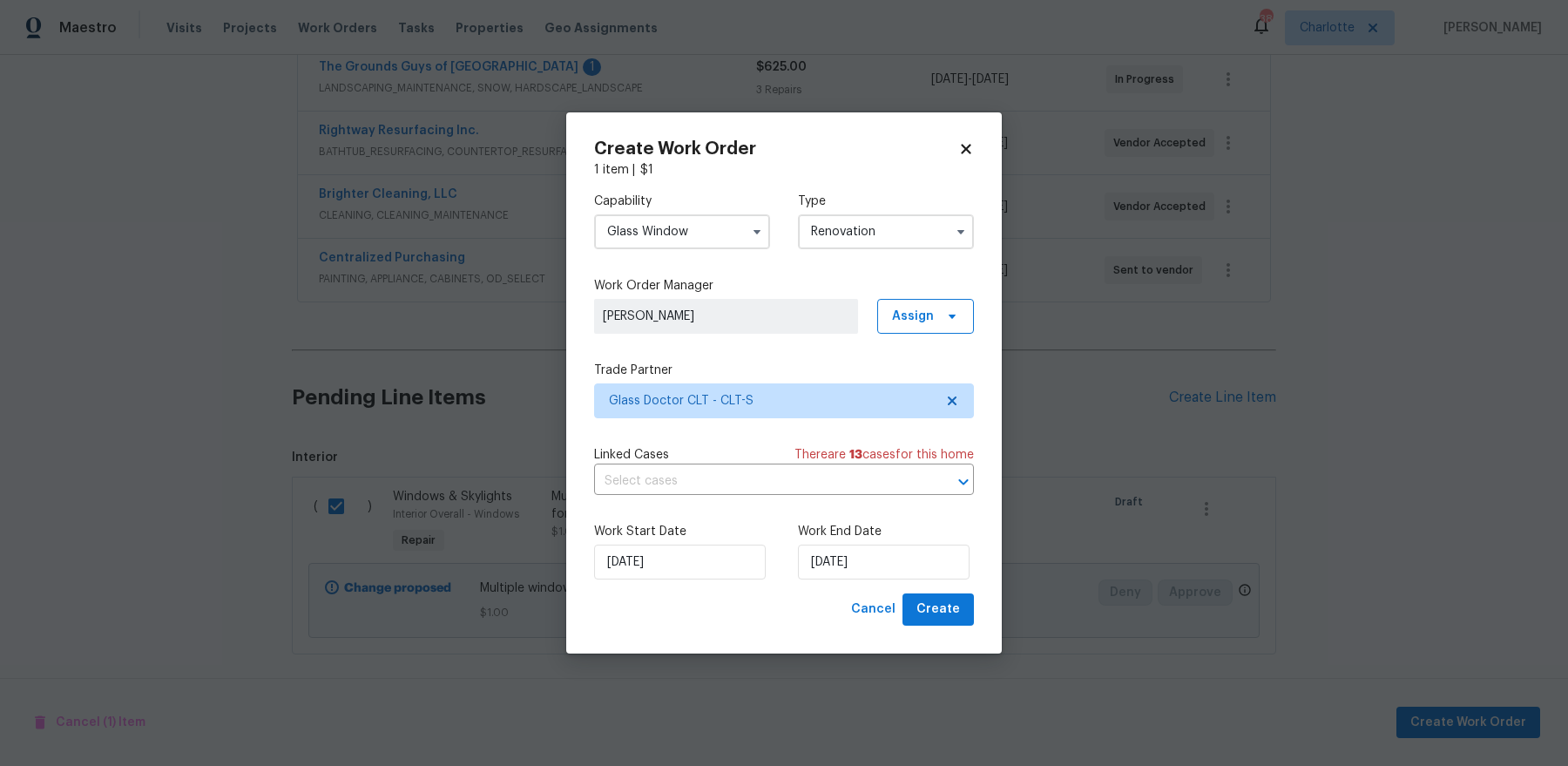
click at [871, 580] on div "Work Start Date 9/29/2025 Work End Date 9/29/2025" at bounding box center [784, 551] width 380 height 85
click at [871, 566] on input "[DATE]" at bounding box center [884, 562] width 172 height 35
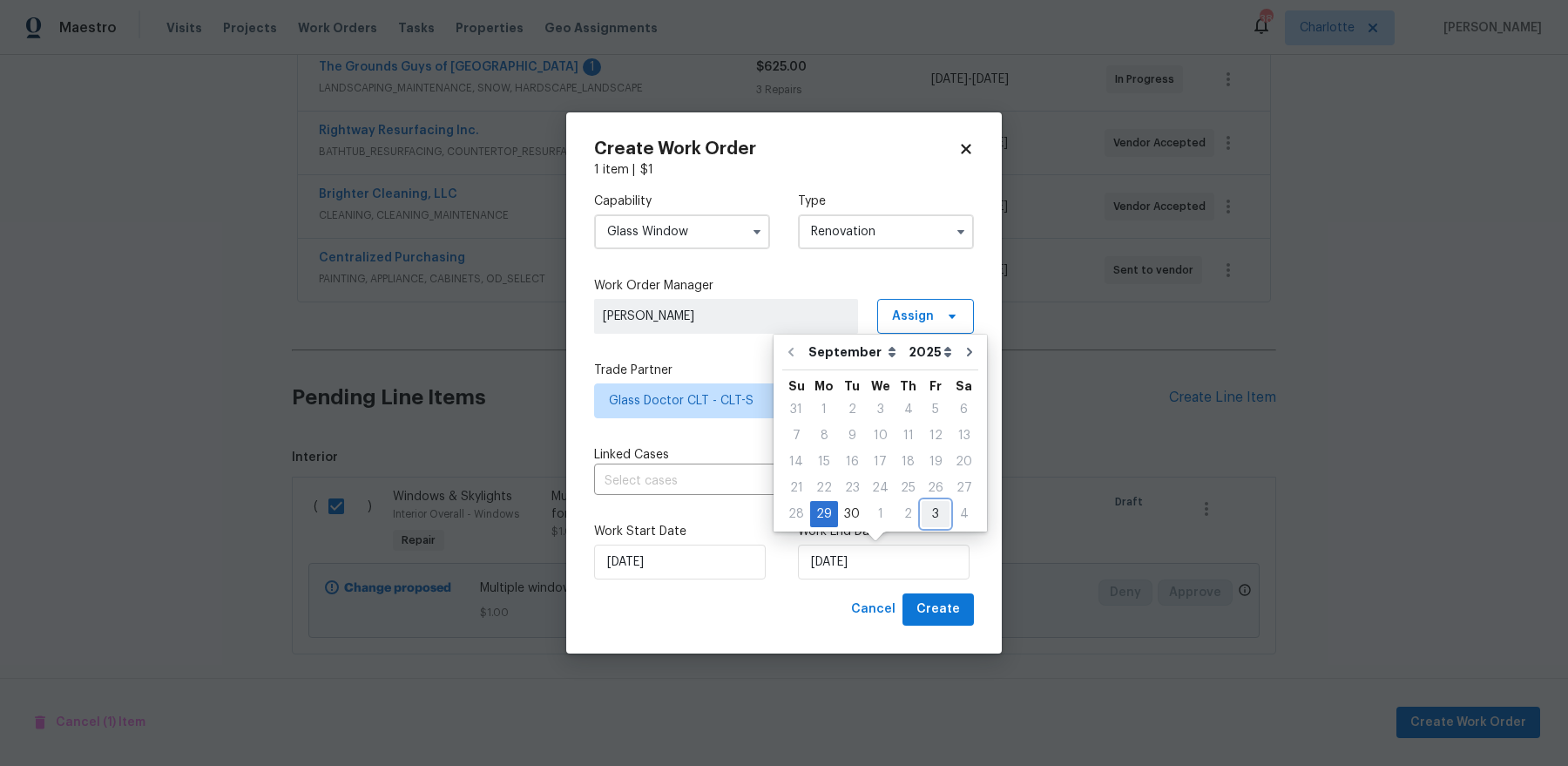
click at [928, 507] on div "3" at bounding box center [936, 514] width 28 height 24
type input "10/3/2025"
select select "9"
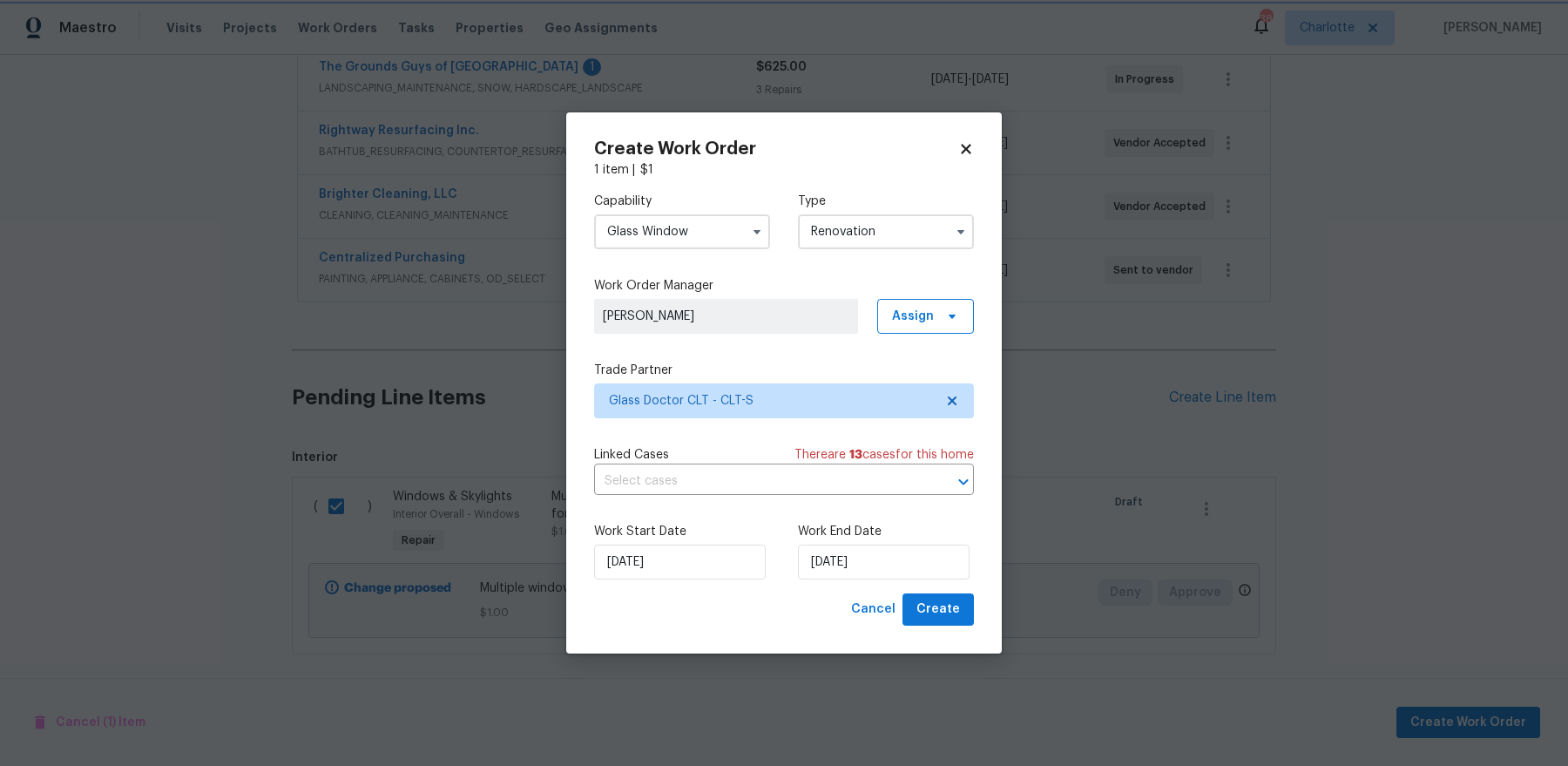
click at [944, 633] on div "Create Work Order 1 item | $ 1 Capability Glass Window Type Renovation Work Ord…" at bounding box center [784, 383] width 436 height 541
click at [944, 612] on span "Create" at bounding box center [938, 610] width 44 height 22
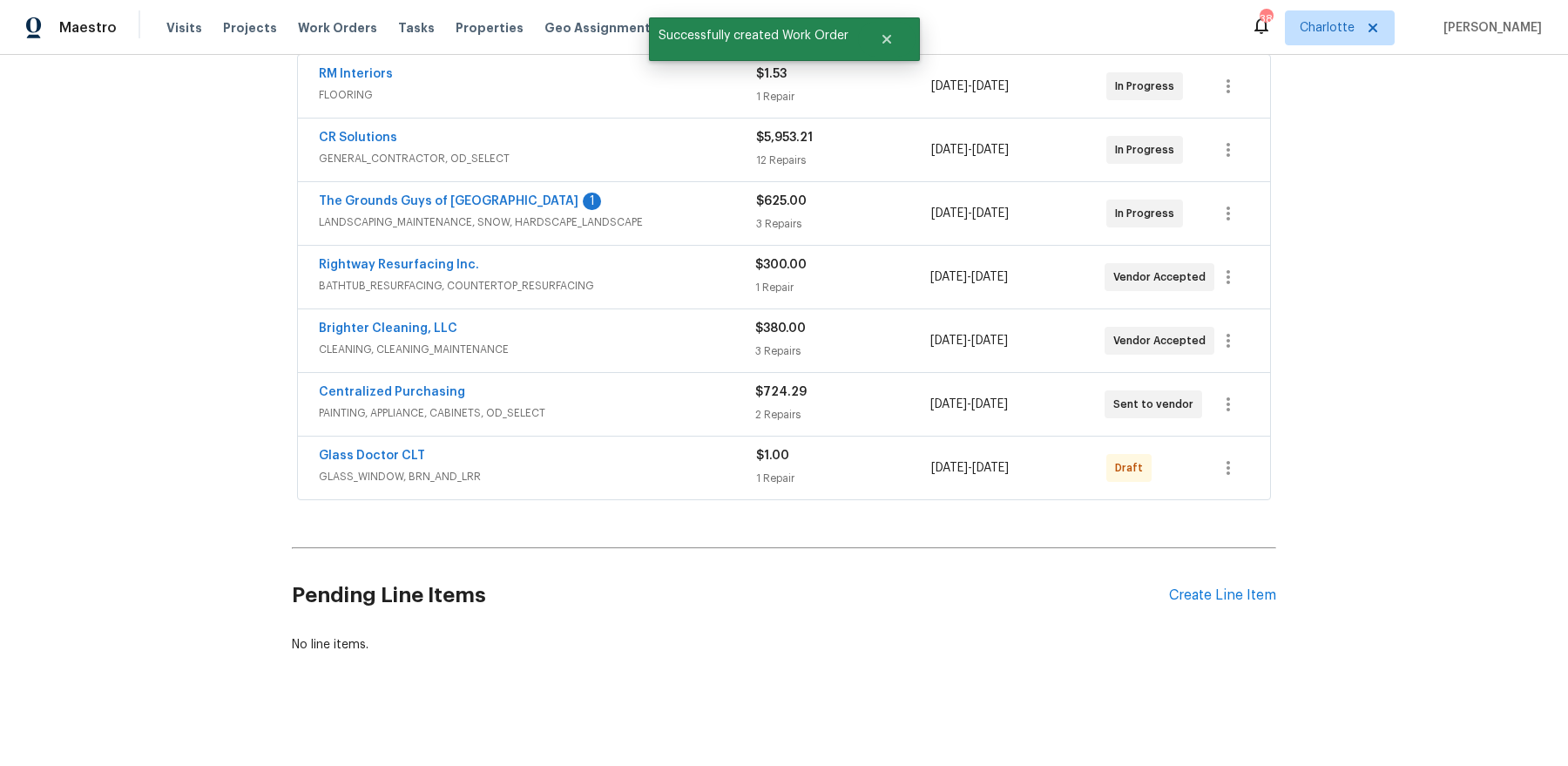
scroll to position [0, 0]
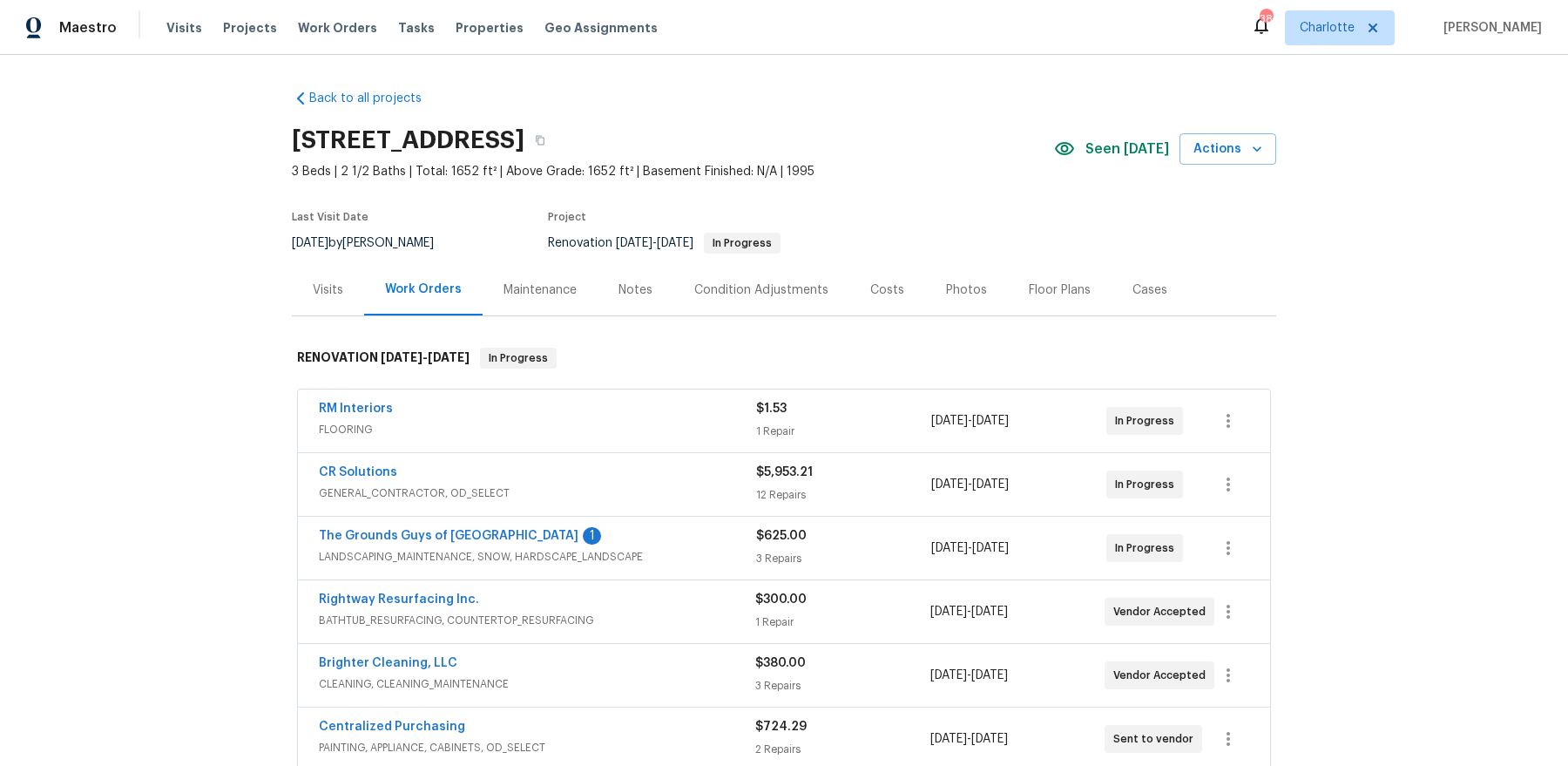
click at [623, 285] on div "Notes" at bounding box center [636, 290] width 34 height 17
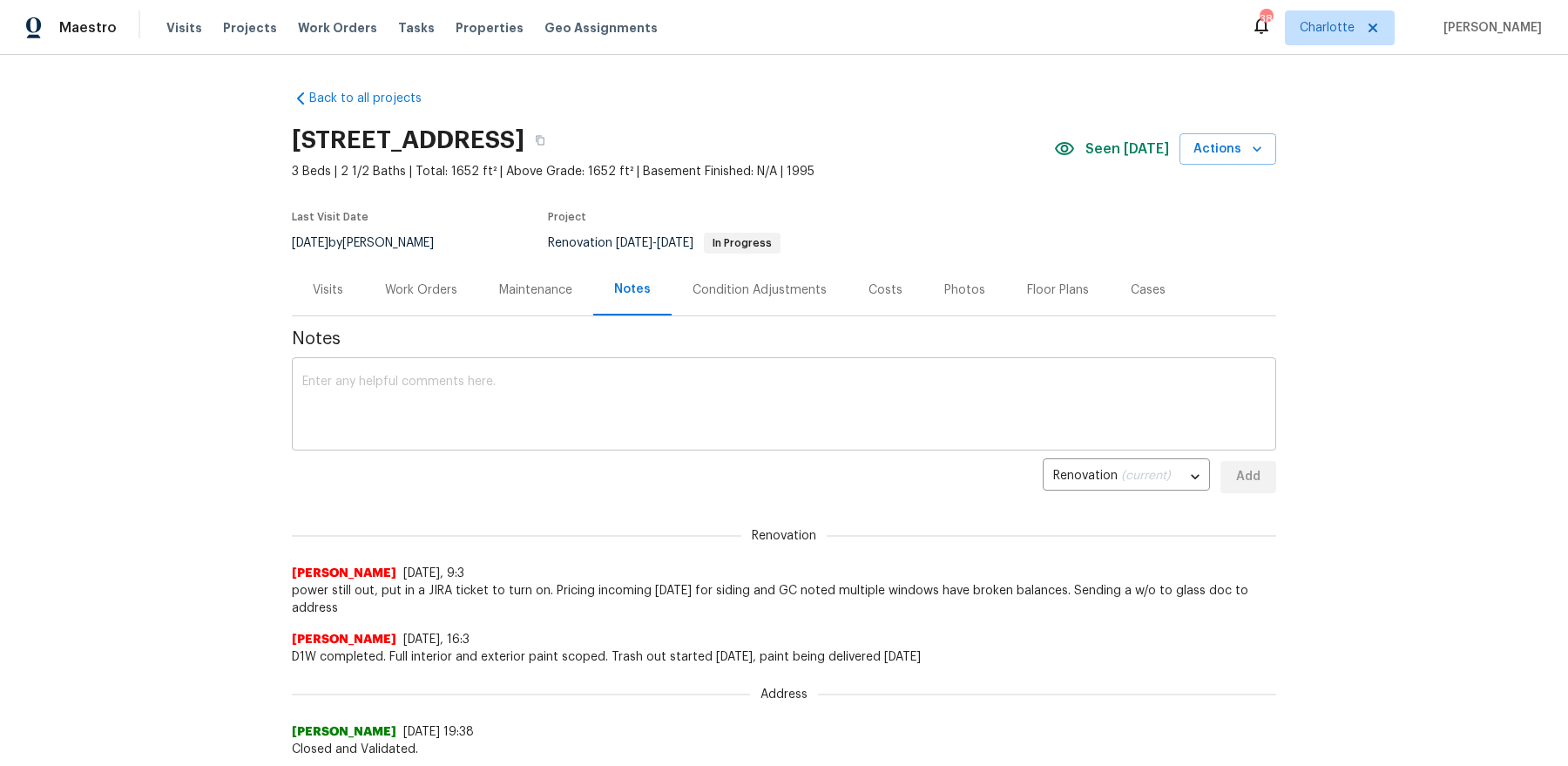
click at [523, 391] on textarea at bounding box center [784, 405] width 964 height 61
paste textarea "https://opendoor.atlassian.net/servicedesk/customer/portal/80/UTL-78172?created…"
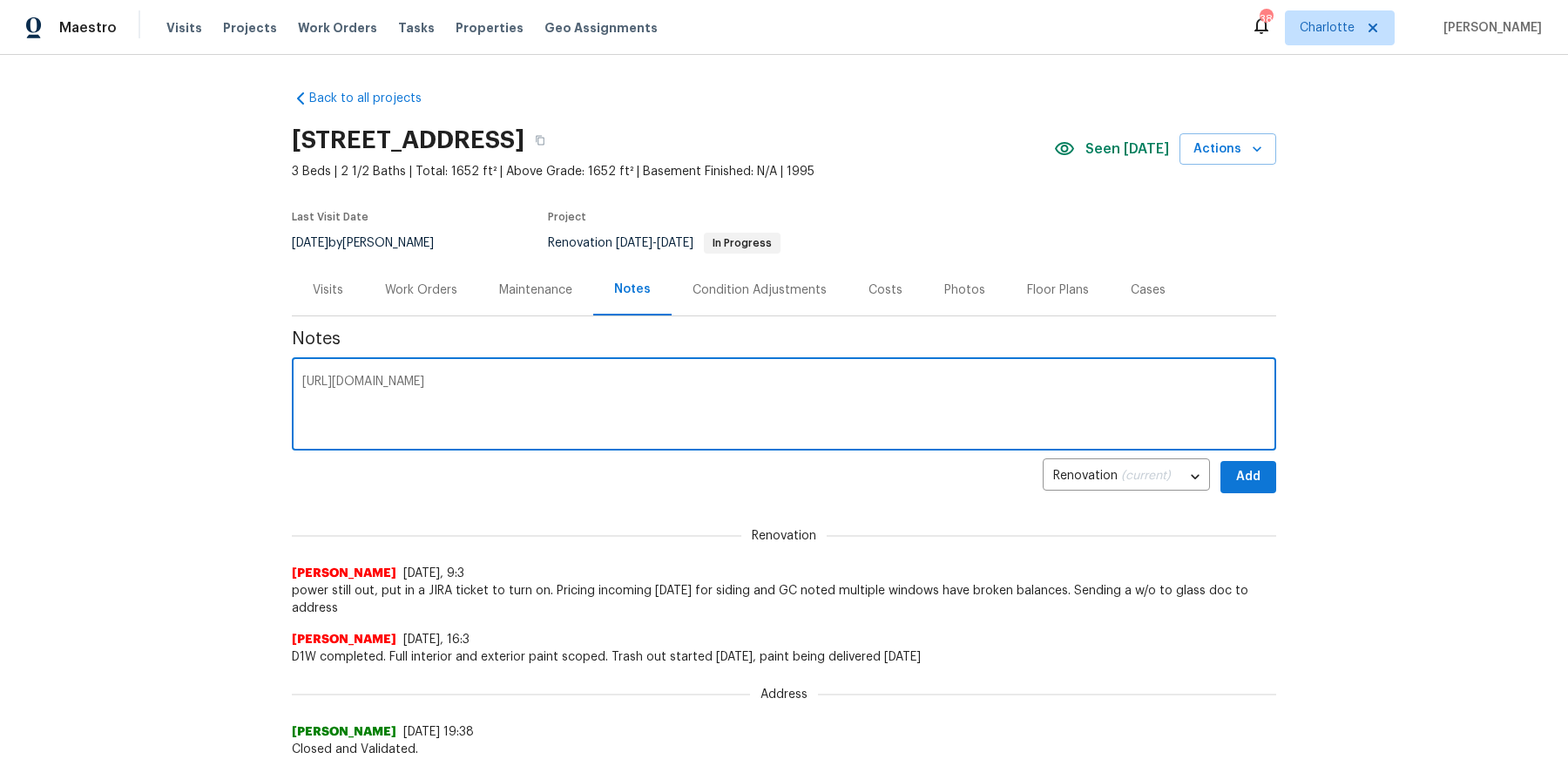
type textarea "https://opendoor.atlassian.net/servicedesk/customer/portal/80/UTL-78172?created…"
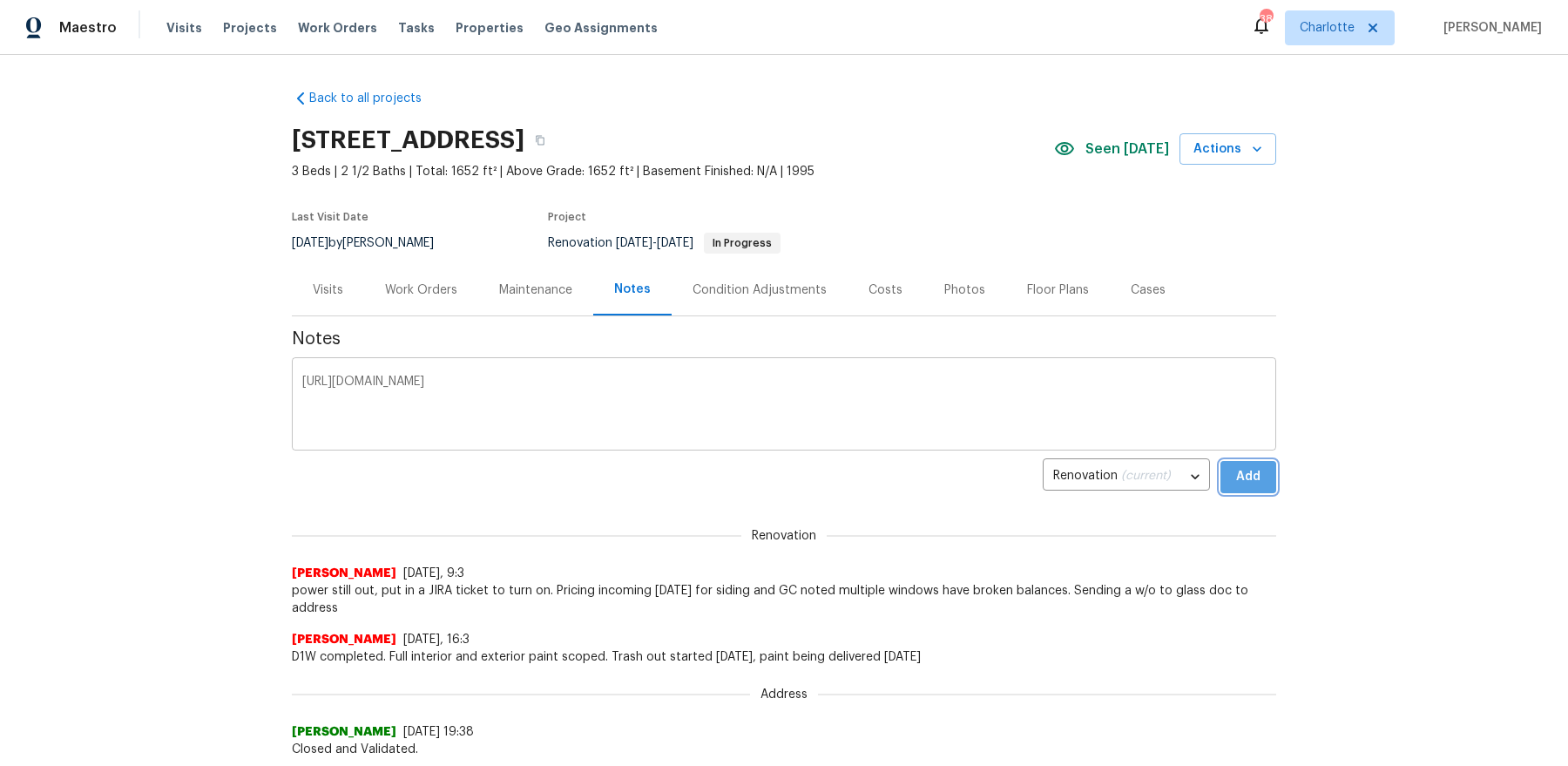
click at [1221, 461] on button "Add" at bounding box center [1249, 477] width 56 height 32
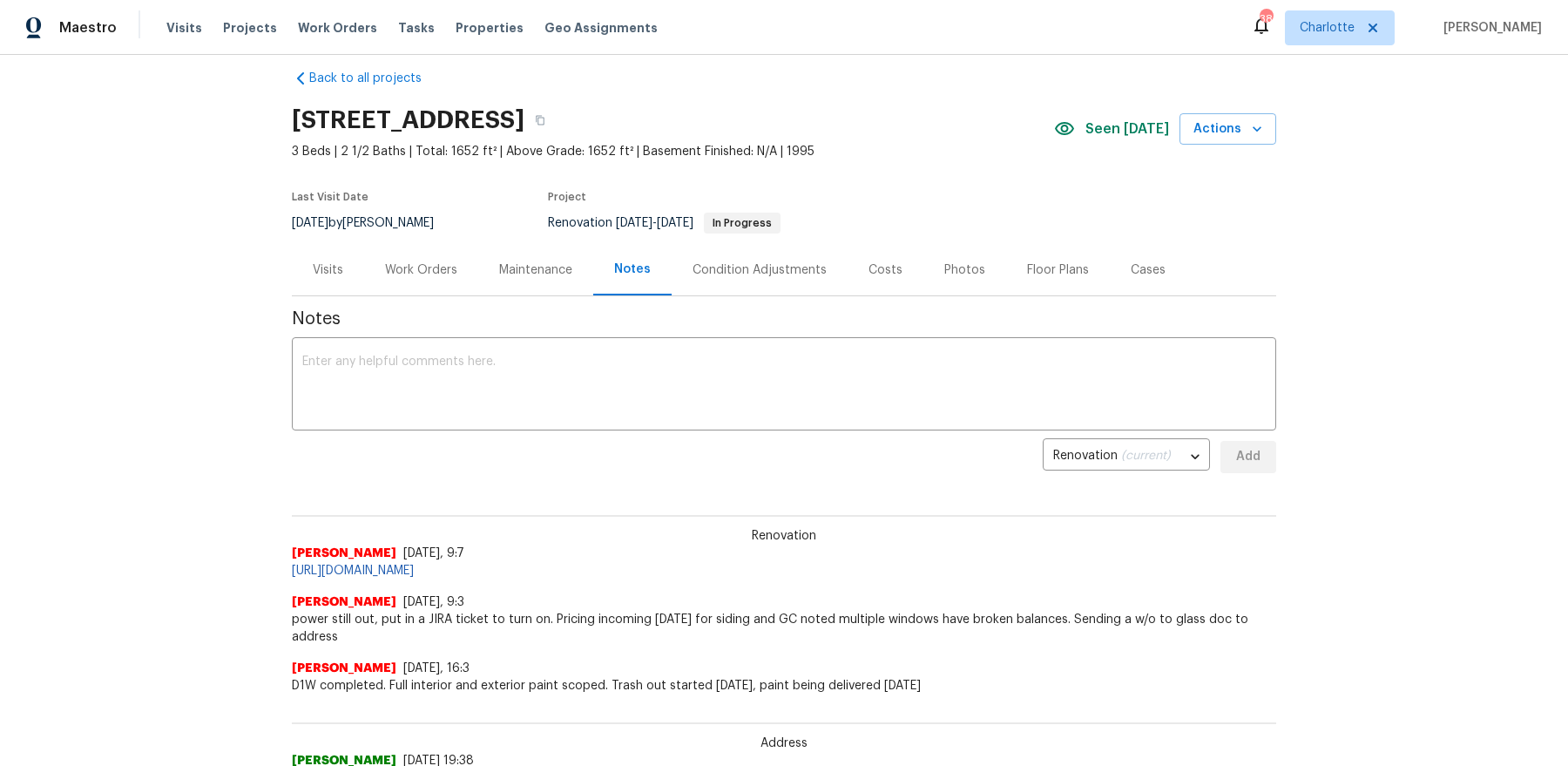
scroll to position [22, 0]
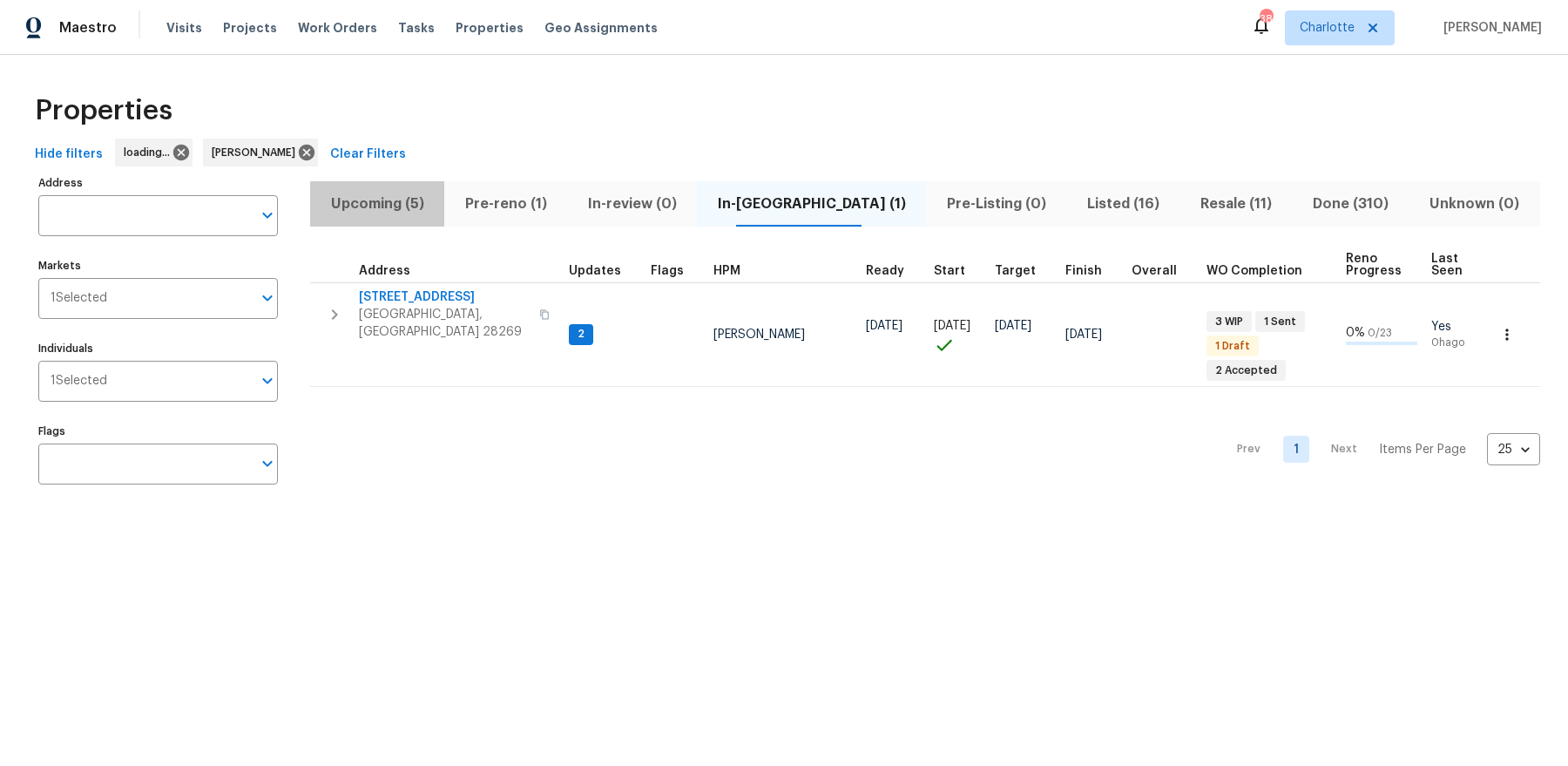
click at [396, 201] on span "Upcoming (5)" at bounding box center [376, 204] width 113 height 24
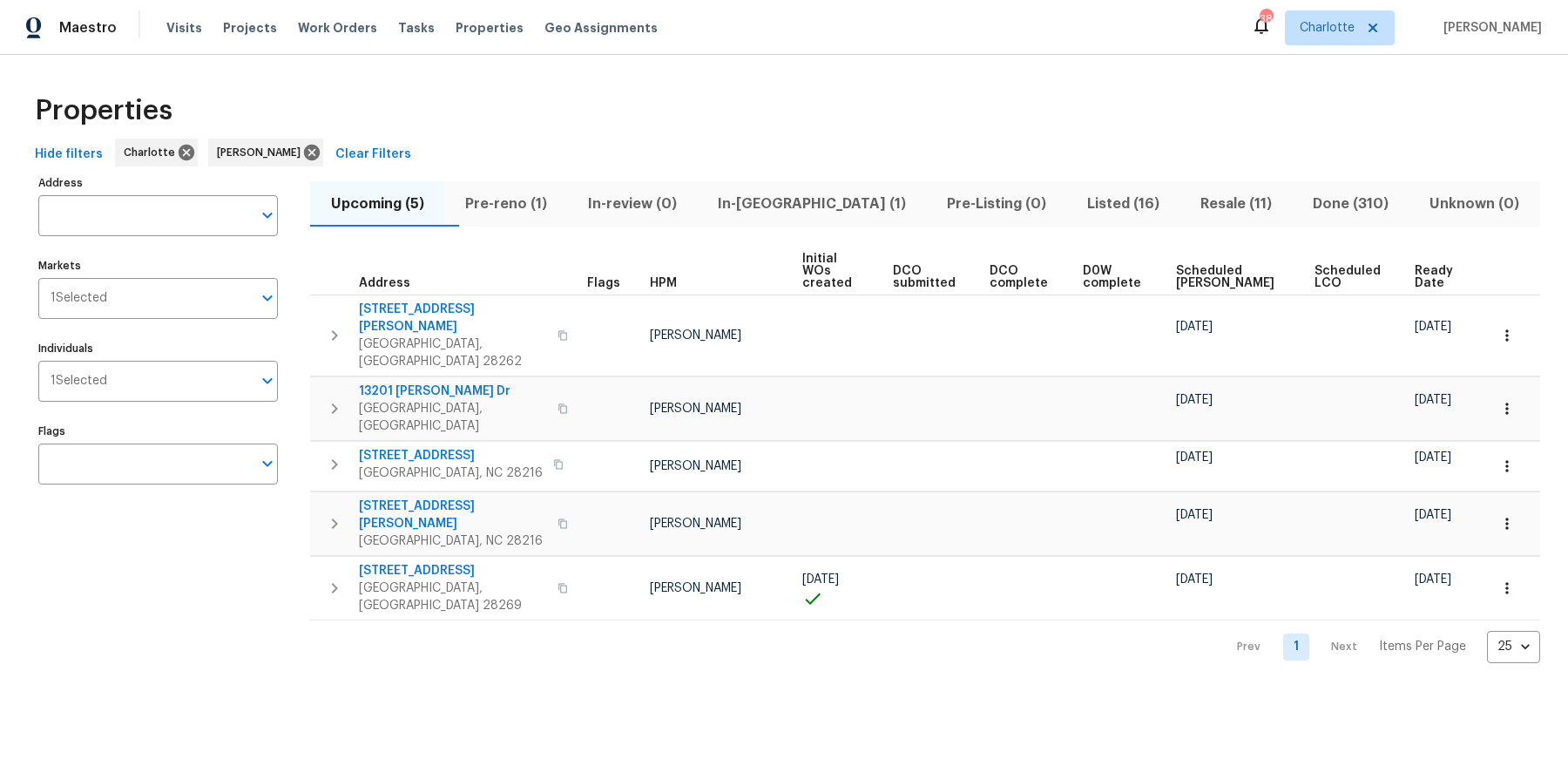
click at [1431, 270] on span "Ready Date" at bounding box center [1437, 277] width 44 height 24
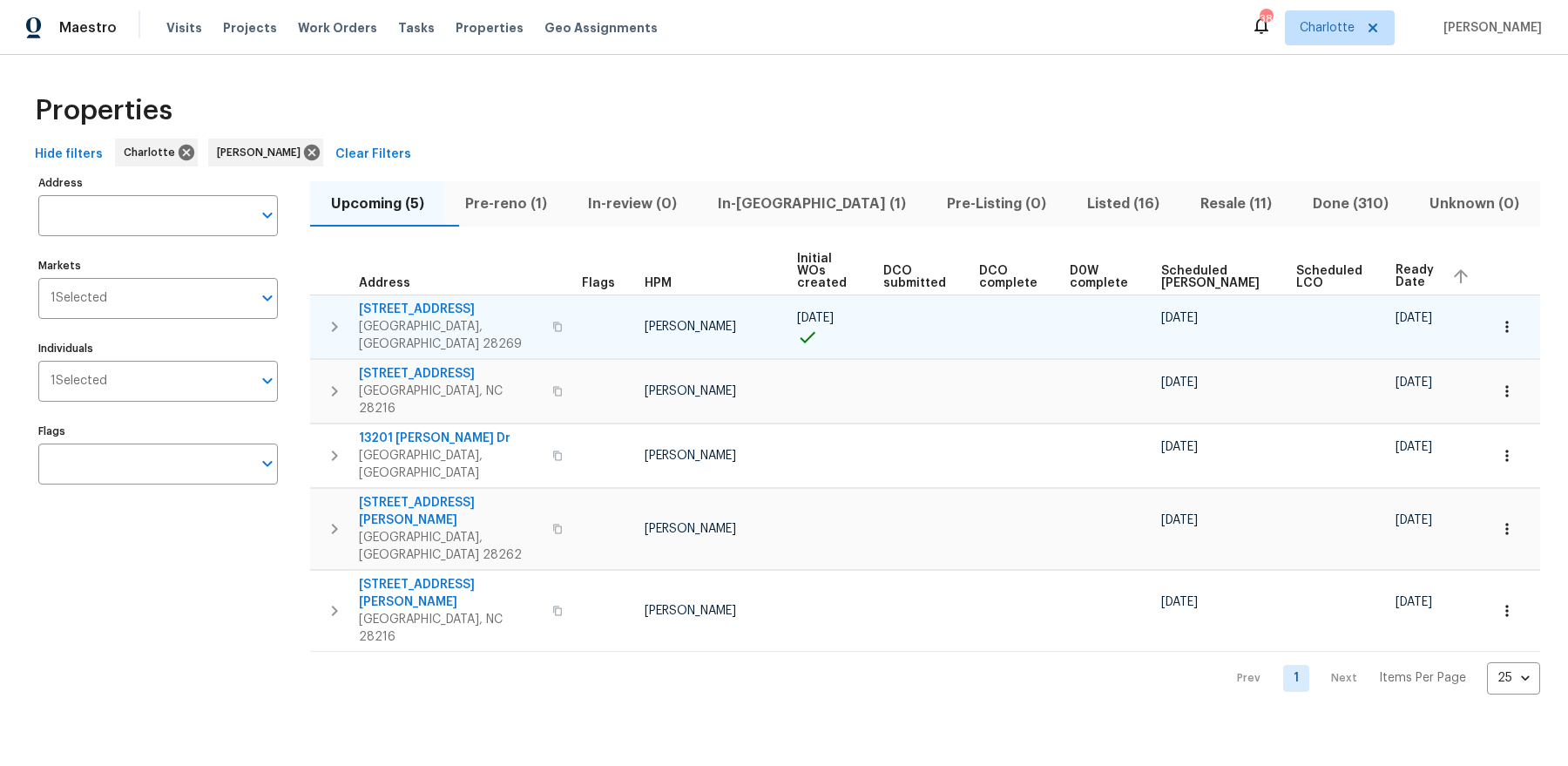
click at [429, 301] on span "2220 Brandybuck Ln" at bounding box center [450, 309] width 183 height 17
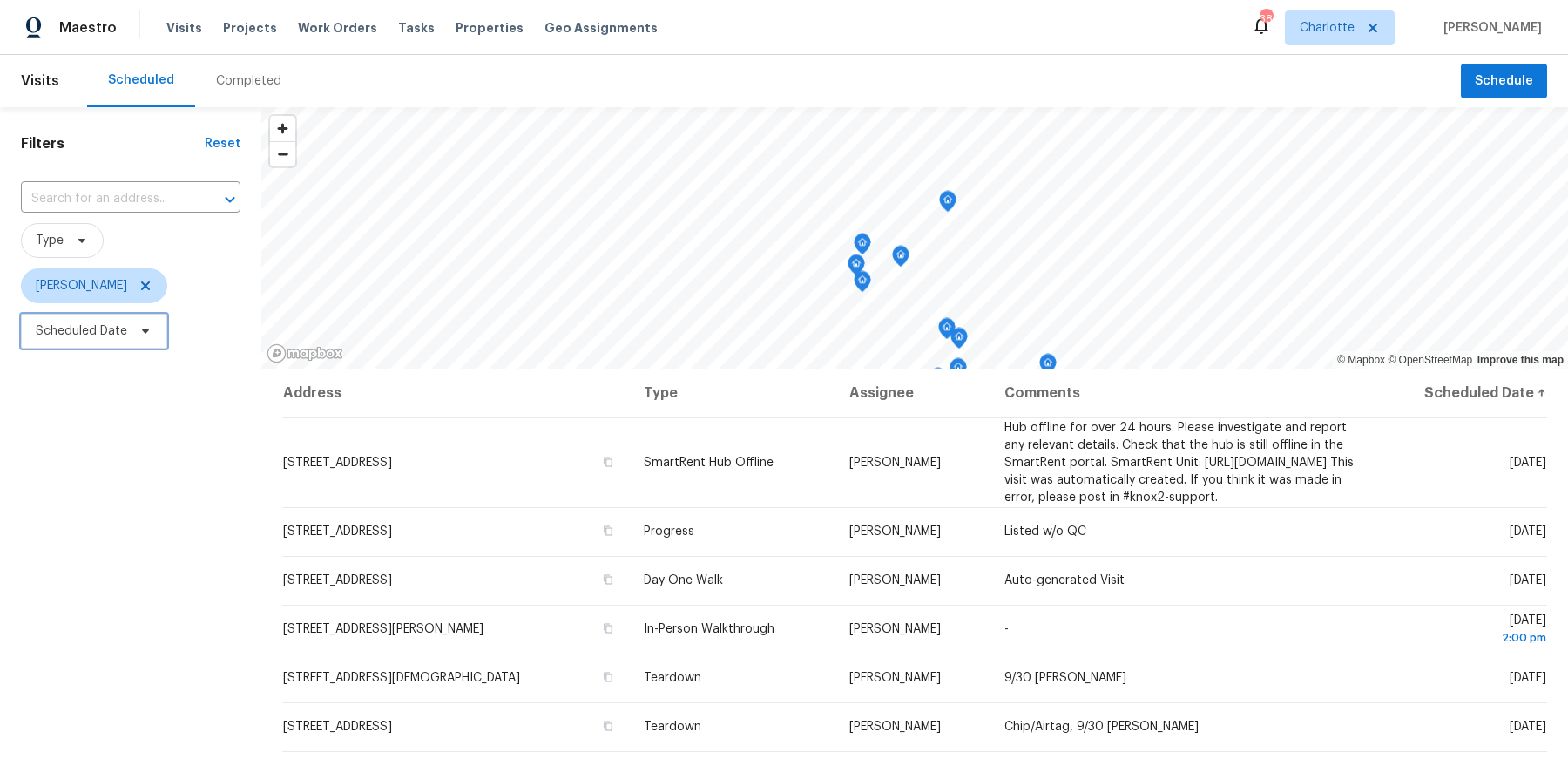
click at [97, 340] on span "Scheduled Date" at bounding box center [82, 331] width 92 height 17
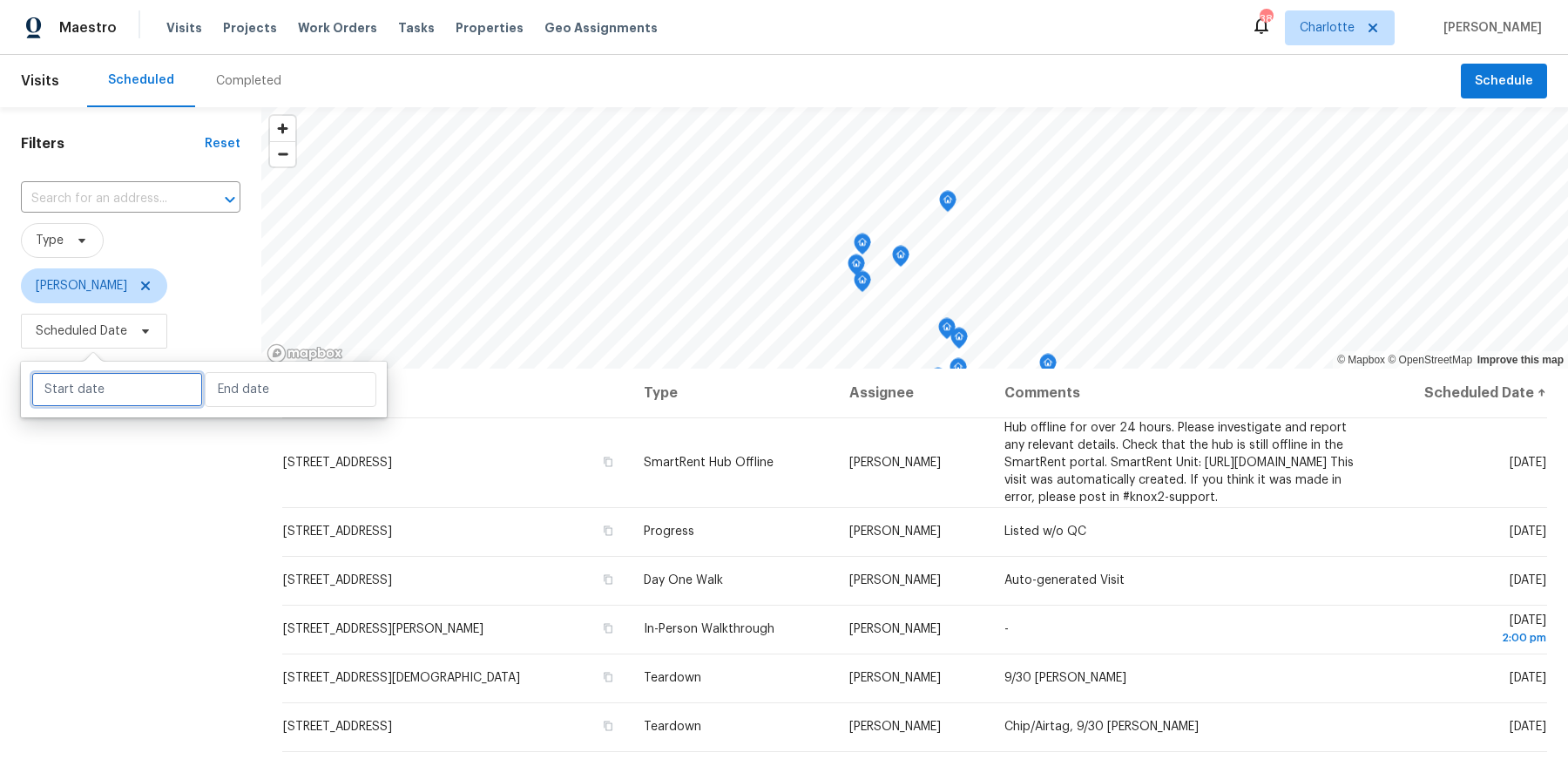
select select "8"
select select "2025"
select select "9"
select select "2025"
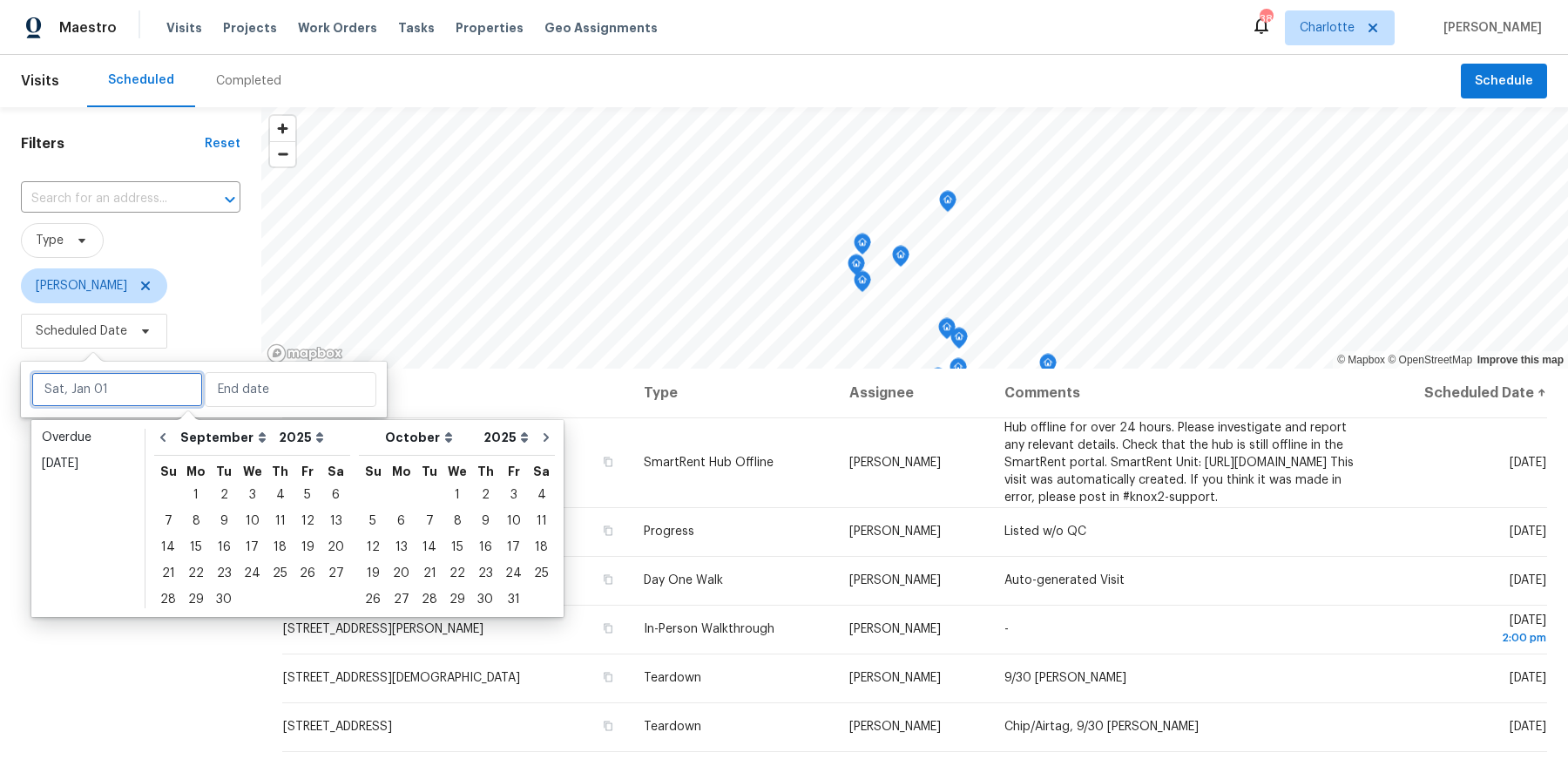
click at [96, 380] on input "text" at bounding box center [117, 389] width 172 height 35
click at [187, 601] on div "29" at bounding box center [196, 599] width 28 height 24
type input "[DATE]"
click at [187, 601] on div "29" at bounding box center [196, 599] width 28 height 24
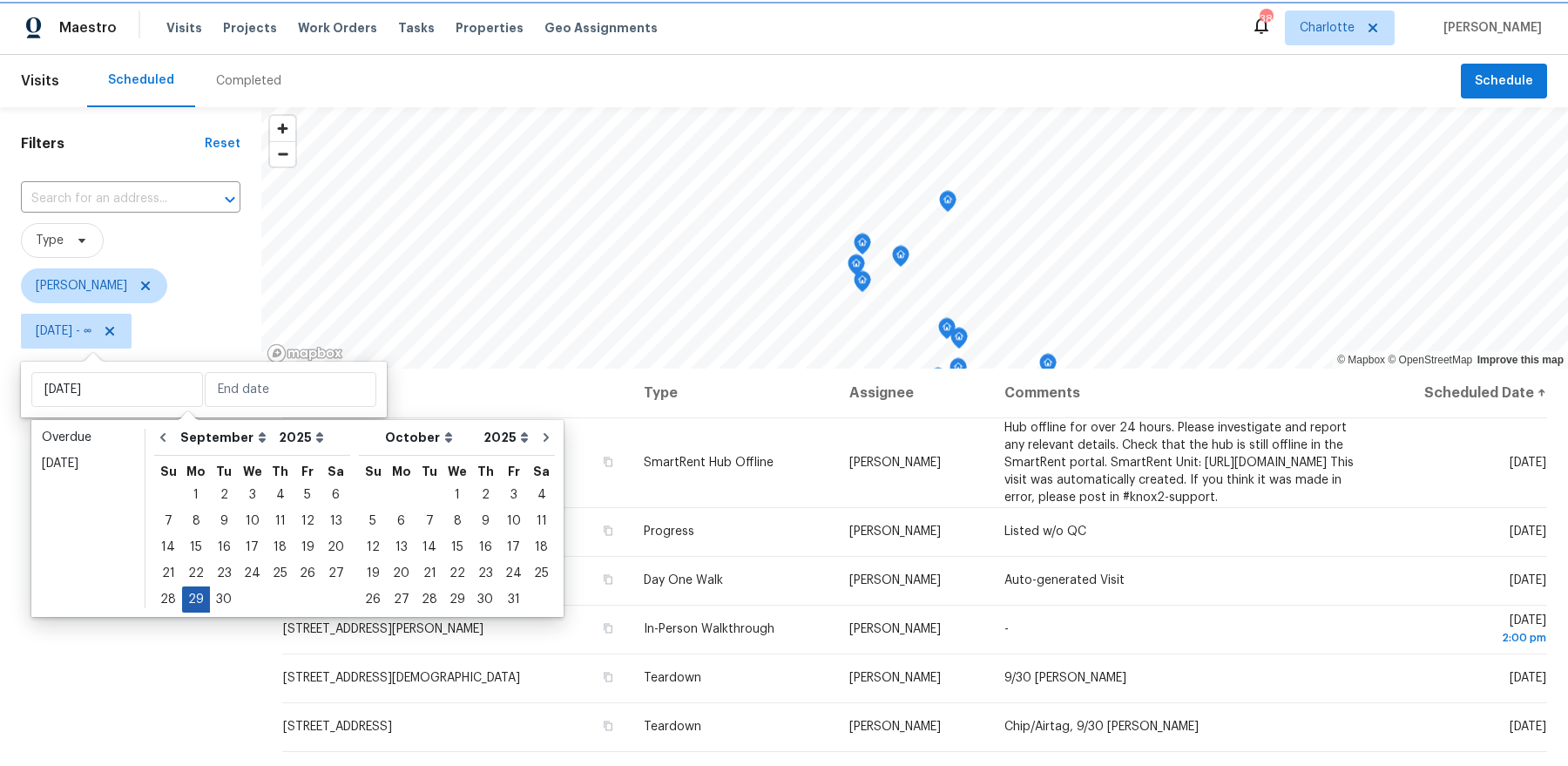
type input "[DATE]"
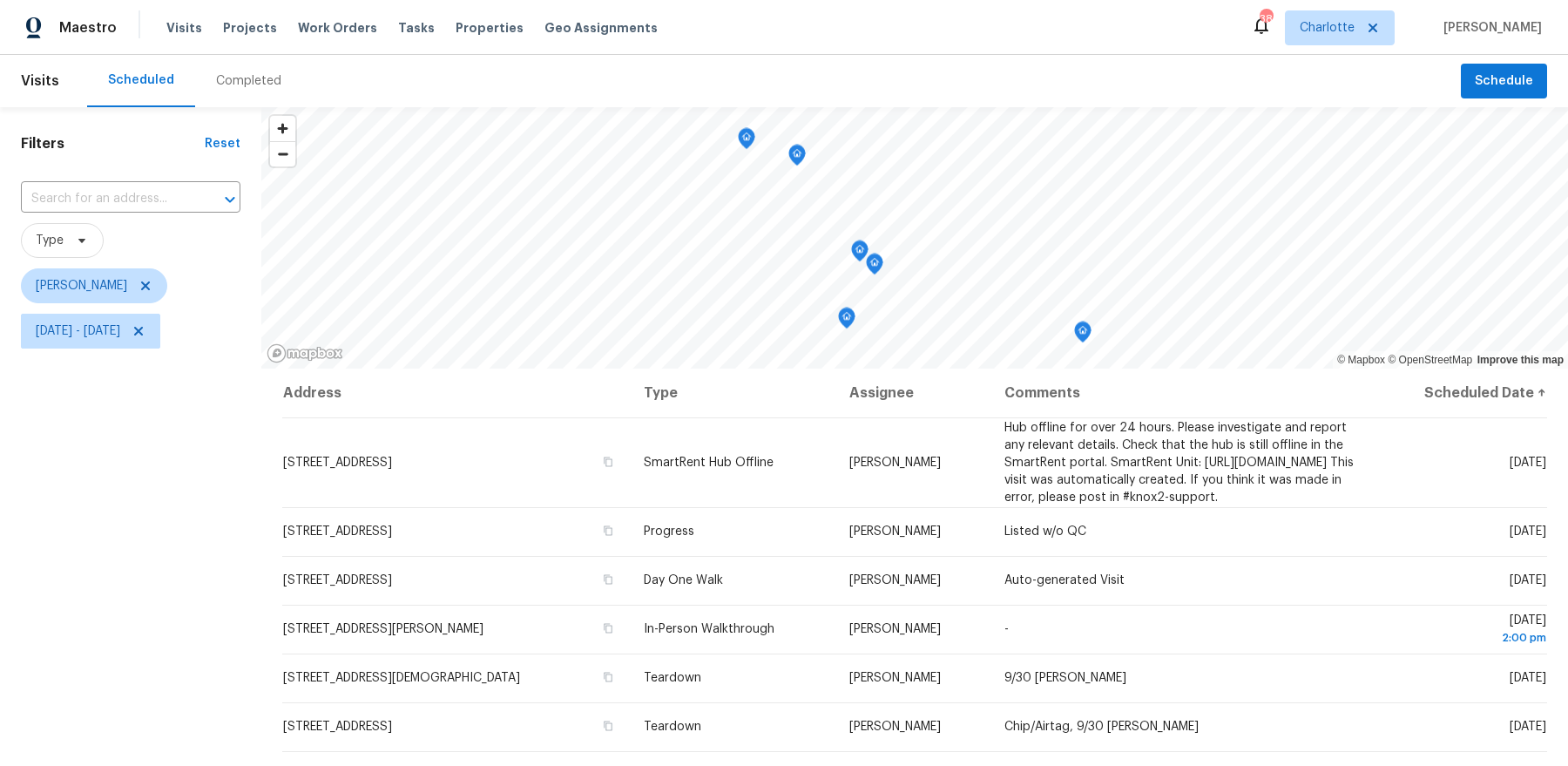
click at [156, 597] on div "Filters Reset ​ Type [PERSON_NAME] [DATE] - [DATE]" at bounding box center [131, 544] width 261 height 875
click at [785, 180] on icon "Map marker" at bounding box center [782, 173] width 17 height 22
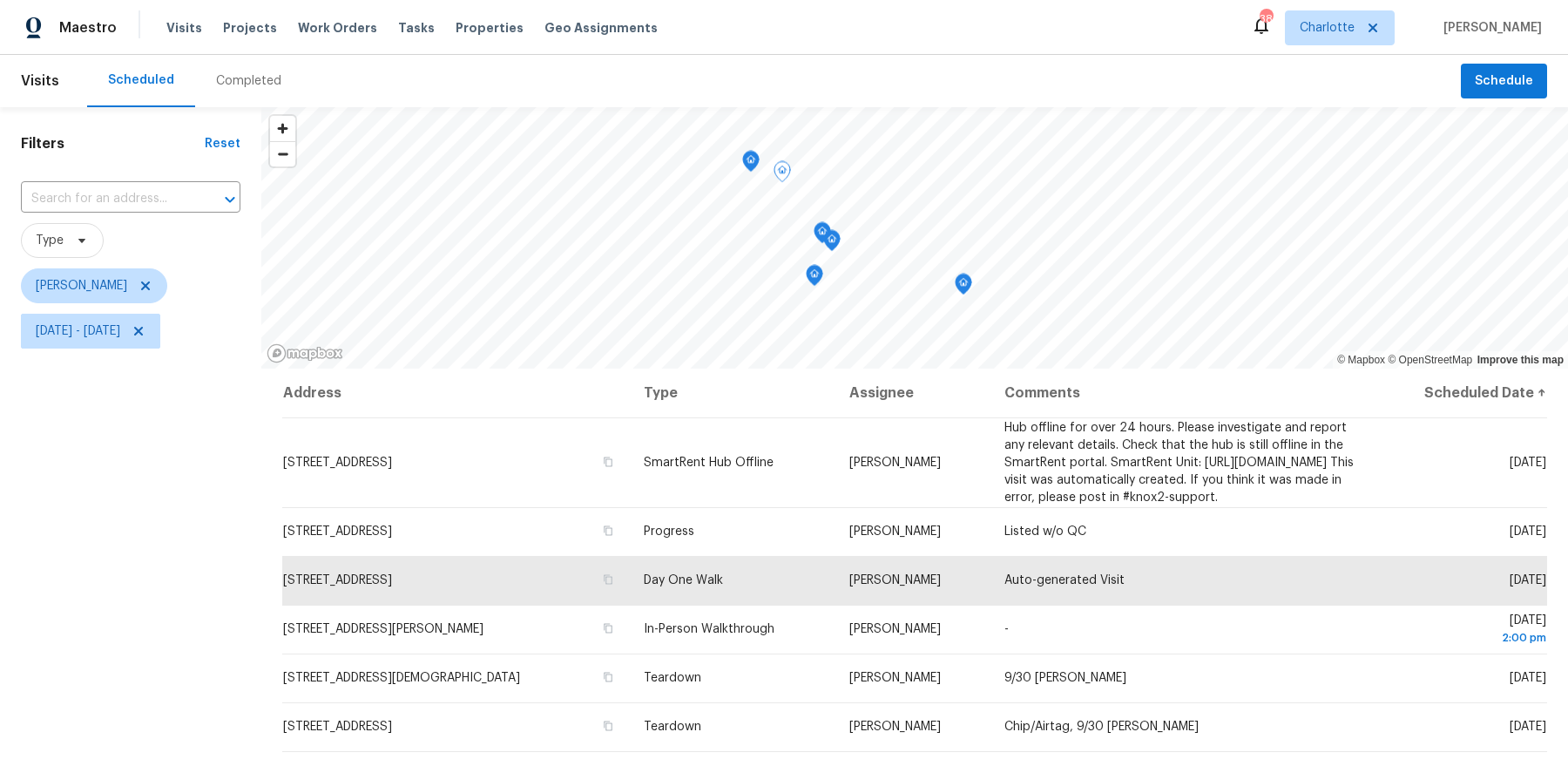
click at [819, 238] on icon "Map marker" at bounding box center [822, 233] width 16 height 20
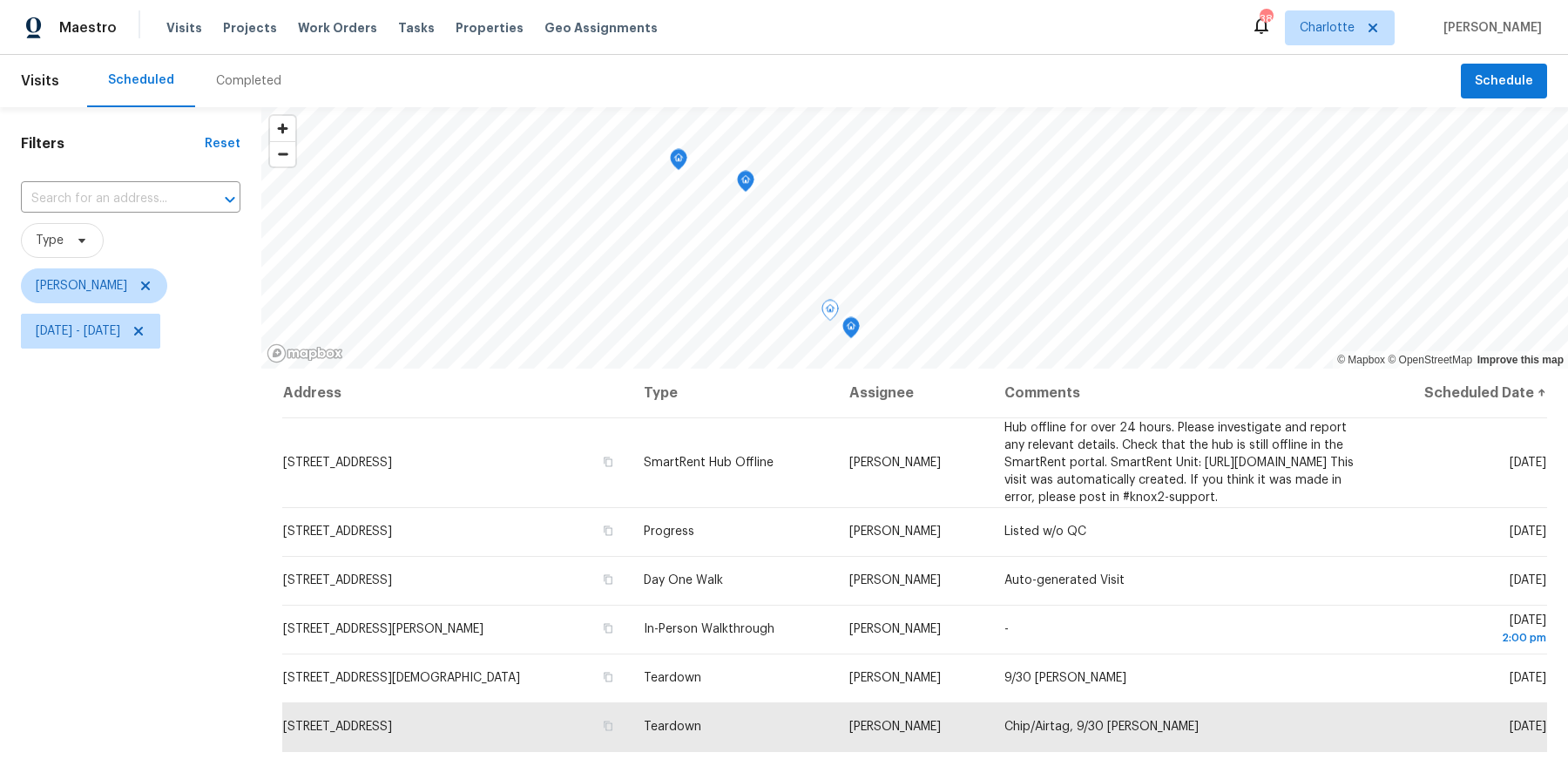
click at [745, 186] on icon "Map marker" at bounding box center [746, 182] width 16 height 20
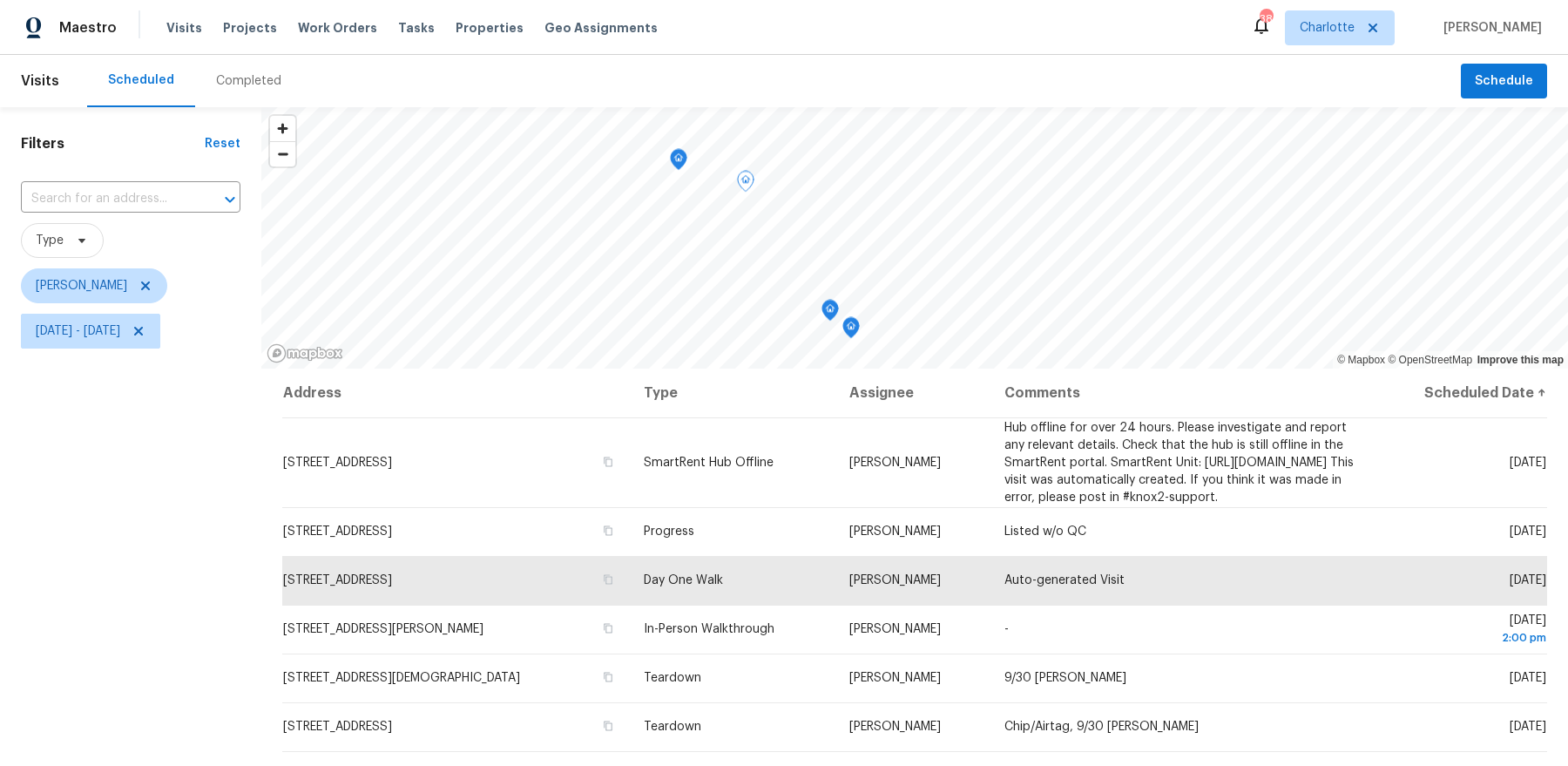
click at [676, 162] on icon "Map marker" at bounding box center [679, 160] width 16 height 20
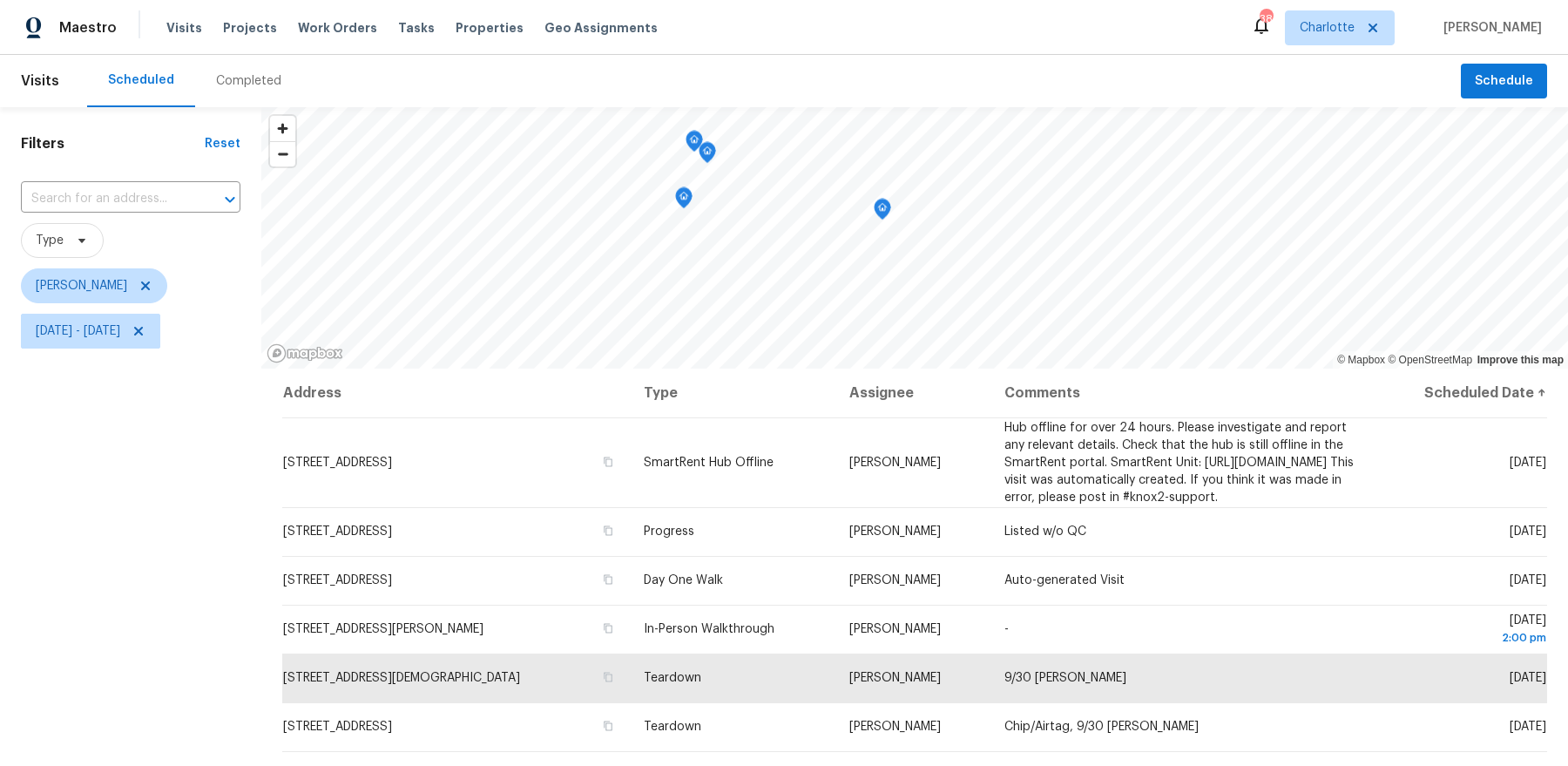
click at [689, 201] on icon "Map marker" at bounding box center [684, 199] width 16 height 20
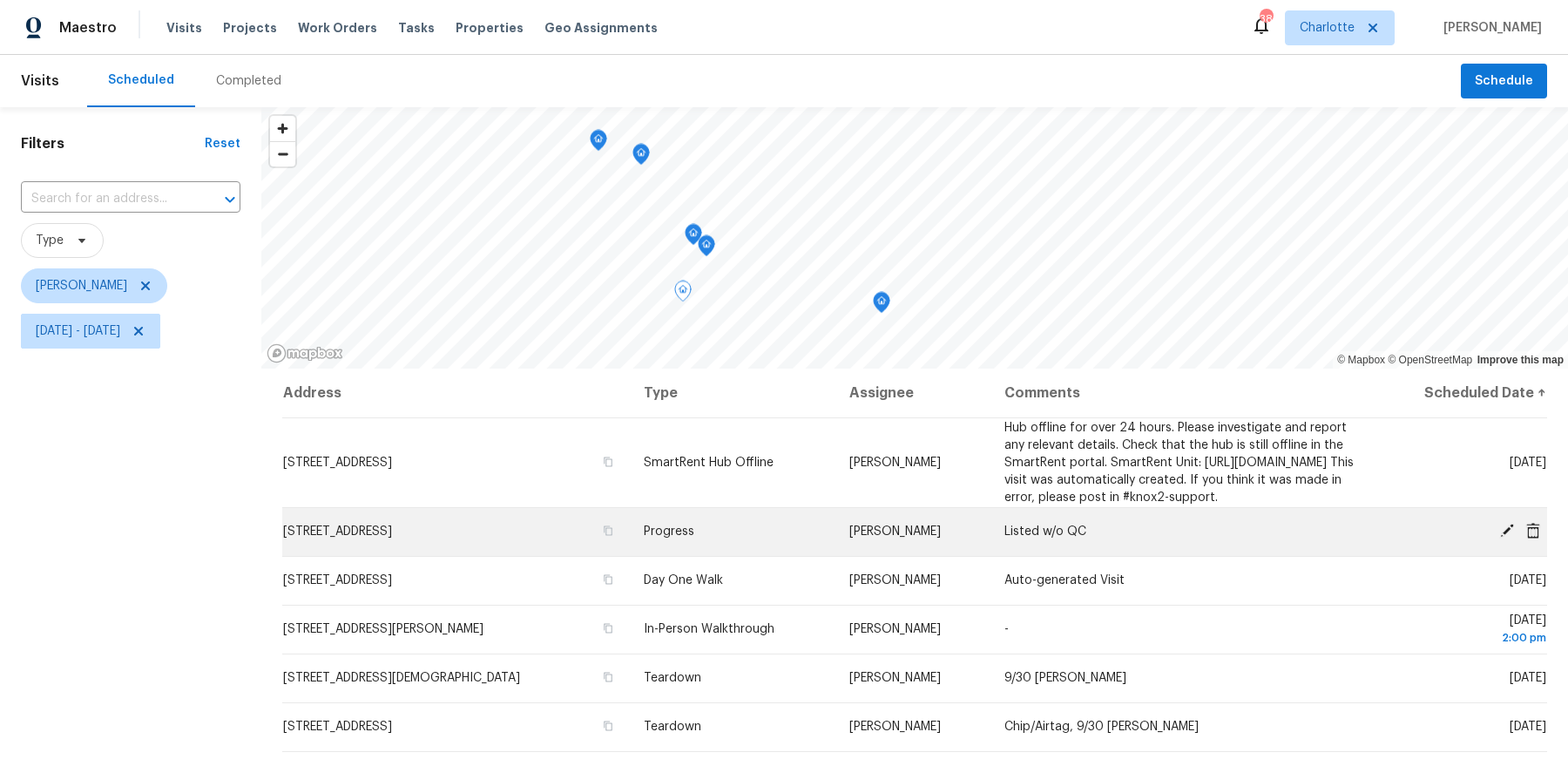
click at [1508, 539] on icon at bounding box center [1508, 531] width 16 height 16
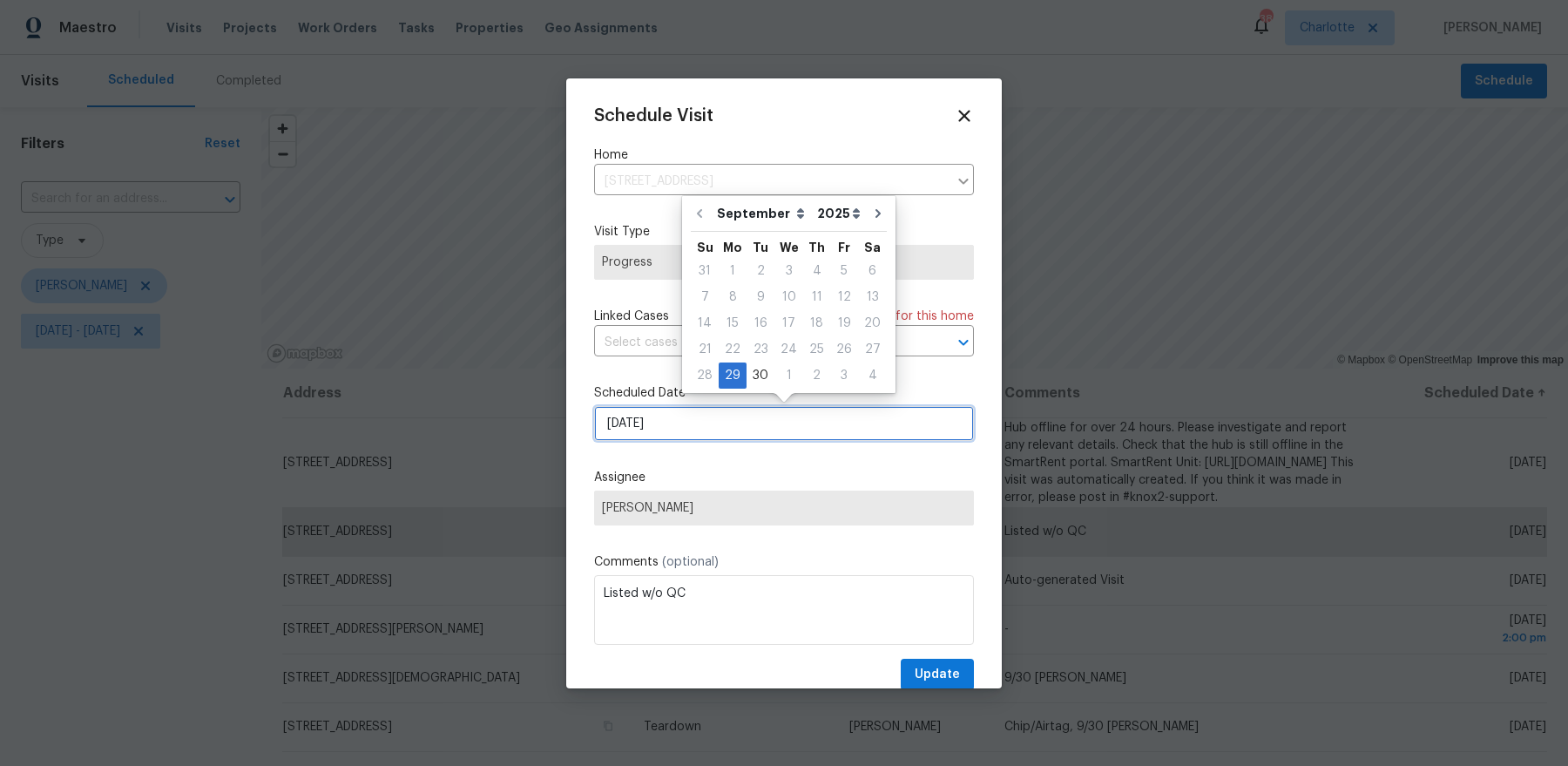
click at [722, 425] on input "[DATE]" at bounding box center [784, 423] width 380 height 35
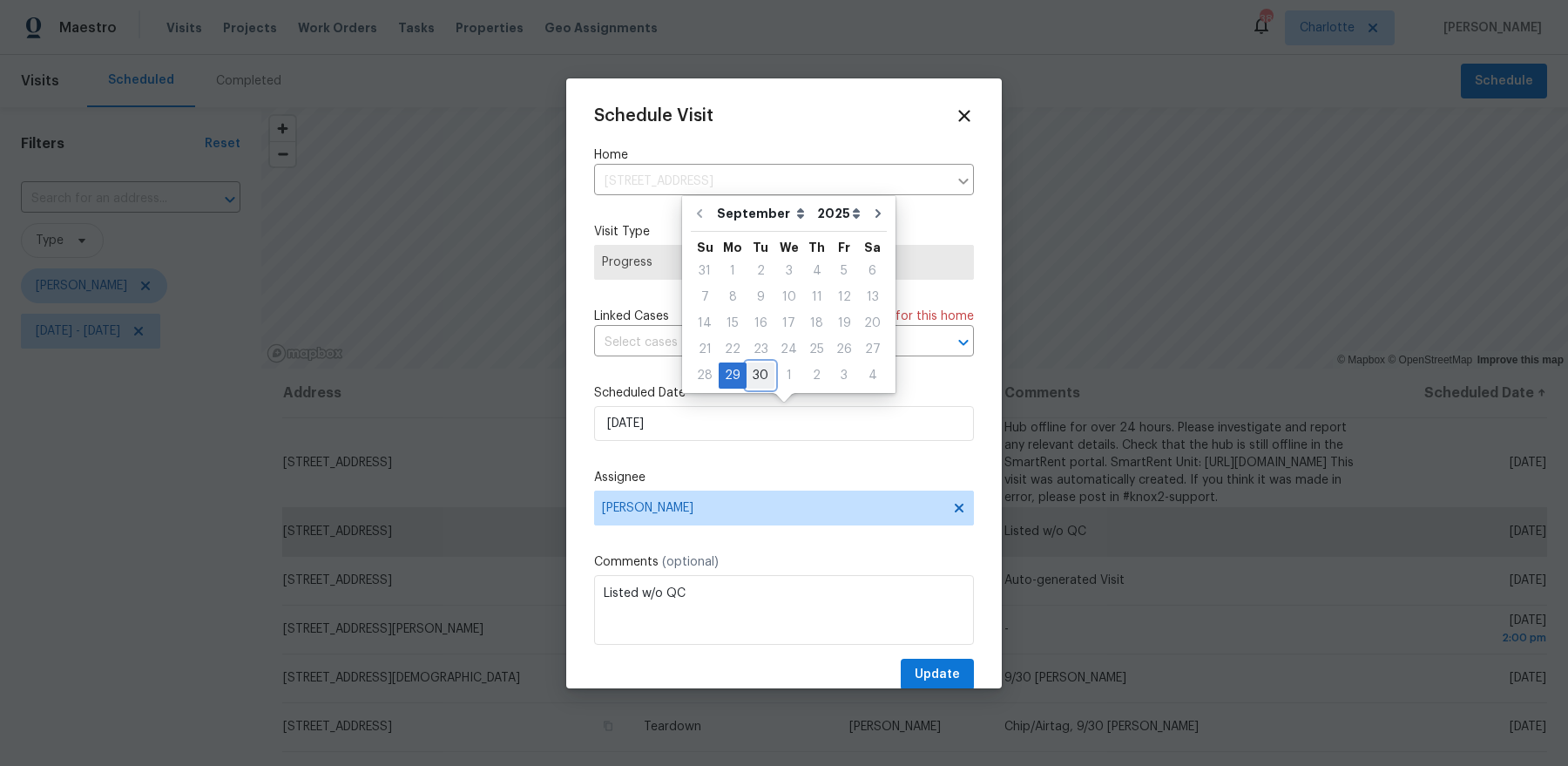
click at [755, 383] on div "30" at bounding box center [761, 376] width 28 height 24
type input "[DATE]"
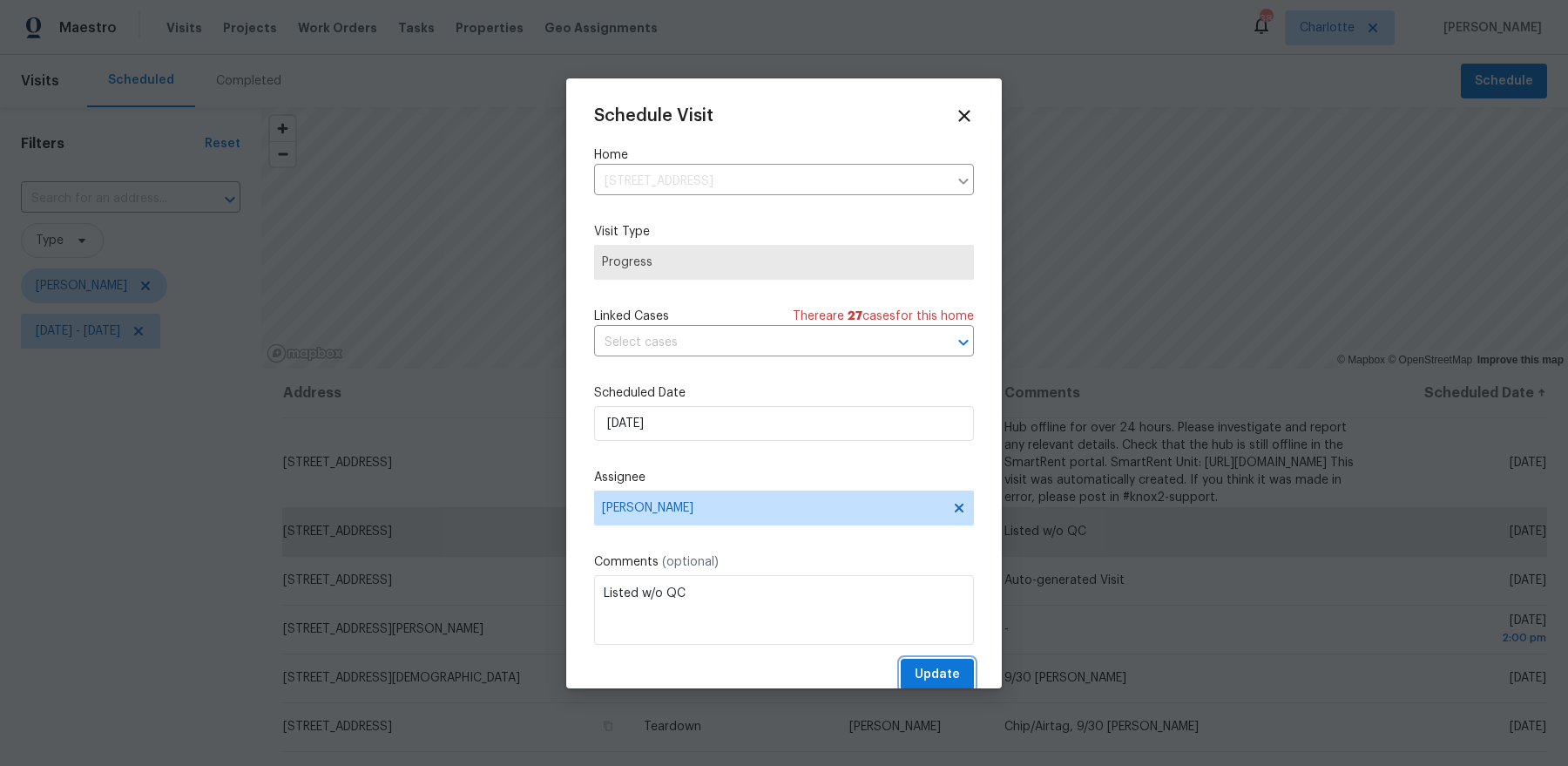
click at [951, 670] on span "Update" at bounding box center [937, 675] width 45 height 22
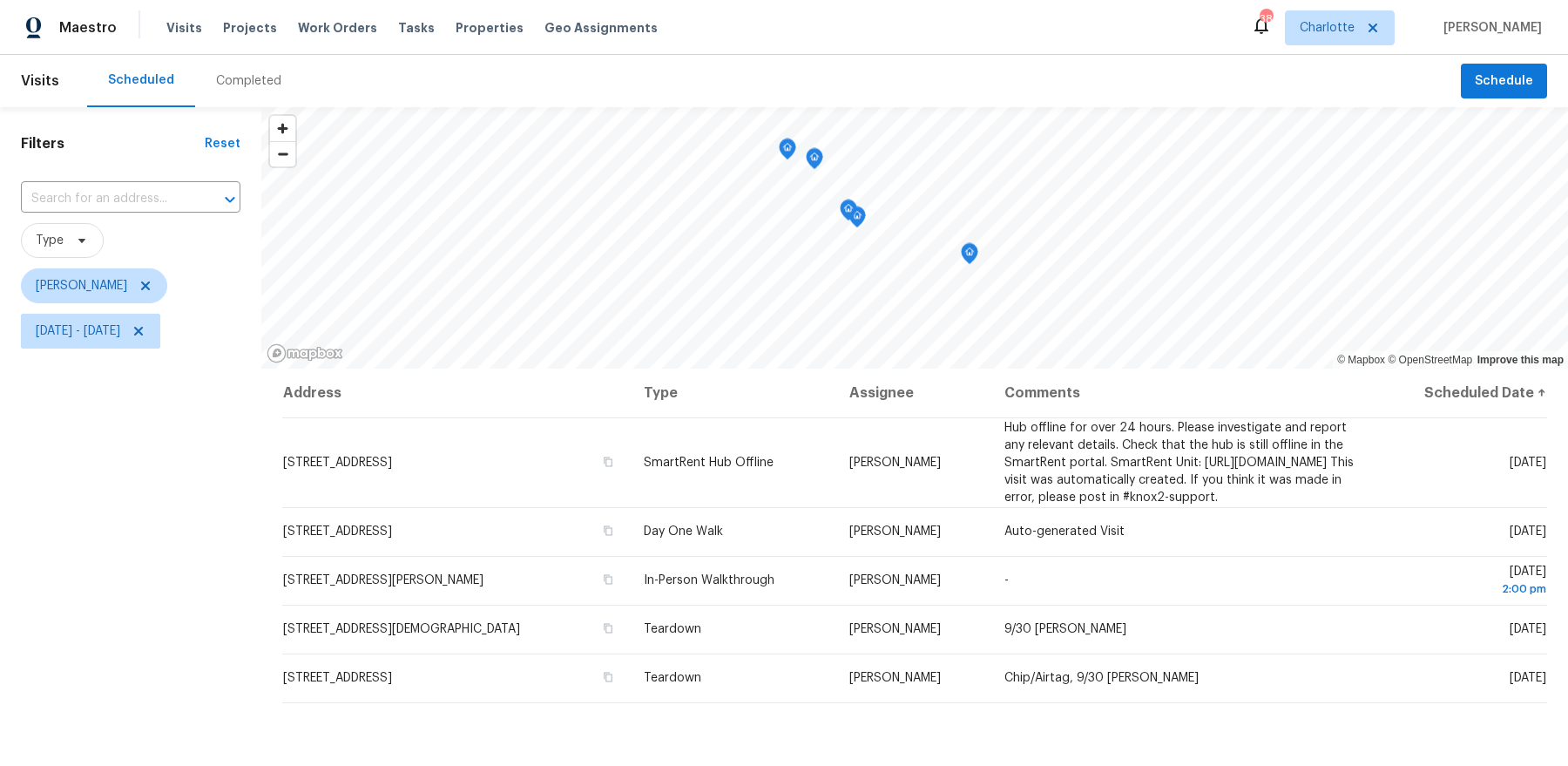
click at [965, 261] on icon "Map marker" at bounding box center [969, 255] width 17 height 22
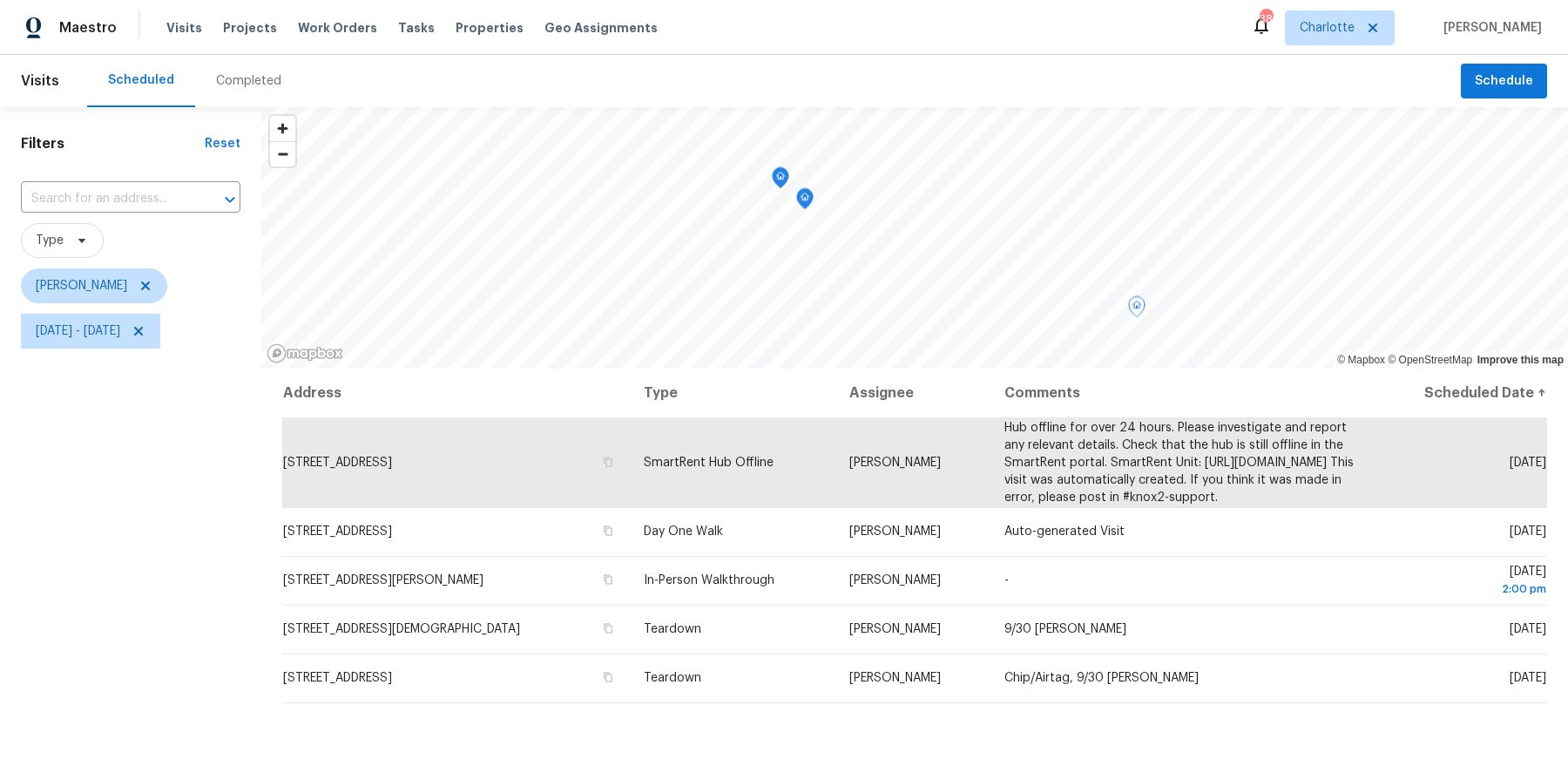
click at [803, 203] on icon "Map marker" at bounding box center [805, 199] width 16 height 20
